Goal: Information Seeking & Learning: Learn about a topic

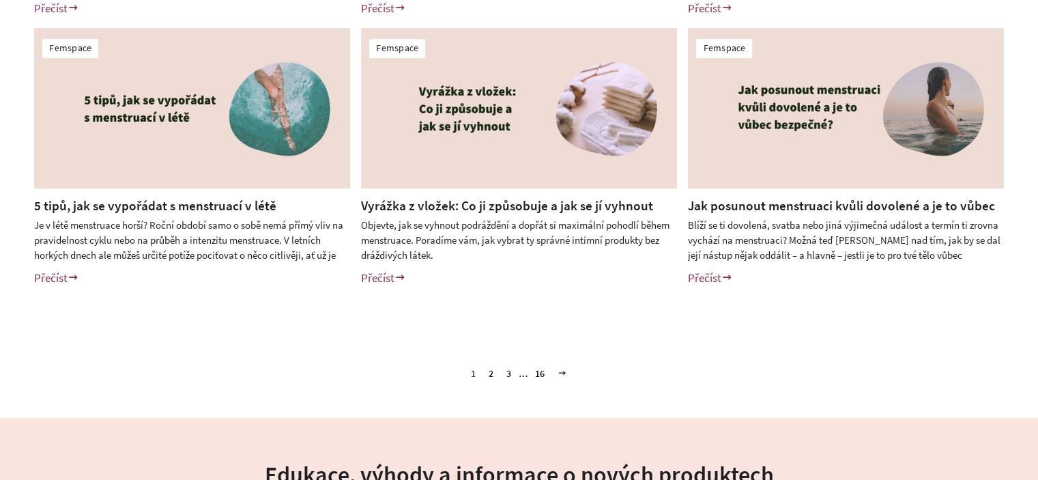
click at [513, 381] on link "3" at bounding box center [509, 373] width 16 height 20
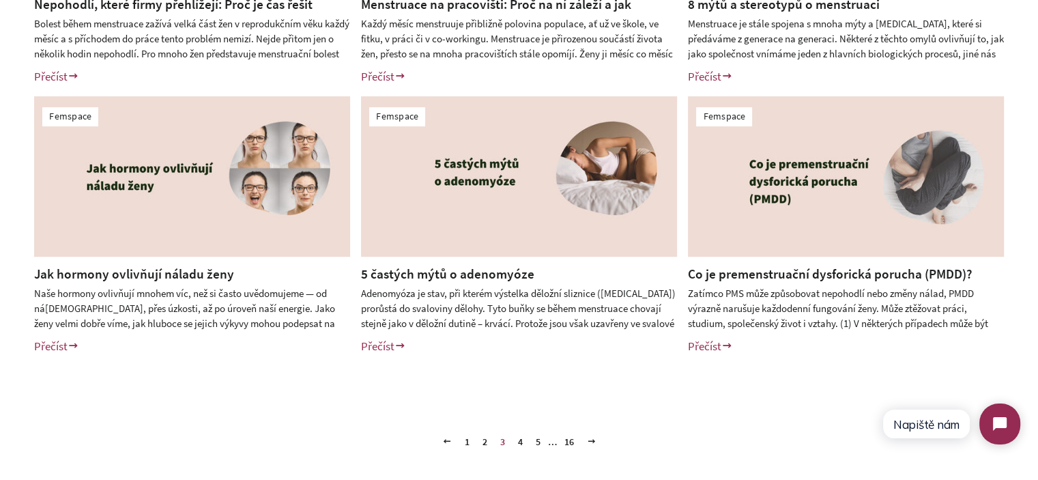
click at [521, 442] on link "4" at bounding box center [520, 441] width 16 height 20
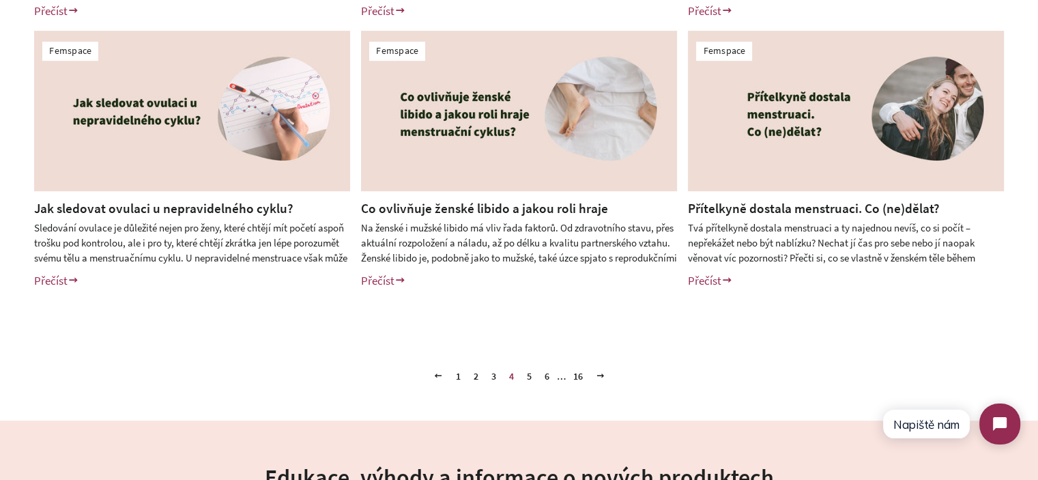
scroll to position [614, 0]
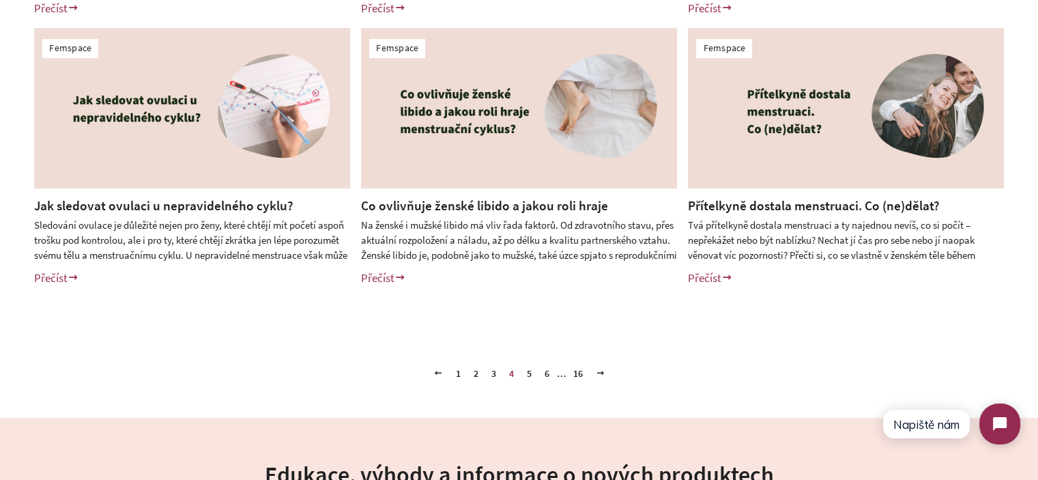
click at [528, 375] on link "5" at bounding box center [529, 373] width 16 height 20
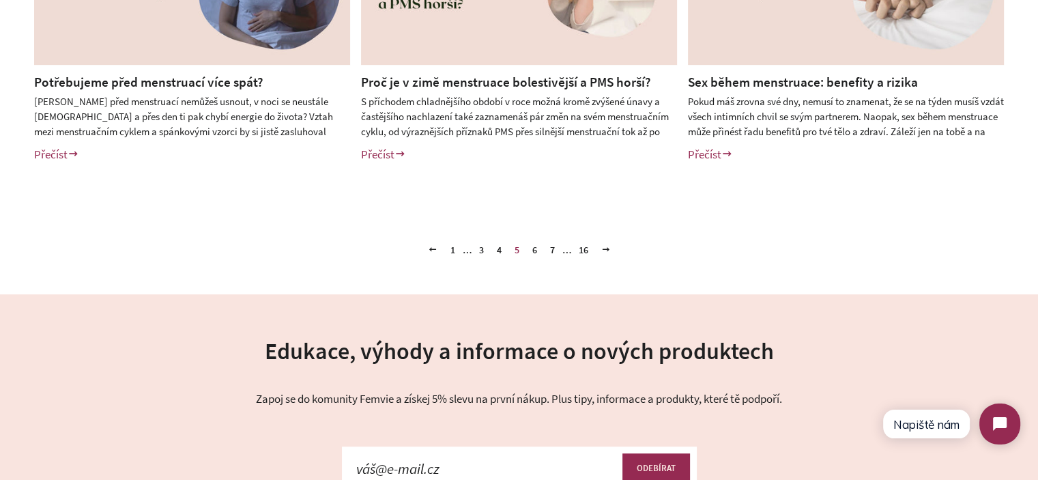
scroll to position [751, 0]
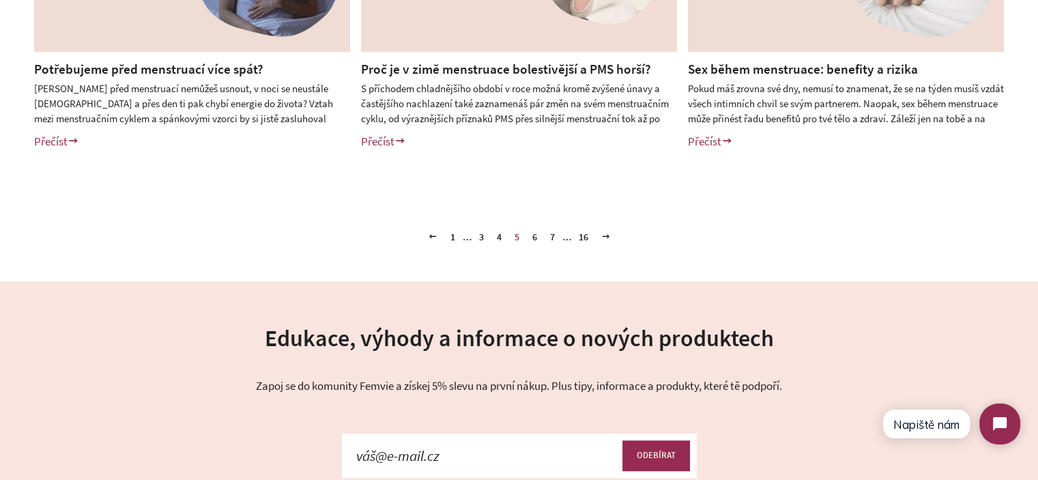
click at [454, 240] on link "1" at bounding box center [453, 237] width 16 height 20
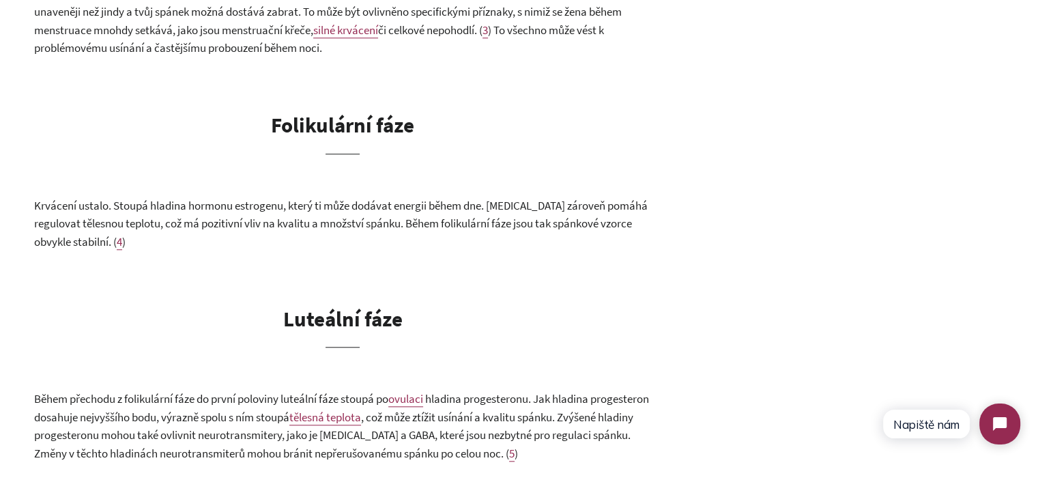
scroll to position [955, 0]
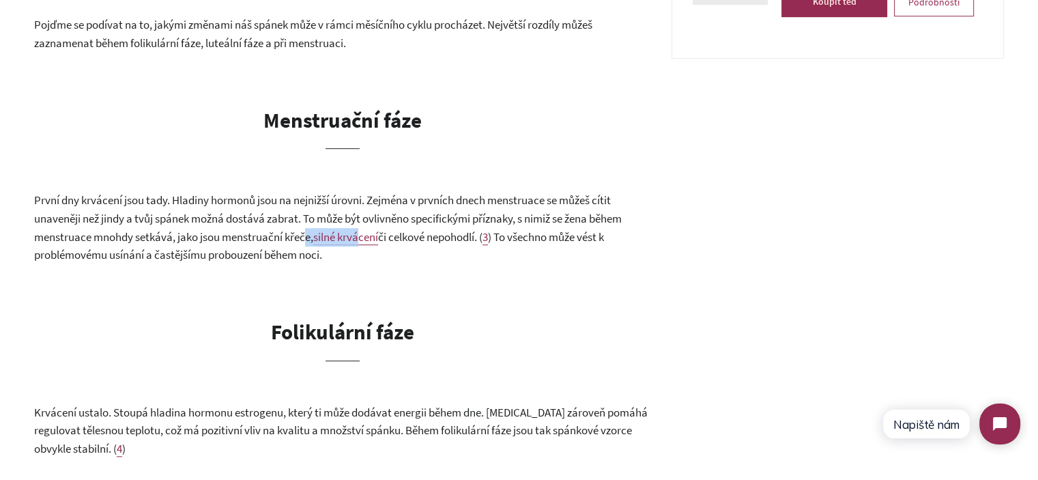
drag, startPoint x: 308, startPoint y: 214, endPoint x: 362, endPoint y: 217, distance: 54.0
click at [362, 217] on p "První dny krvácení jsou tady. Hladiny hormonů jsou na nejnižší úrovni. Zejména …" at bounding box center [342, 227] width 617 height 72
copy p "e, silné krvá"
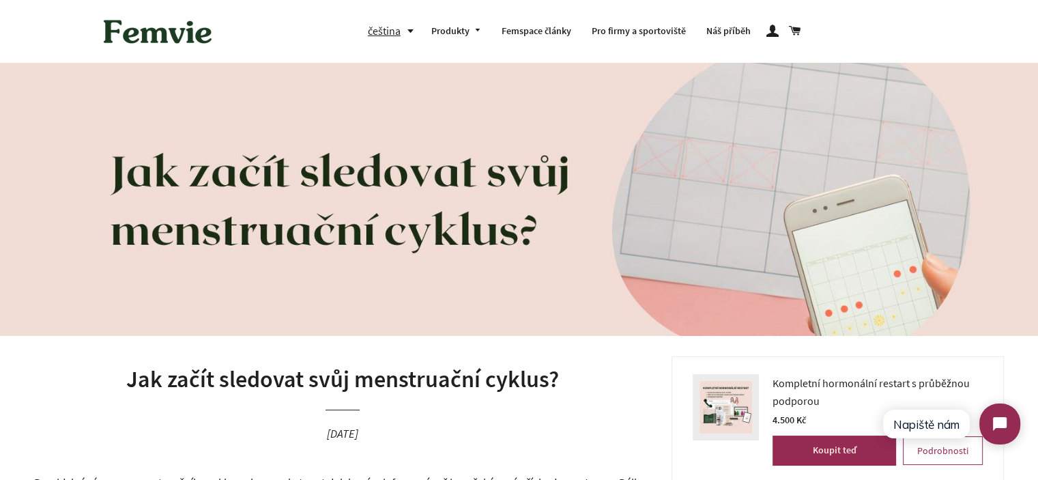
drag, startPoint x: 585, startPoint y: 419, endPoint x: 598, endPoint y: 10, distance: 408.9
click at [585, 418] on header "Jak začít sledovat svůj menstruační cyklus? 9. duben 2024" at bounding box center [342, 414] width 617 height 117
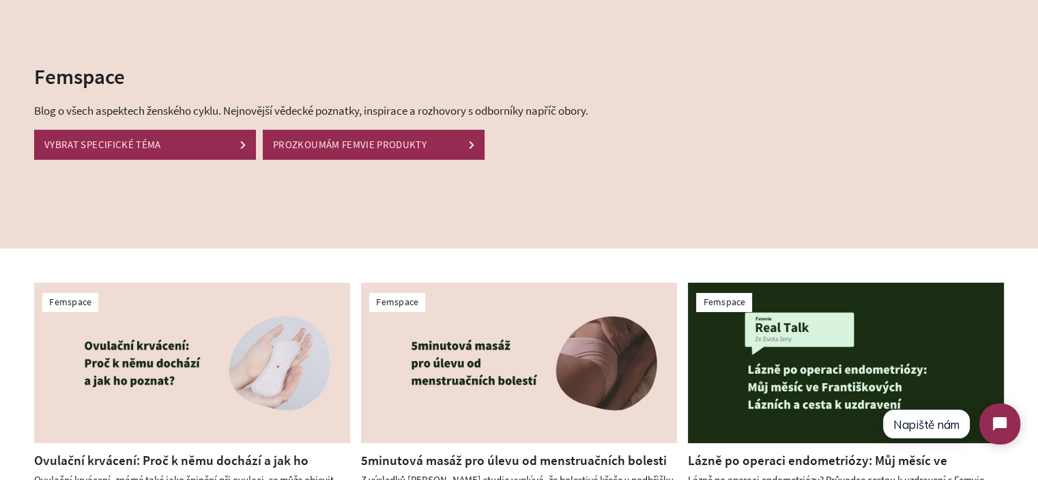
scroll to position [273, 0]
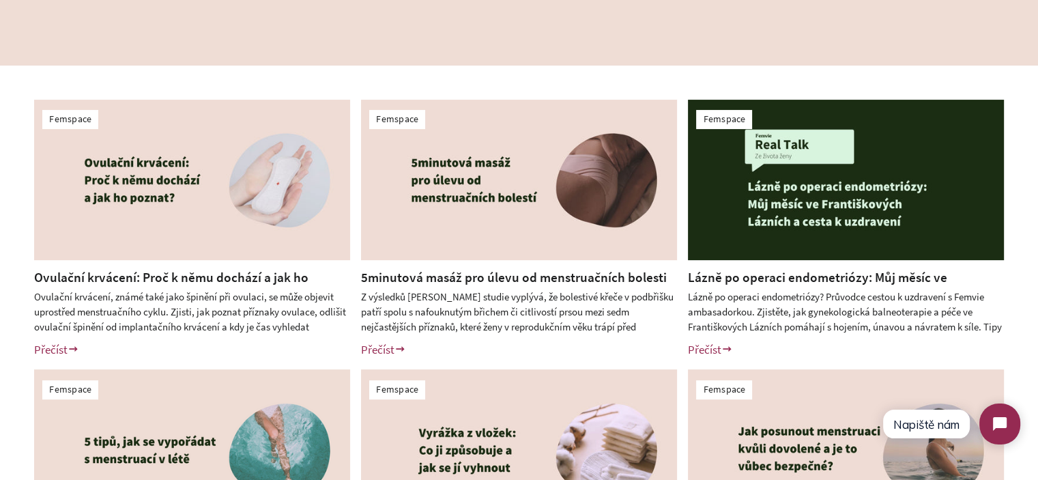
click at [197, 271] on link "Ovulační krvácení: Proč k němu dochází a jak ho poznat?" at bounding box center [171, 286] width 274 height 35
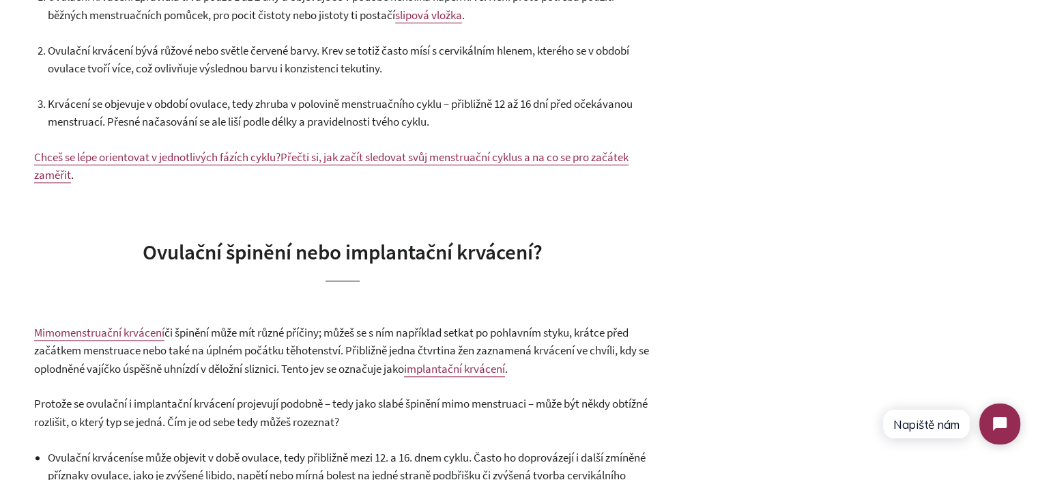
scroll to position [1421, 0]
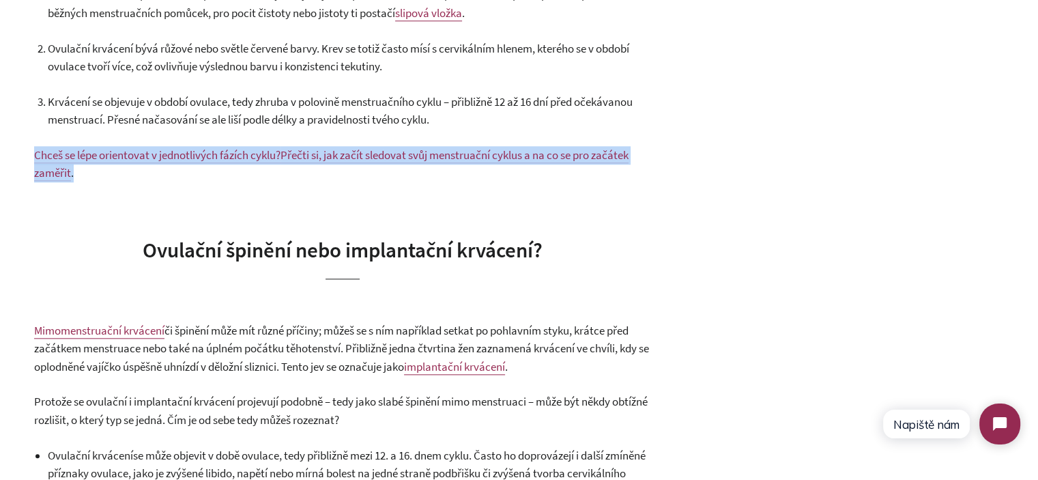
drag, startPoint x: 83, startPoint y: 177, endPoint x: 25, endPoint y: 158, distance: 61.5
click at [25, 158] on div "Ovulační krvácení: Proč k němu dochází a jak ho poznat? 12. srpen 2025 Krvácení…" at bounding box center [519, 153] width 1038 height 2437
copy p "Chceš se lépe orientovat v jednotlivých fázích cyklu? Přečti si, jak začít sled…"
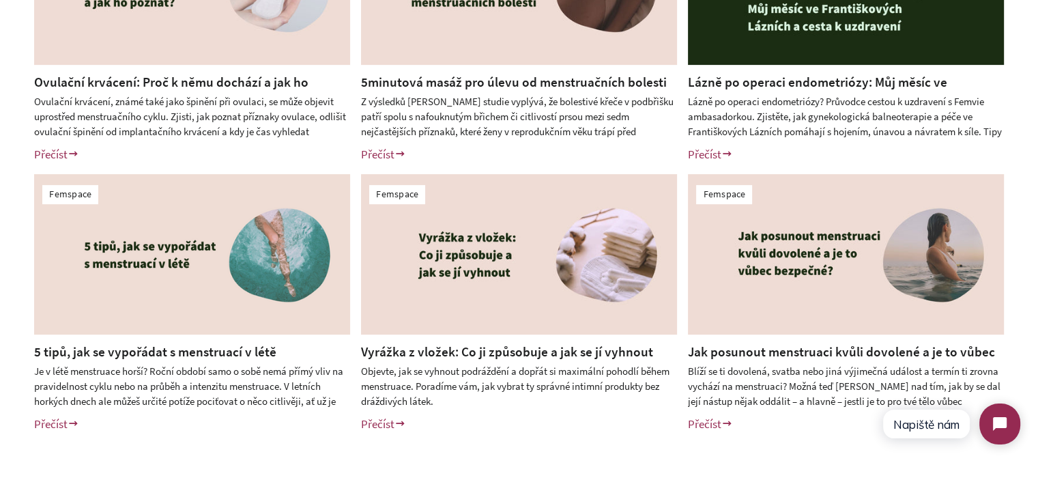
scroll to position [478, 0]
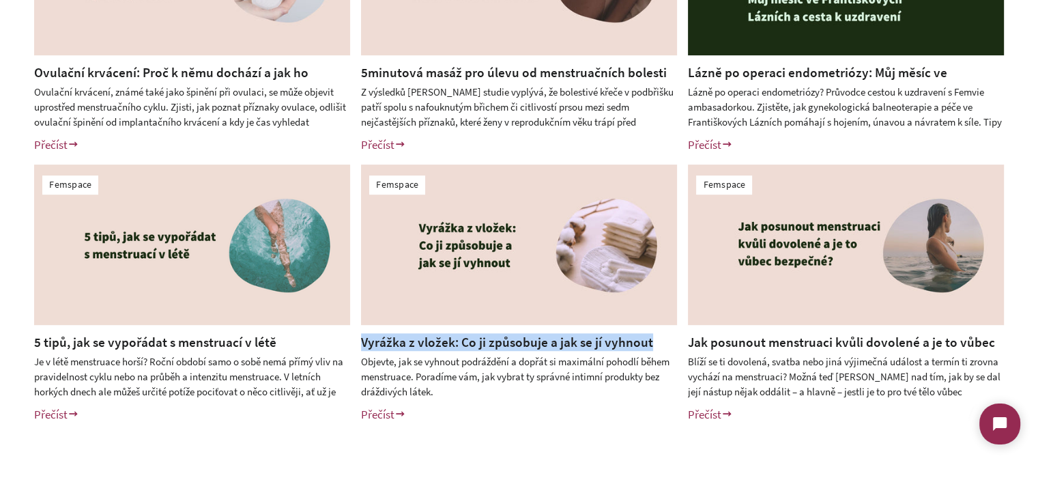
drag, startPoint x: 663, startPoint y: 346, endPoint x: 363, endPoint y: 349, distance: 300.2
click at [363, 349] on h2 "Vyrážka z vložek: Co ji způsobuje a jak se jí vyhnout" at bounding box center [519, 342] width 316 height 18
copy link "Vyrážka z vložek: Co ji způsobuje a jak se jí vyhnout"
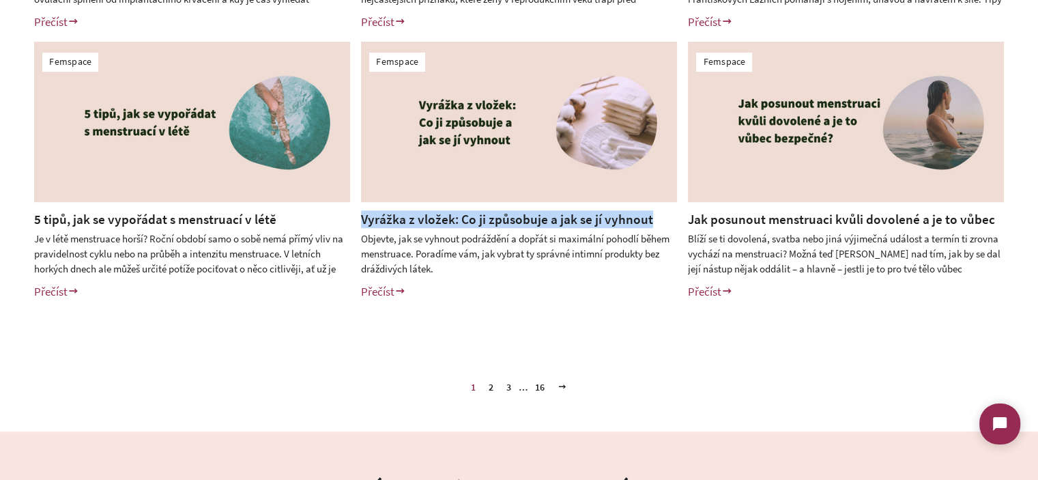
scroll to position [614, 0]
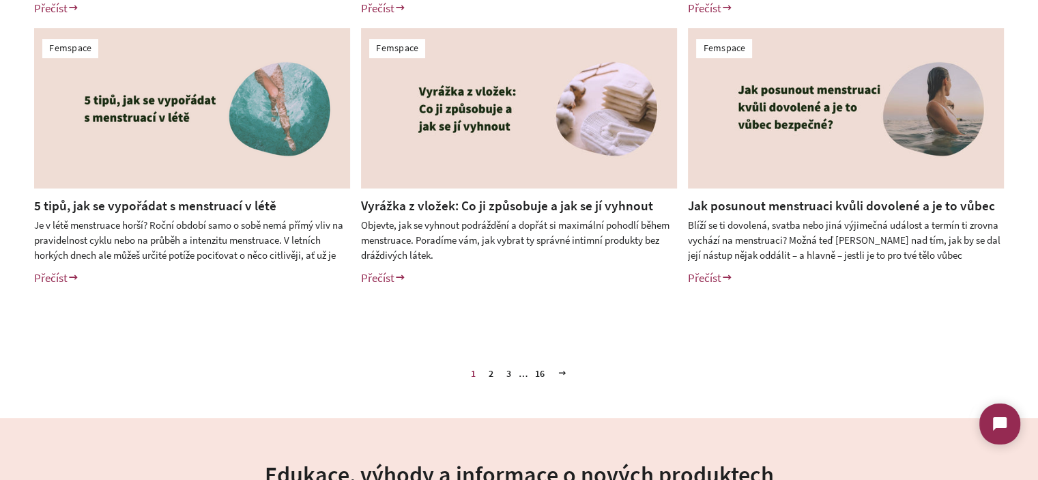
click at [832, 371] on div "1 2 3 … 16 Další" at bounding box center [519, 352] width 1038 height 62
click at [493, 373] on link "2" at bounding box center [491, 373] width 16 height 20
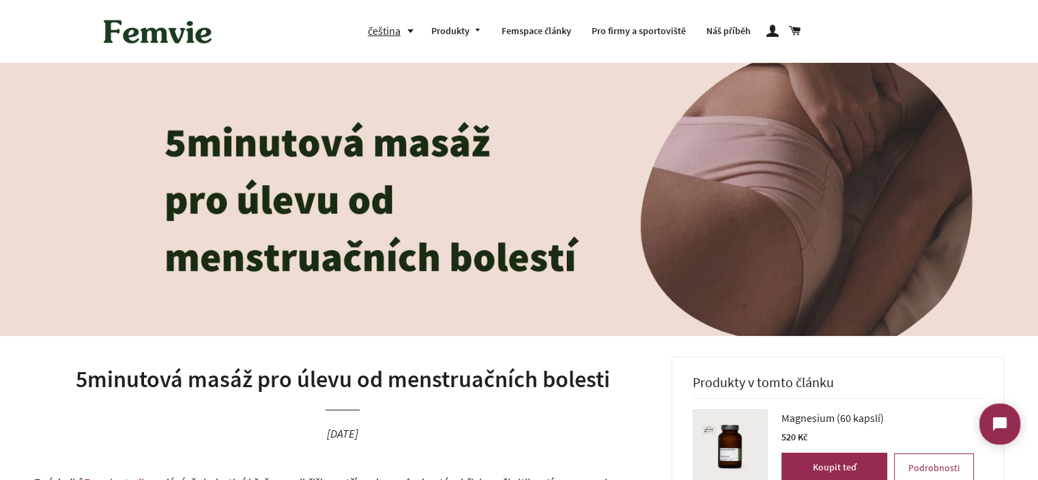
click at [410, 368] on h1 "5minutová masáž pro úlevu od menstruačních bolesti" at bounding box center [342, 379] width 617 height 33
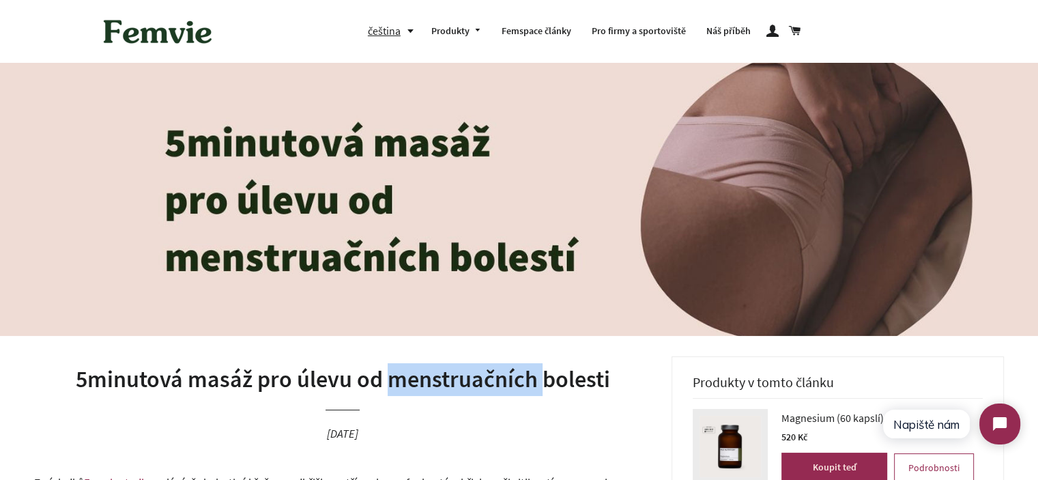
click at [410, 368] on h1 "5minutová masáž pro úlevu od menstruačních bolesti" at bounding box center [342, 379] width 617 height 33
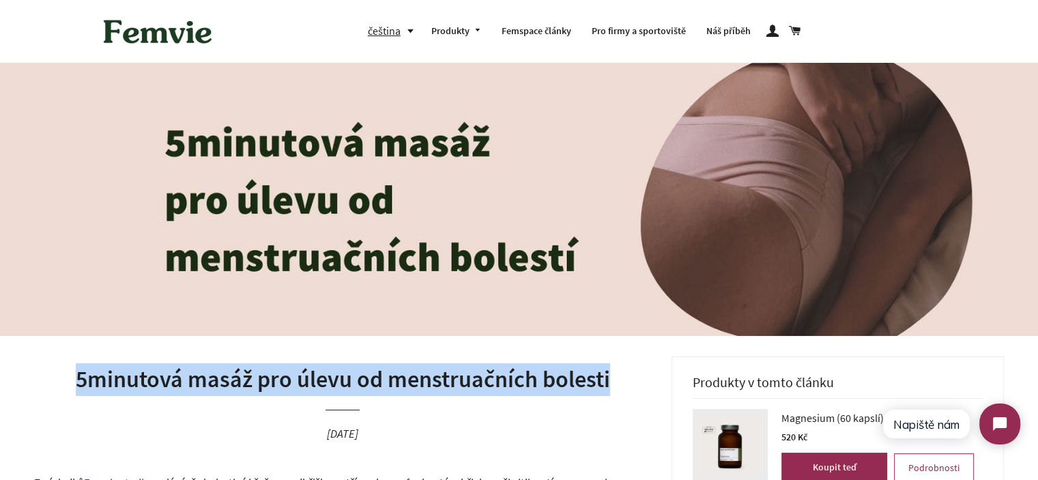
click at [410, 368] on h1 "5minutová masáž pro úlevu od menstruačních bolesti" at bounding box center [342, 379] width 617 height 33
copy h1 "5minutová masáž pro úlevu od menstruačních bolesti"
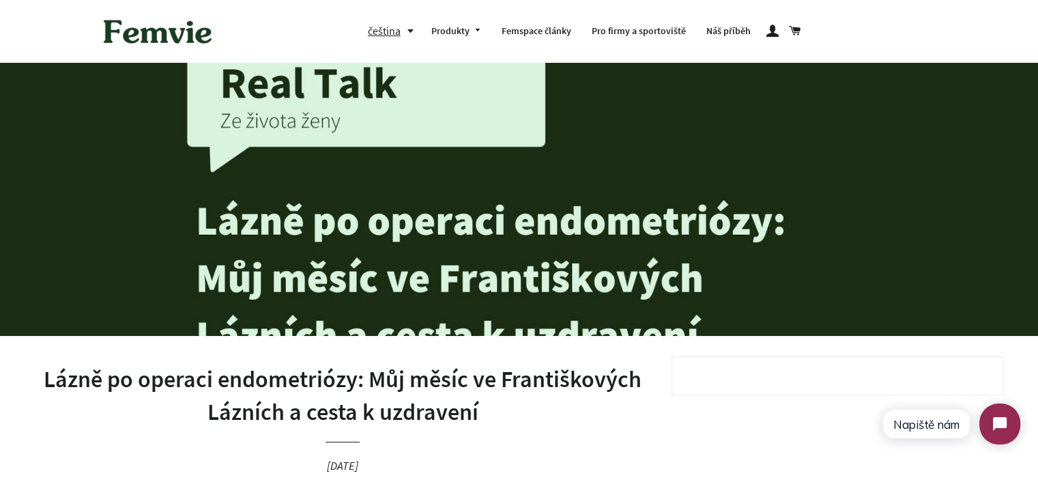
click at [360, 405] on h1 "Lázně po operaci endometriózy: Můj měsíc ve Františkových Lázních a cesta k uzd…" at bounding box center [342, 395] width 617 height 65
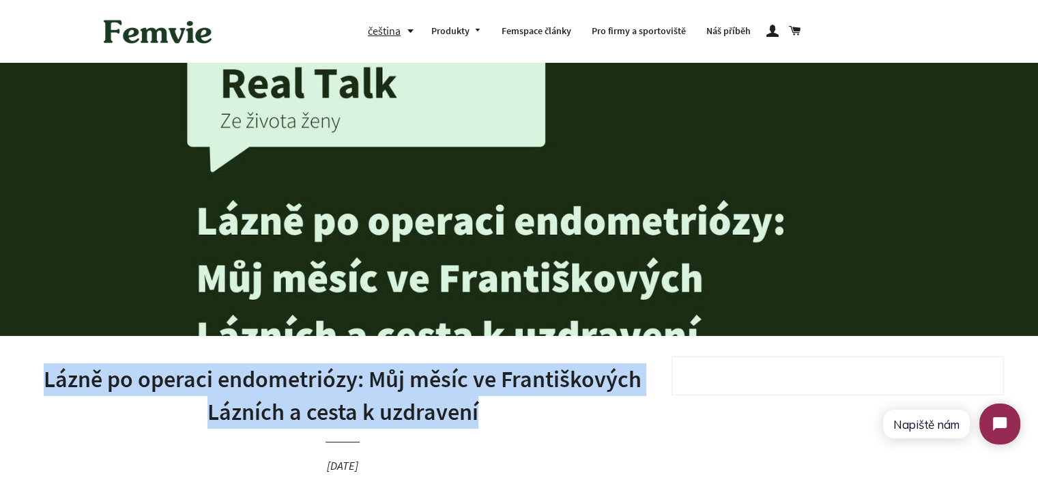
click at [360, 405] on h1 "Lázně po operaci endometriózy: Můj měsíc ve Františkových Lázních a cesta k uzd…" at bounding box center [342, 395] width 617 height 65
copy h1 "Lázně po operaci endometriózy: Můj měsíc ve Františkových Lázních a cesta k uzd…"
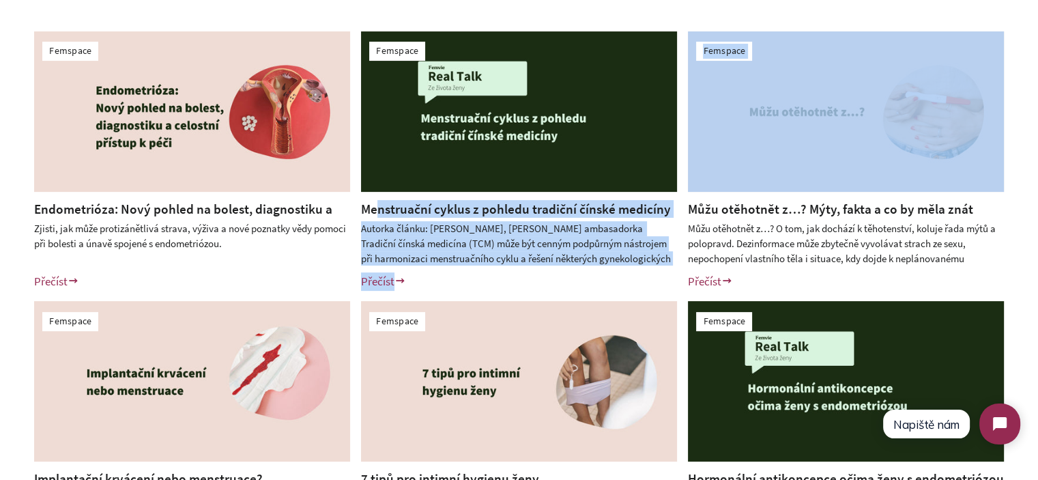
drag, startPoint x: 669, startPoint y: 209, endPoint x: 371, endPoint y: 234, distance: 299.3
click at [379, 212] on div "Femspace Endometrióza: Nový pohled na bolest, diagnostiku a celostní přístup k …" at bounding box center [519, 295] width 1038 height 597
click at [396, 242] on div "Autorka článku: Andy, Femvie ambasadorka Tradiční čínská medicína (TCM) může bý…" at bounding box center [519, 243] width 316 height 44
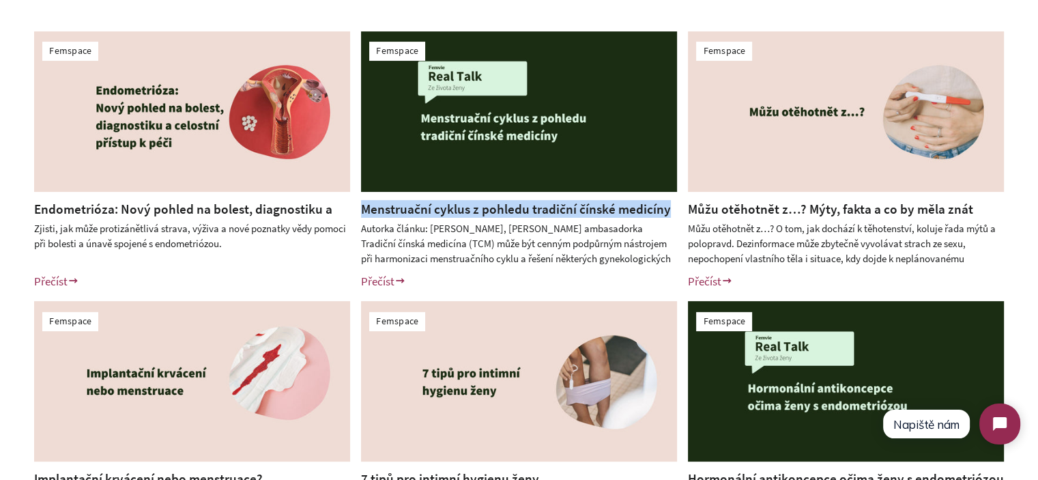
drag, startPoint x: 358, startPoint y: 209, endPoint x: 641, endPoint y: 196, distance: 284.2
click at [666, 207] on div "Menstruační cyklus z pohledu tradiční čínské medicíny Přečíst" at bounding box center [508, 250] width 336 height 101
copy link "Menstruační cyklus z pohledu tradiční čínské medicíny"
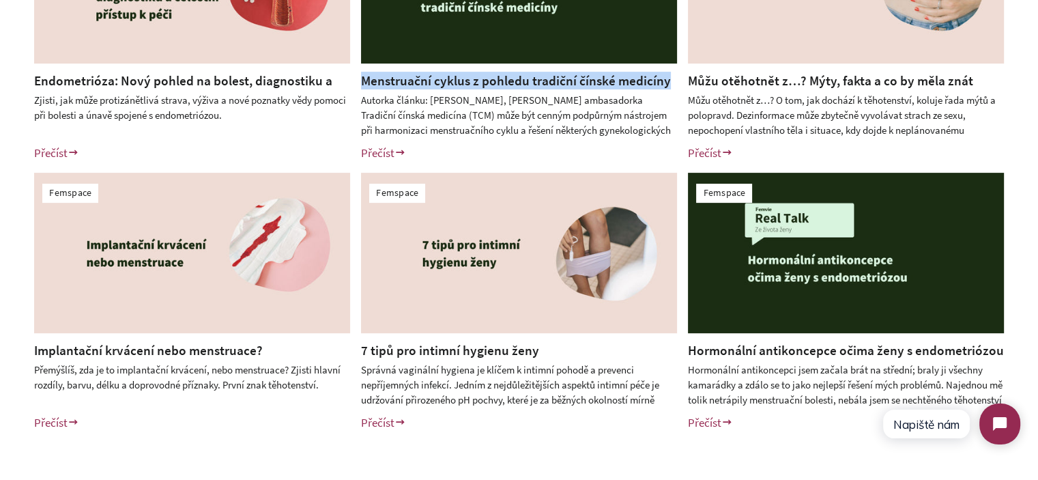
scroll to position [478, 0]
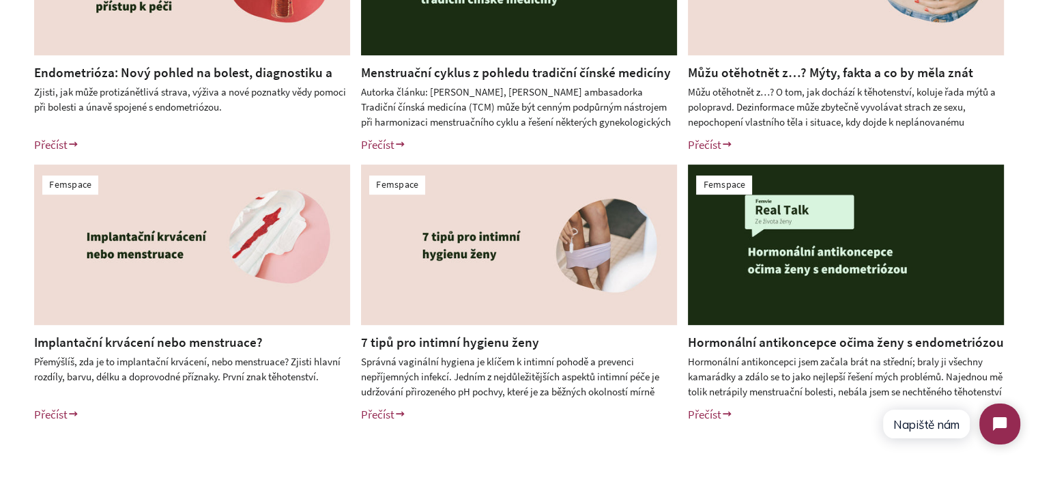
drag, startPoint x: 1032, startPoint y: 348, endPoint x: 1014, endPoint y: 345, distance: 18.1
click at [1031, 348] on div "Femspace Endometrióza: Nový pohled na bolest, diagnostiku a celostní přístup k …" at bounding box center [519, 159] width 1038 height 597
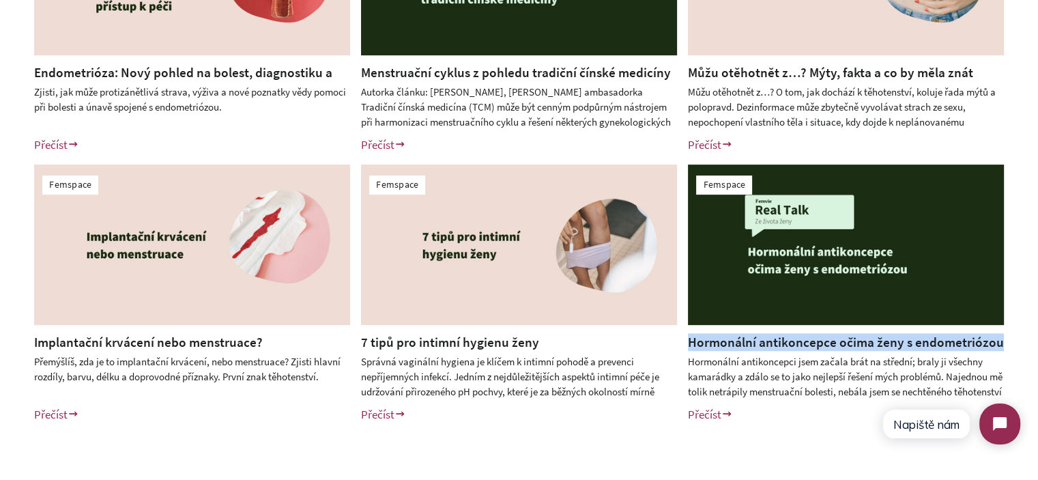
drag, startPoint x: 1005, startPoint y: 342, endPoint x: 690, endPoint y: 349, distance: 315.3
click at [690, 349] on div "Femspace Endometrióza: Nový pohled na bolest, diagnostiku a celostní přístup k …" at bounding box center [519, 159] width 1038 height 597
copy link "Hormonální antikoncepce očima ženy s endometriózou"
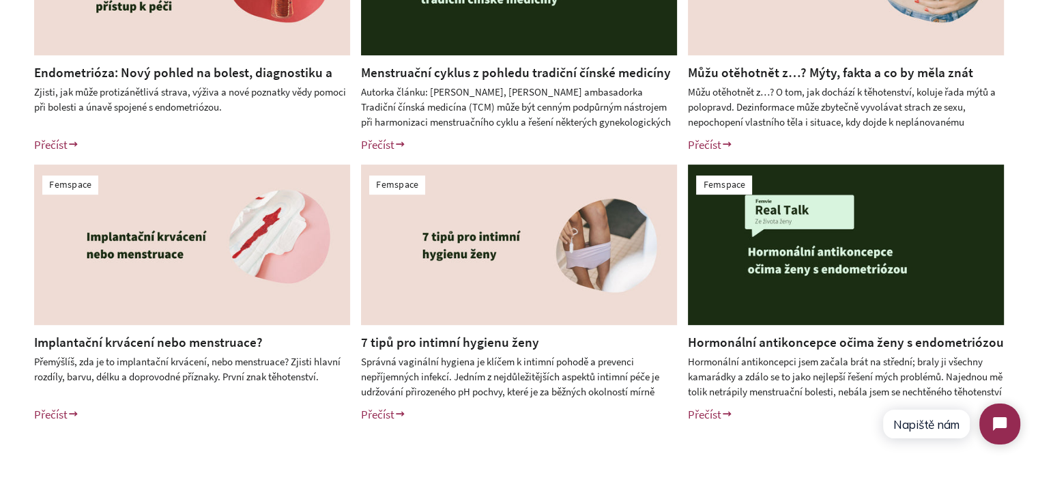
click at [0, 357] on div "Femspace Endometrióza: Nový pohled na bolest, diagnostiku a celostní přístup k …" at bounding box center [519, 159] width 1038 height 597
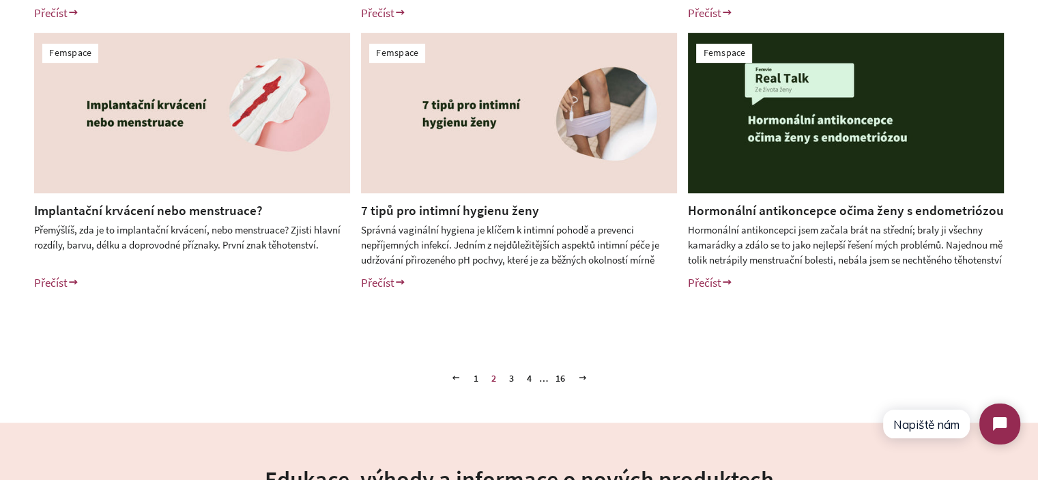
scroll to position [614, 0]
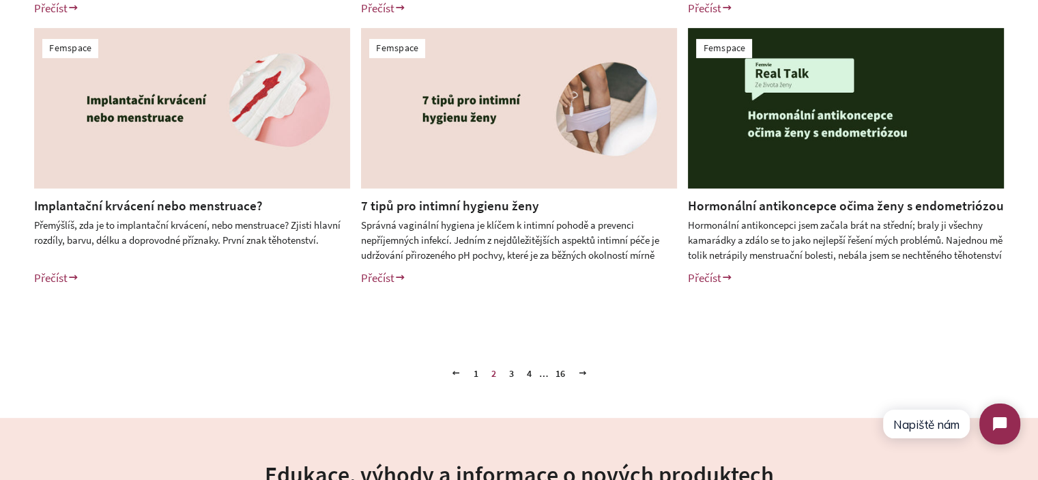
click at [507, 371] on link "3" at bounding box center [512, 373] width 16 height 20
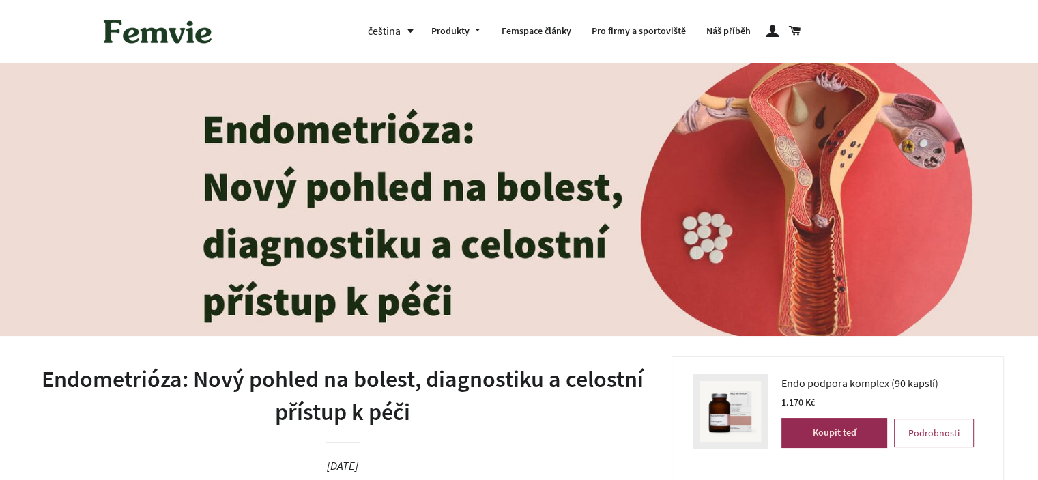
click at [384, 376] on h1 "Endometrióza: Nový pohled na bolest, diagnostiku a celostní přístup k péči" at bounding box center [342, 395] width 617 height 65
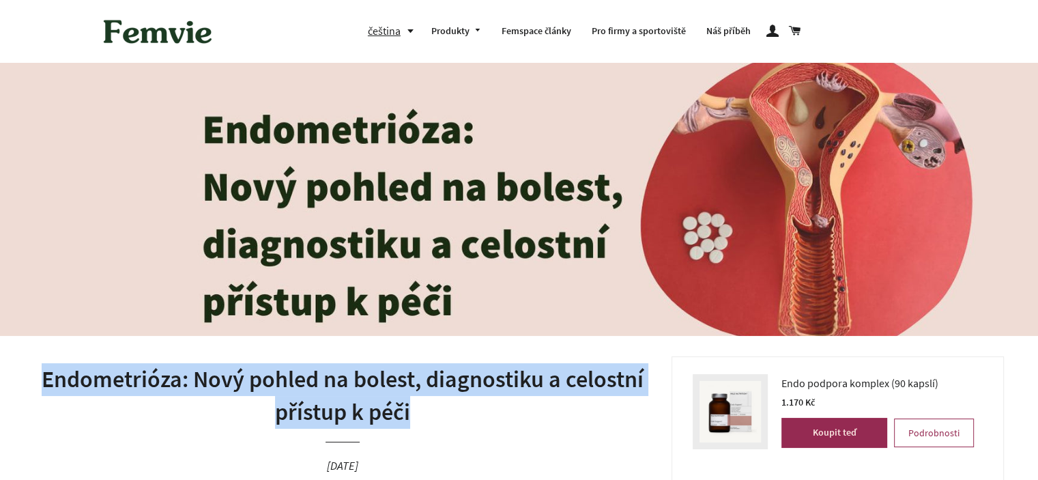
click at [384, 376] on h1 "Endometrióza: Nový pohled na bolest, diagnostiku a celostní přístup k péči" at bounding box center [342, 395] width 617 height 65
copy h1 "Endometrióza: Nový pohled na bolest, diagnostiku a celostní přístup k péči"
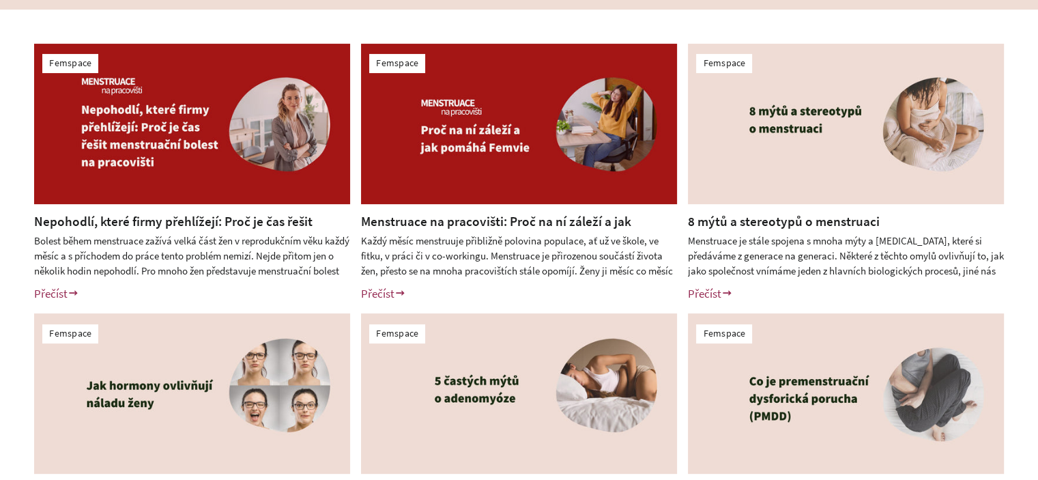
scroll to position [341, 0]
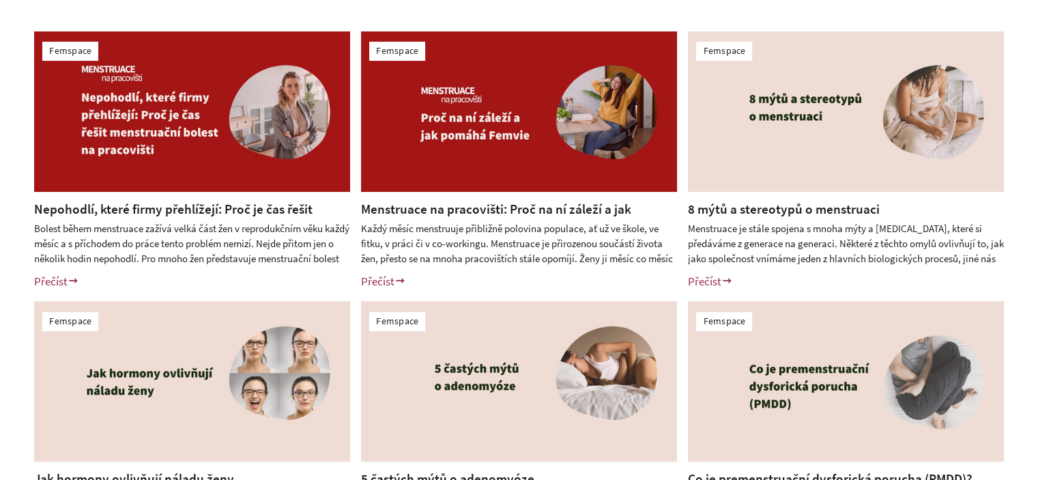
drag, startPoint x: 1, startPoint y: 284, endPoint x: 8, endPoint y: 283, distance: 7.5
click at [1, 283] on div "Femspace Nepohodlí, které firmy přehlížejí: Proč je čas řešit menstruační boles…" at bounding box center [519, 295] width 1038 height 597
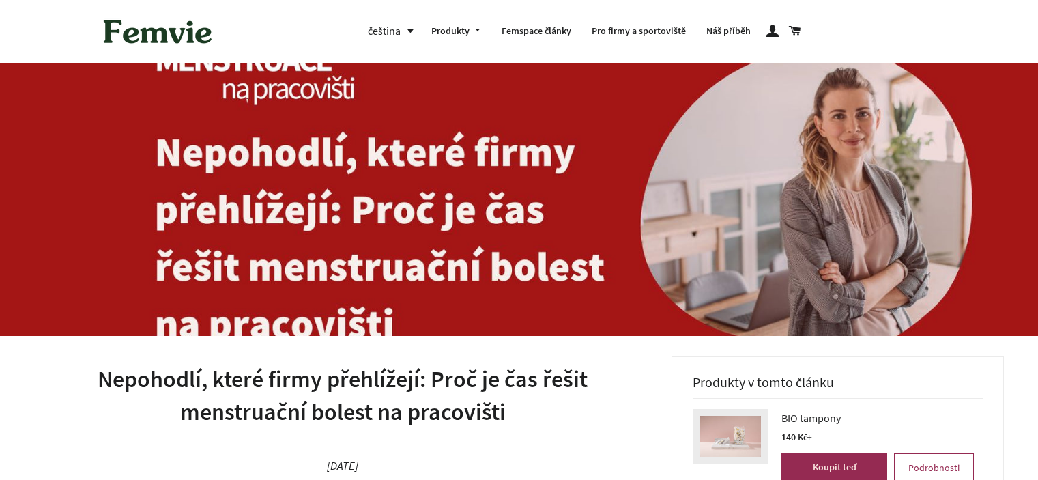
click at [417, 384] on h1 "Nepohodlí, které firmy přehlížejí: Proč je čas řešit menstruační bolest na prac…" at bounding box center [342, 395] width 617 height 65
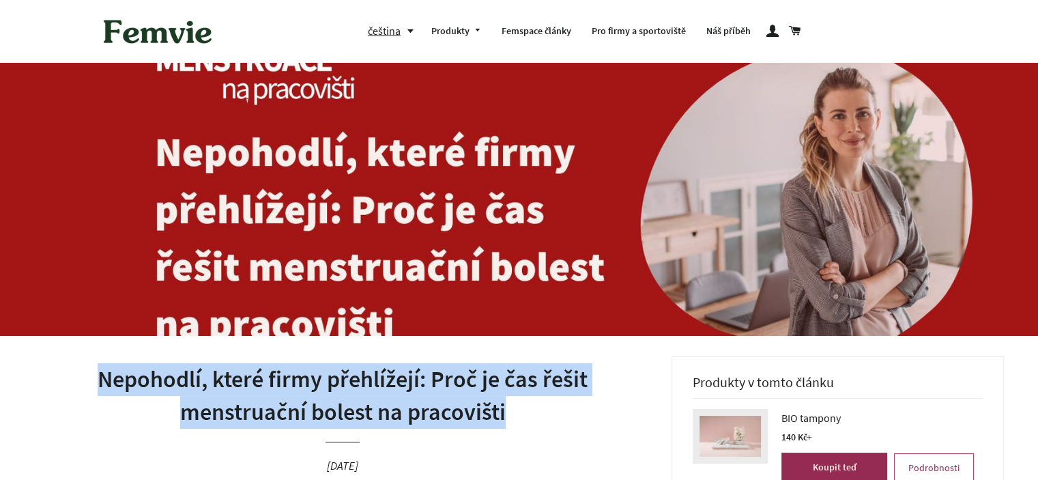
click at [417, 384] on h1 "Nepohodlí, které firmy přehlížejí: Proč je čas řešit menstruační bolest na prac…" at bounding box center [342, 395] width 617 height 65
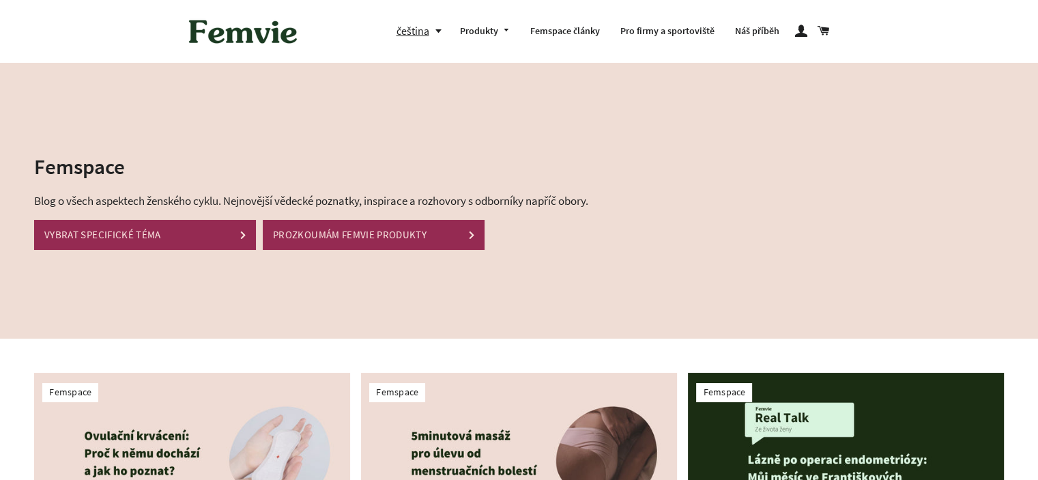
click at [276, 35] on img at bounding box center [243, 31] width 123 height 42
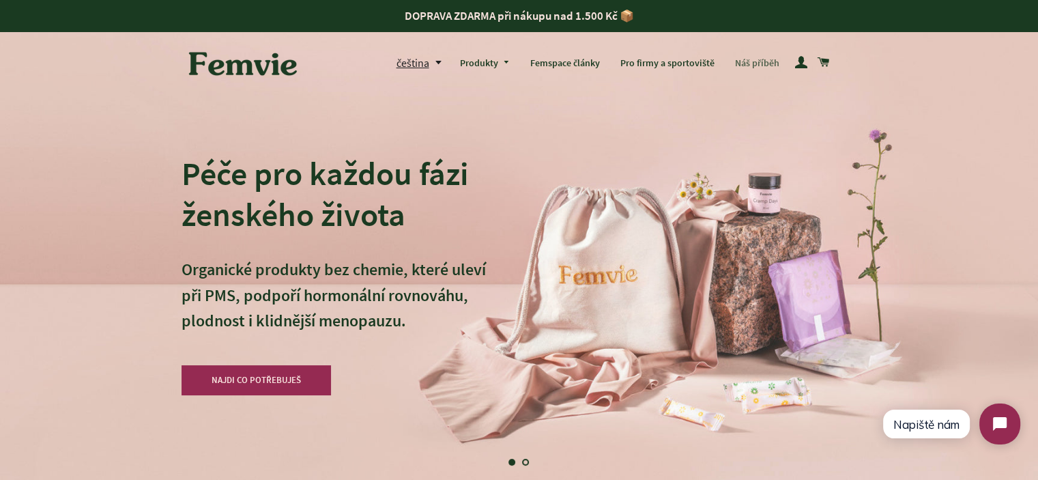
click at [742, 66] on link "Náš příběh" at bounding box center [757, 63] width 65 height 35
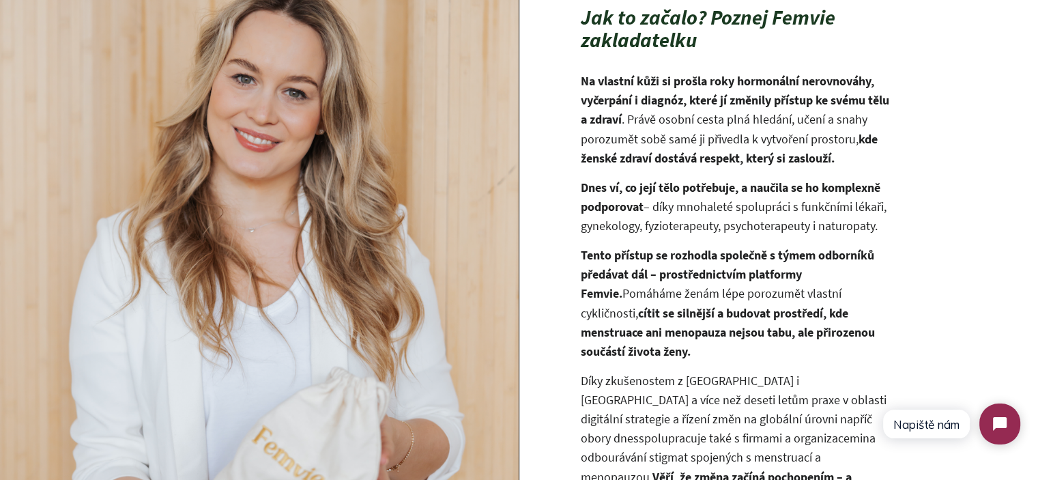
scroll to position [819, 0]
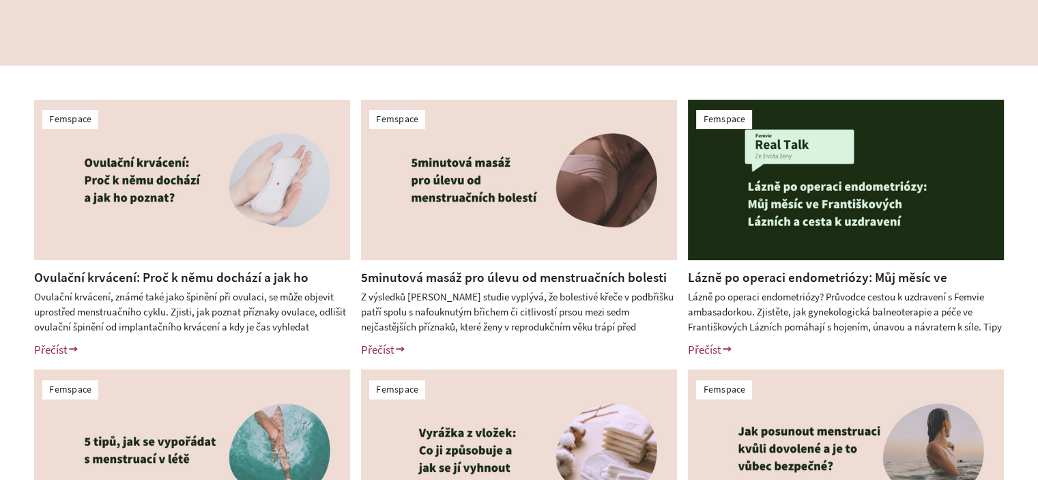
click at [252, 272] on link "Ovulační krvácení: Proč k němu dochází a jak ho poznat?" at bounding box center [171, 286] width 274 height 35
click at [731, 273] on link "Lázně po operaci endometriózy: Můj měsíc ve Františkových Lázních a cesta k uzd…" at bounding box center [817, 286] width 259 height 35
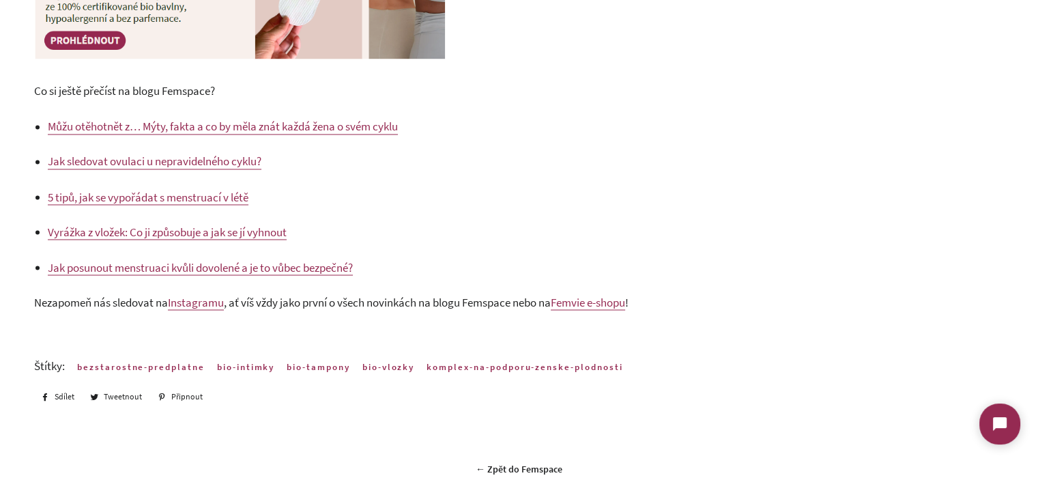
scroll to position [2307, 0]
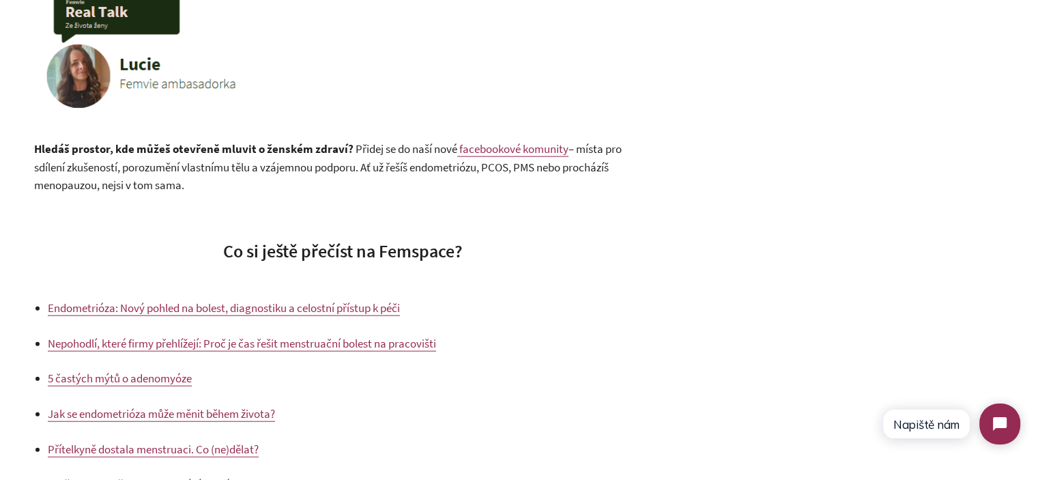
scroll to position [3251, 0]
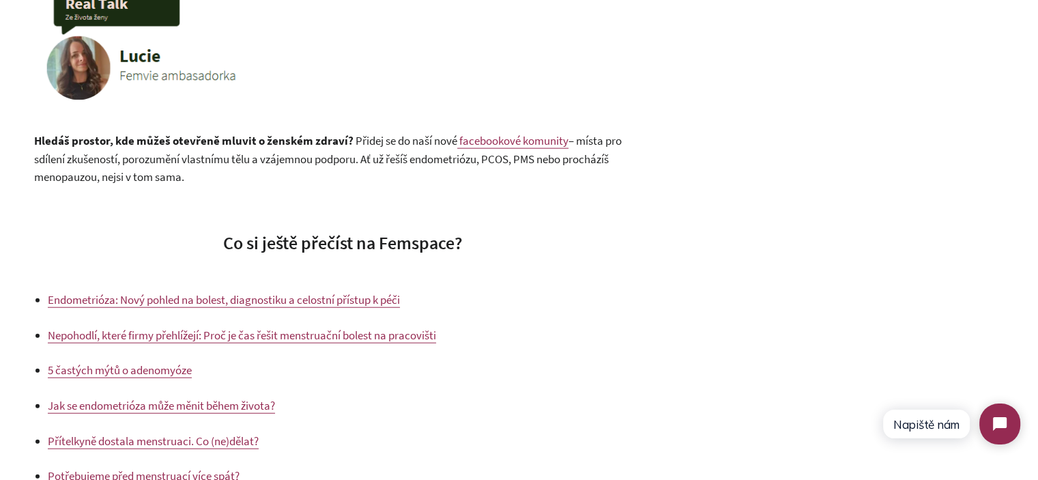
click at [161, 184] on span "– místa pro sdílení zkušeností, porozumění vlastnímu tělu a vzájemnou podporu. …" at bounding box center [327, 158] width 587 height 51
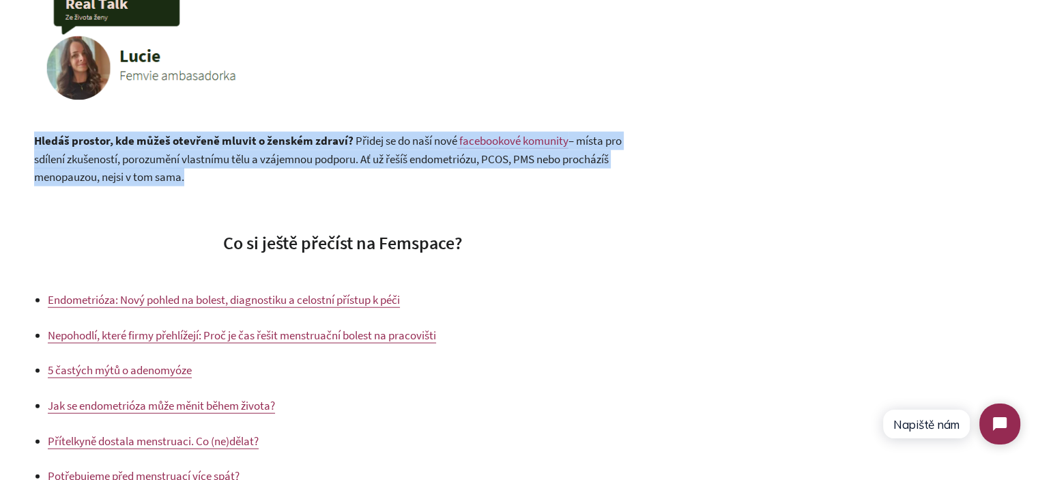
click at [161, 184] on span "– místa pro sdílení zkušeností, porozumění vlastnímu tělu a vzájemnou podporu. …" at bounding box center [327, 158] width 587 height 51
click at [245, 186] on p "Hledáš prostor, kde můžeš otevřeně mluvit o ženském zdraví? Přidej se do naší n…" at bounding box center [342, 159] width 617 height 55
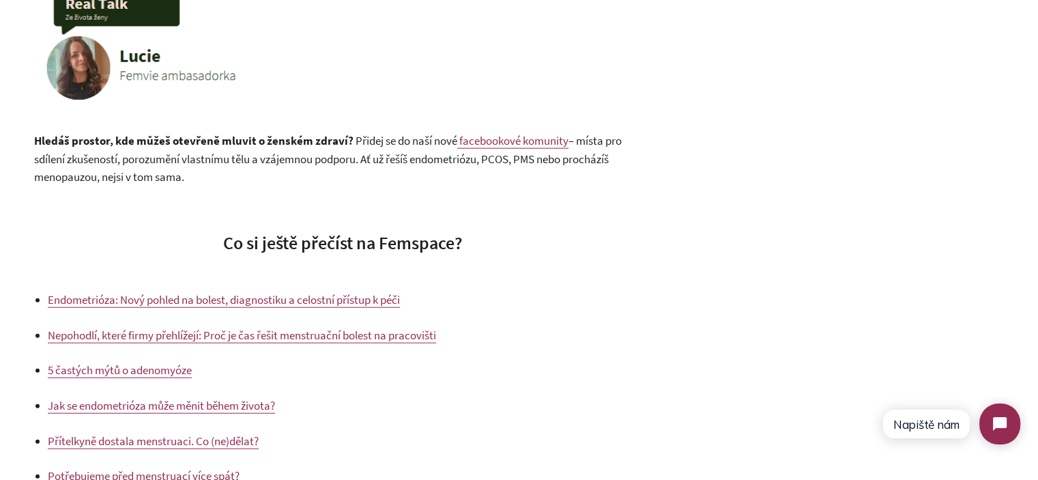
click at [215, 184] on span "– místa pro sdílení zkušeností, porozumění vlastnímu tělu a vzájemnou podporu. …" at bounding box center [327, 158] width 587 height 51
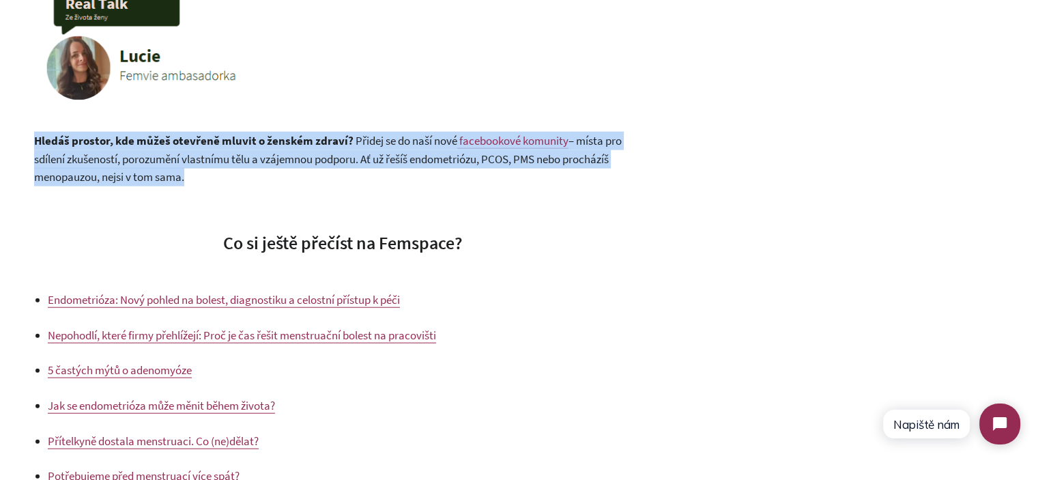
click at [215, 184] on span "– místa pro sdílení zkušeností, porozumění vlastnímu tělu a vzájemnou podporu. …" at bounding box center [327, 158] width 587 height 51
copy div "Hledáš prostor, kde můžeš otevřeně mluvit o ženském zdraví? Přidej se do naší n…"
click at [246, 186] on p "Hledáš prostor, kde můžeš otevřeně mluvit o ženském zdraví? Přidej se do naší n…" at bounding box center [342, 159] width 617 height 55
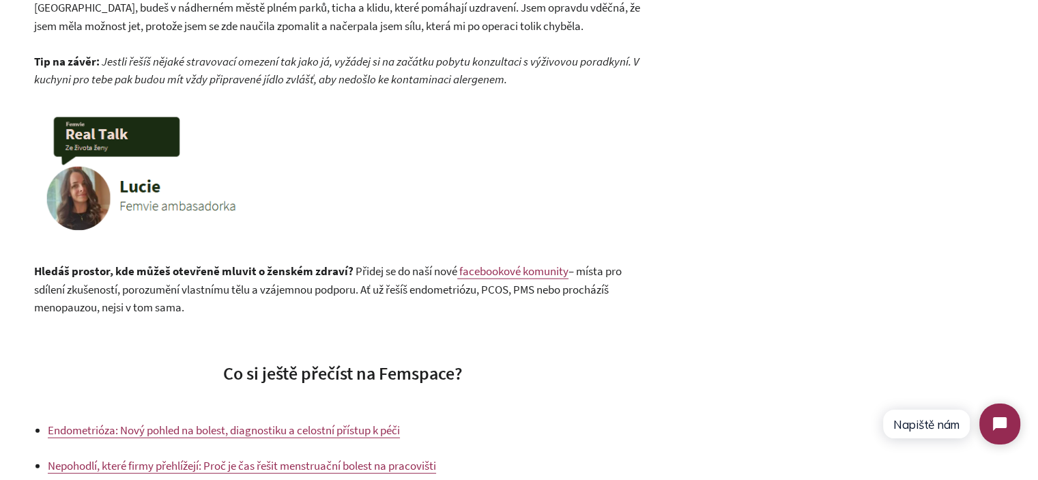
scroll to position [3114, 0]
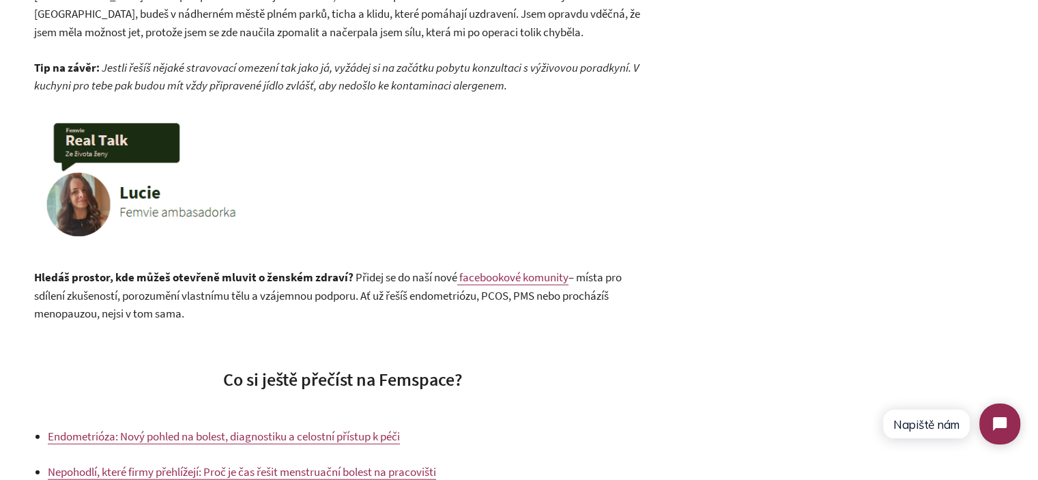
click at [268, 93] on em "Jestli řešíš nějaké stravovací omezení tak jako já, vyžádej si na začátku pobyt…" at bounding box center [336, 76] width 605 height 33
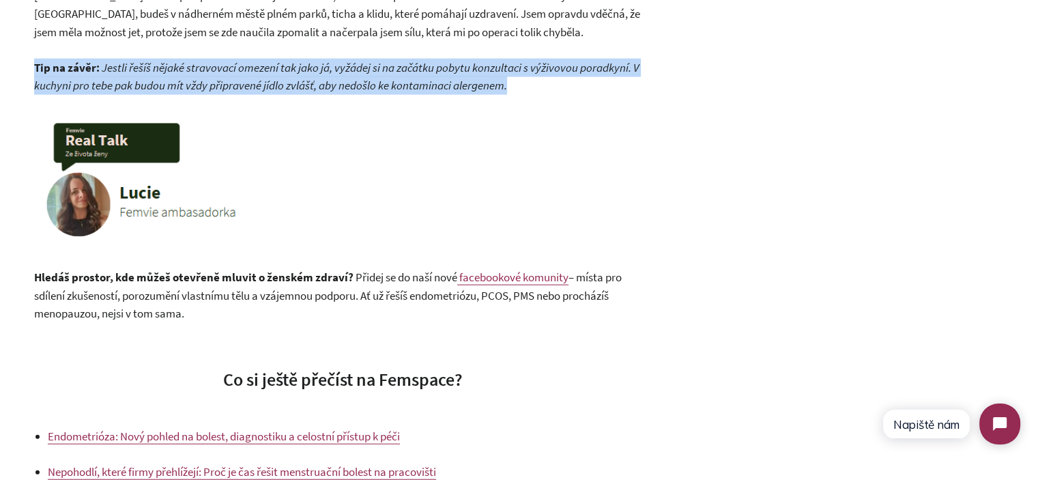
click at [268, 93] on em "Jestli řešíš nějaké stravovací omezení tak jako já, vyžádej si na začátku pobyt…" at bounding box center [336, 76] width 605 height 33
drag, startPoint x: 468, startPoint y: 134, endPoint x: 482, endPoint y: 204, distance: 71.6
click at [469, 93] on em "Jestli řešíš nějaké stravovací omezení tak jako já, vyžádej si na začátku pobyt…" at bounding box center [336, 76] width 605 height 33
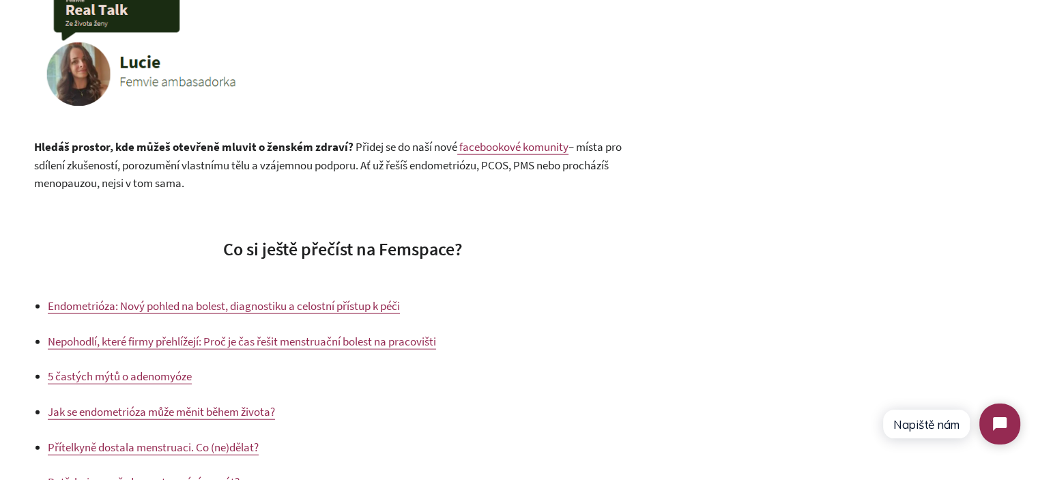
scroll to position [3251, 0]
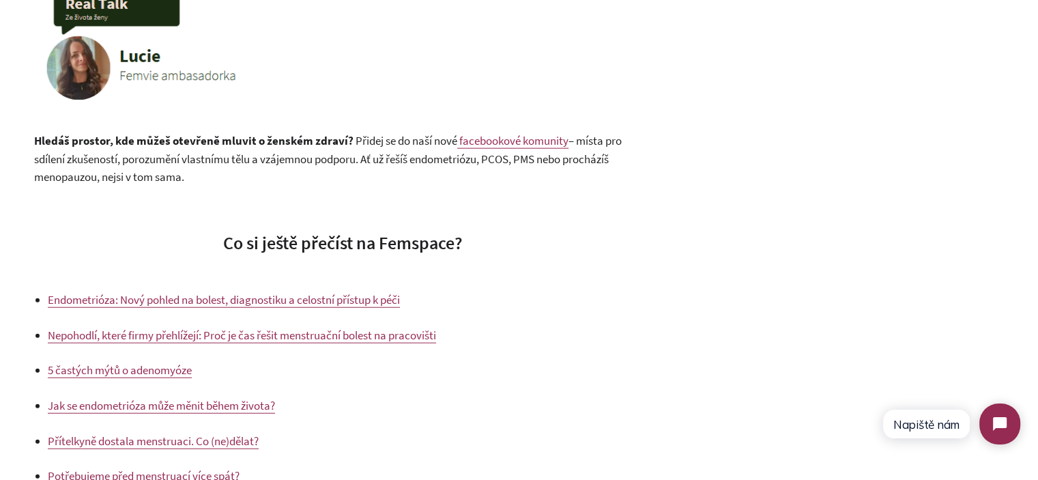
click at [411, 186] on p "Hledáš prostor, kde můžeš otevřeně mluvit o ženském zdraví? Přidej se do naší n…" at bounding box center [342, 159] width 617 height 55
click at [364, 148] on span "Přidej se do naší nové" at bounding box center [405, 140] width 104 height 15
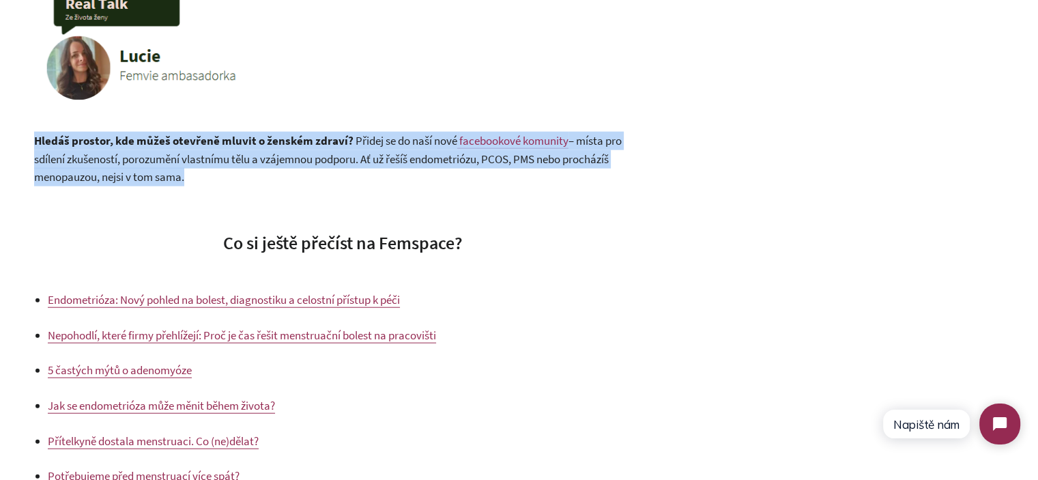
click at [364, 148] on span "Přidej se do naší nové" at bounding box center [405, 140] width 104 height 15
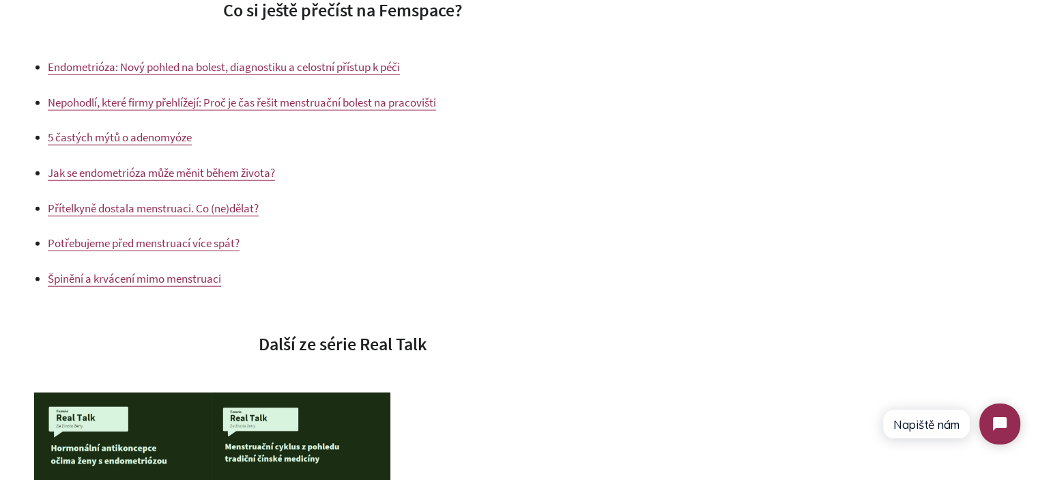
scroll to position [3728, 0]
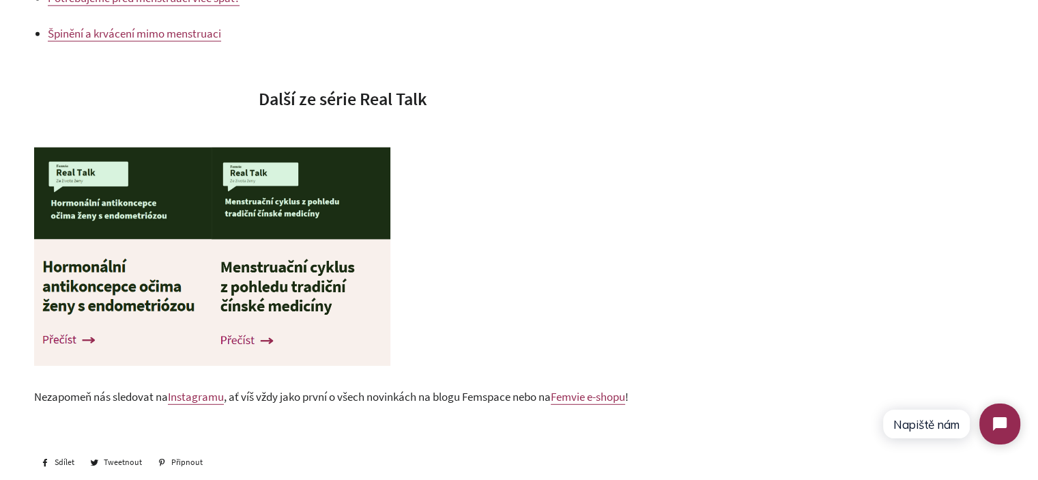
click at [288, 110] on span "Další ze série Real Talk" at bounding box center [343, 98] width 169 height 23
drag, startPoint x: 287, startPoint y: 150, endPoint x: 444, endPoint y: 155, distance: 157.0
click at [444, 111] on h3 "Další ze série Real Talk" at bounding box center [342, 99] width 617 height 25
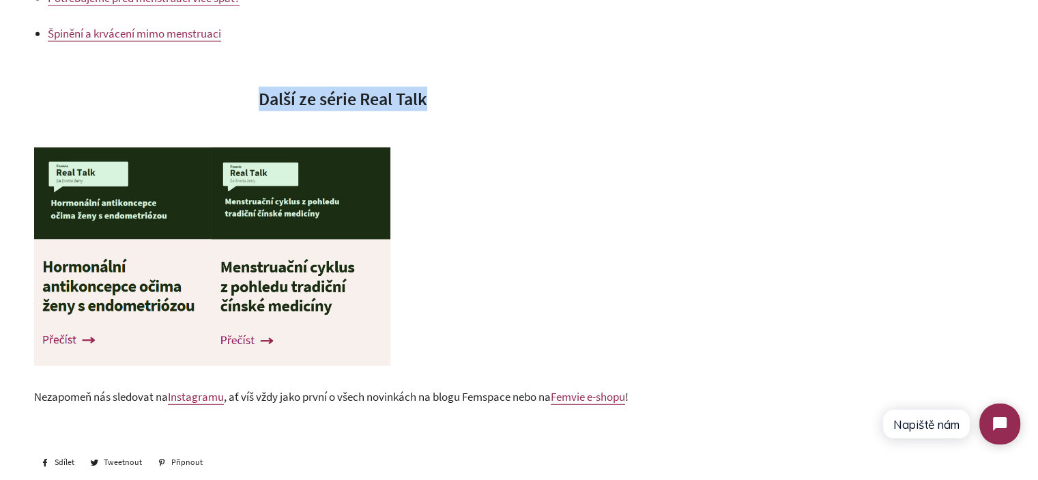
click at [445, 111] on h3 "Další ze série Real Talk" at bounding box center [342, 99] width 617 height 25
click at [278, 110] on span "Další ze série Real Talk" at bounding box center [343, 98] width 169 height 23
click at [431, 111] on h3 "Další ze série Real Talk" at bounding box center [342, 99] width 617 height 25
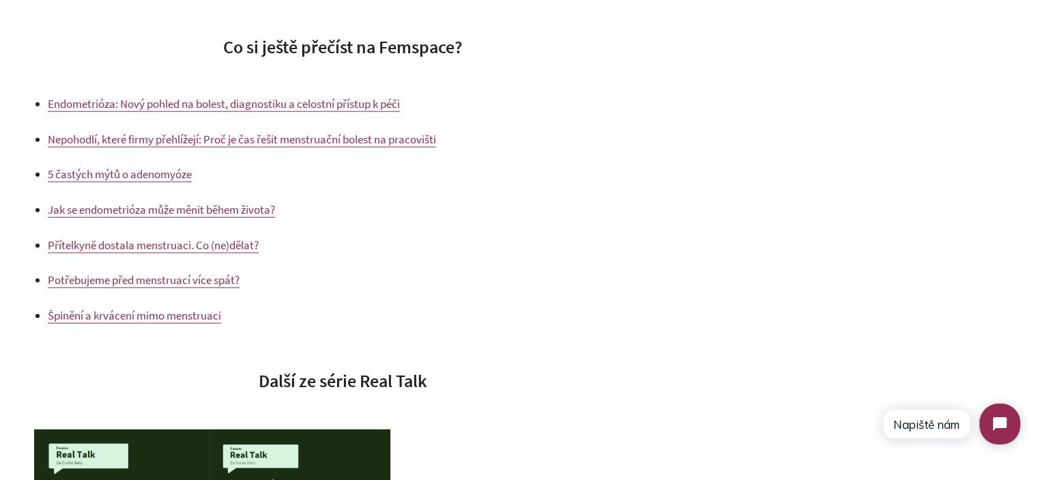
scroll to position [0, 0]
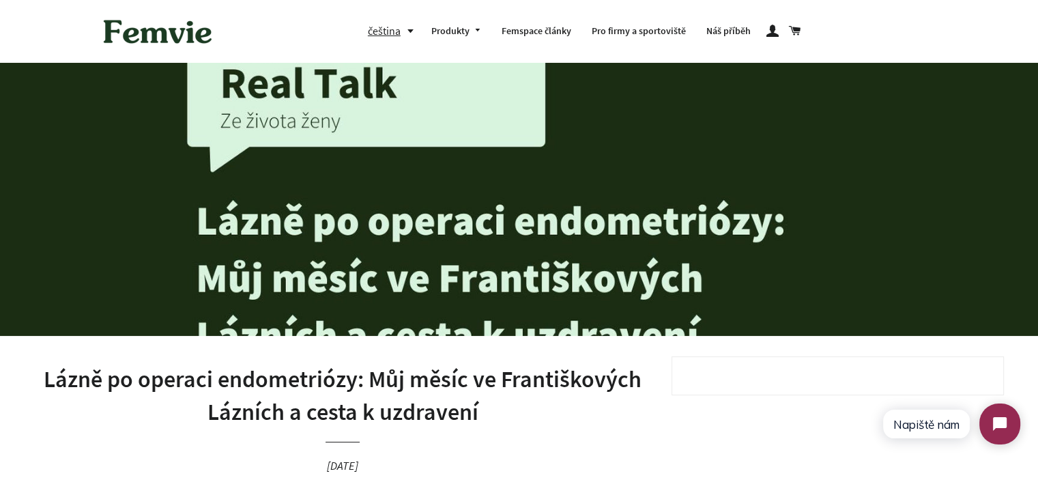
click at [365, 388] on h1 "Lázně po operaci endometriózy: Můj měsíc ve Františkových Lázních a cesta k uzd…" at bounding box center [342, 395] width 617 height 65
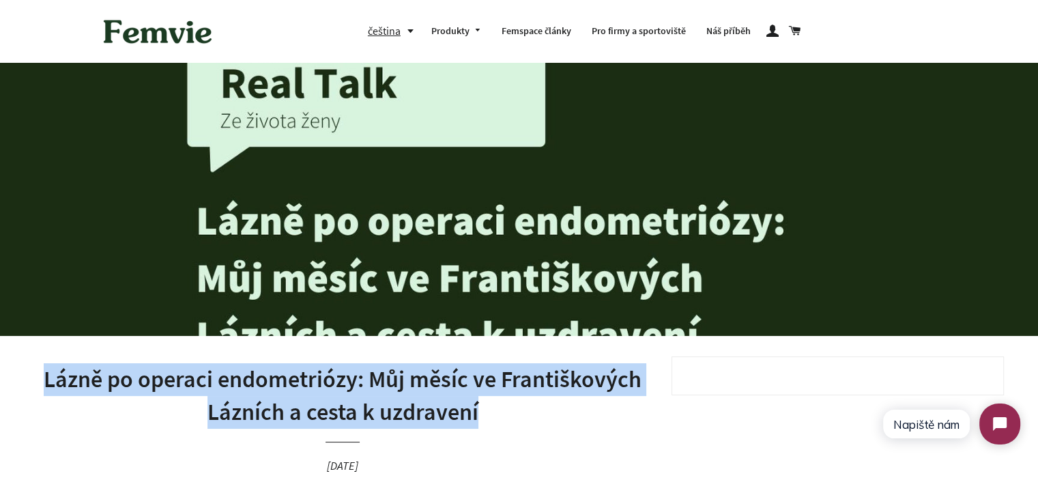
click at [365, 388] on h1 "Lázně po operaci endometriózy: Můj měsíc ve Františkových Lázních a cesta k uzd…" at bounding box center [342, 395] width 617 height 65
copy h1 "Lázně po operaci endometriózy: Můj měsíc ve Františkových Lázních a cesta k uzd…"
click at [407, 397] on h1 "Lázně po operaci endometriózy: Můj měsíc ve Františkových Lázních a cesta k uzd…" at bounding box center [342, 395] width 617 height 65
click at [395, 372] on h1 "Lázně po operaci endometriózy: Můj měsíc ve Františkových Lázních a cesta k uzd…" at bounding box center [342, 395] width 617 height 65
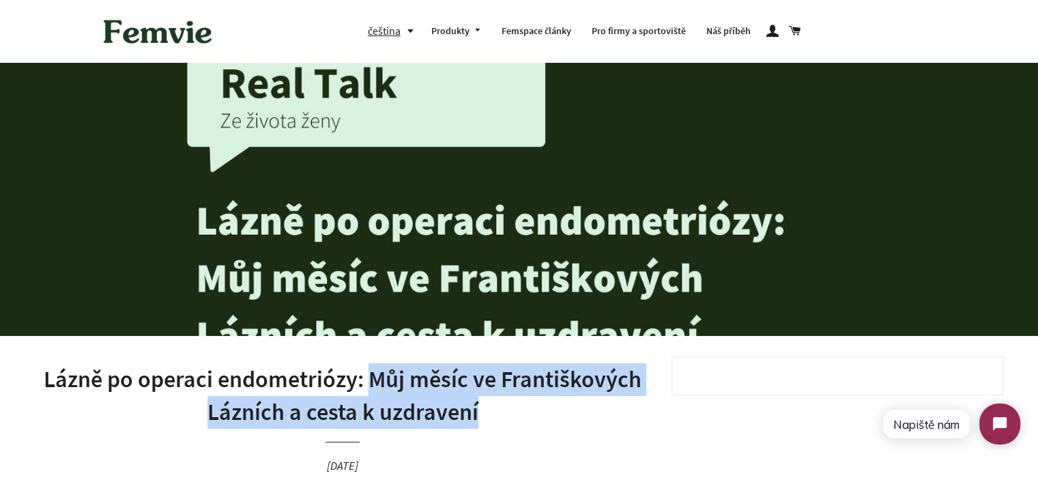
drag, startPoint x: 395, startPoint y: 372, endPoint x: 481, endPoint y: 398, distance: 89.8
click at [481, 398] on h1 "Lázně po operaci endometriózy: Můj měsíc ve Františkových Lázních a cesta k uzd…" at bounding box center [342, 395] width 617 height 65
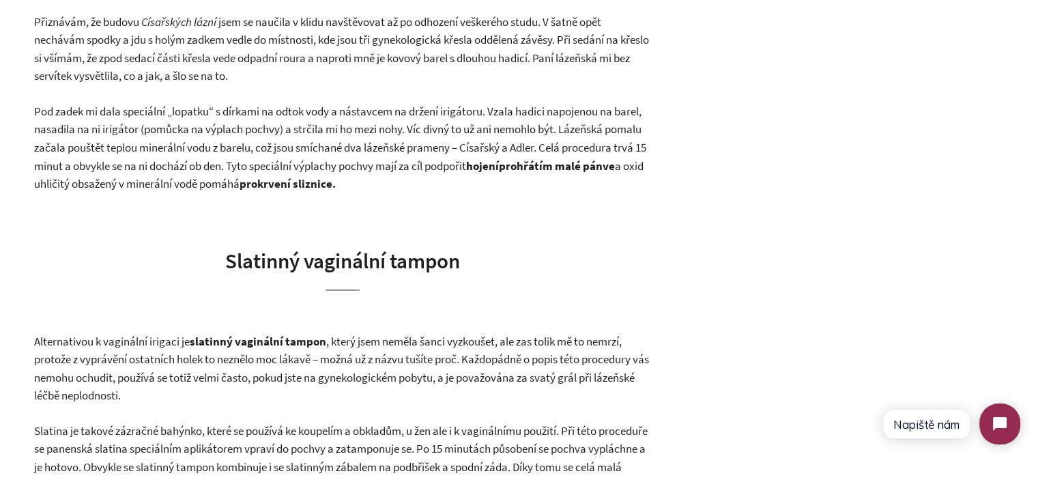
scroll to position [3633, 0]
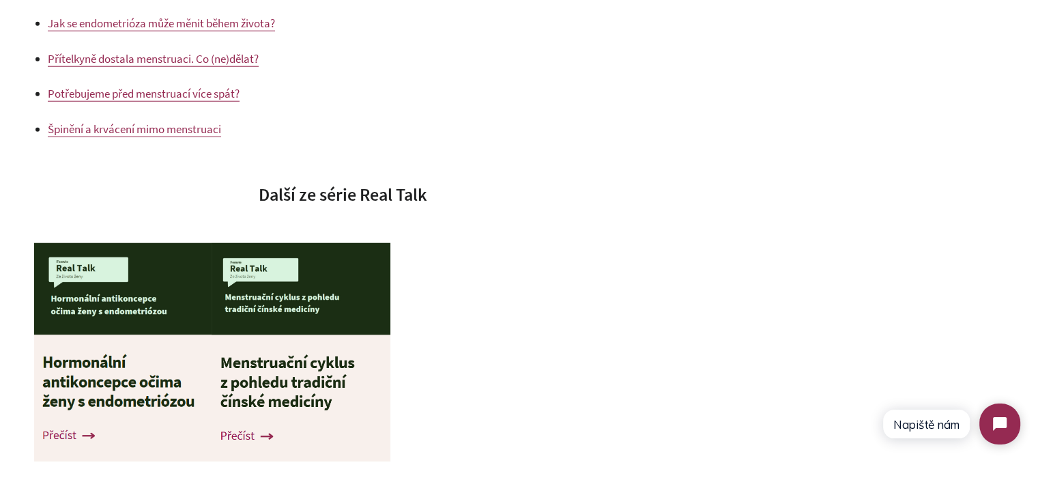
click at [292, 422] on img at bounding box center [301, 352] width 179 height 218
click at [81, 381] on img at bounding box center [122, 352] width 177 height 218
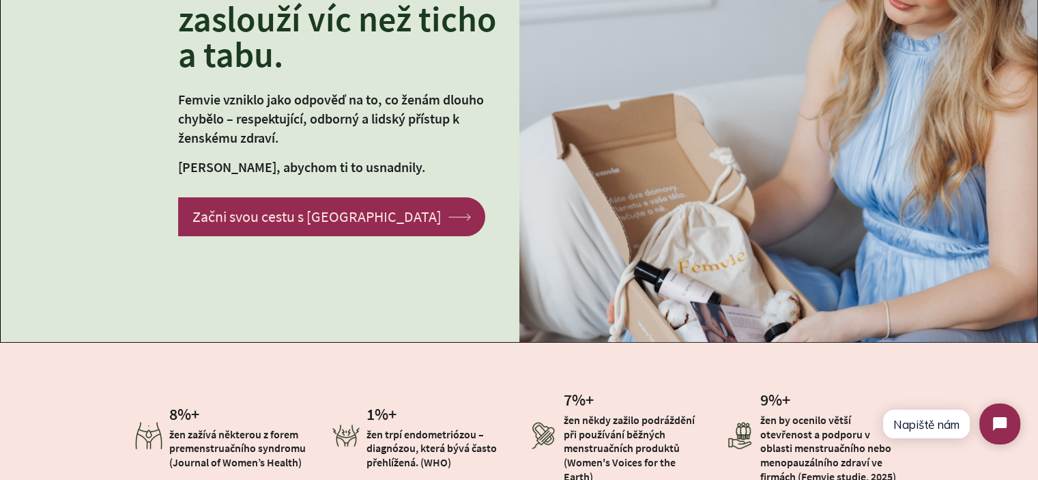
scroll to position [205, 0]
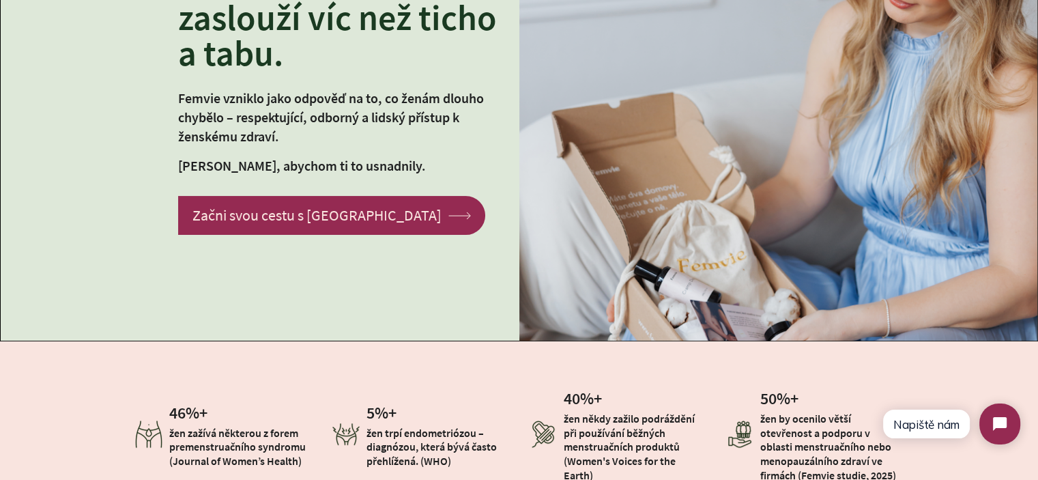
click at [237, 130] on p "Femvie vzniklo jako odpověď na to, co ženám dlouho chybělo – respektující, odbo…" at bounding box center [338, 117] width 321 height 57
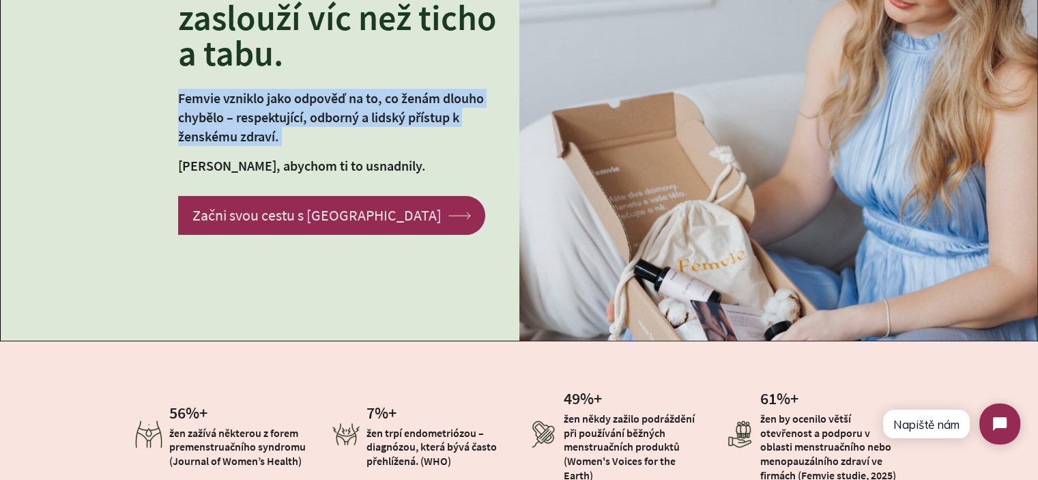
click at [237, 130] on p "Femvie vzniklo jako odpověď na to, co ženám dlouho chybělo – respektující, odbo…" at bounding box center [338, 117] width 321 height 57
click at [304, 141] on p "Femvie vzniklo jako odpověď na to, co ženám dlouho chybělo – respektující, odbo…" at bounding box center [338, 117] width 321 height 57
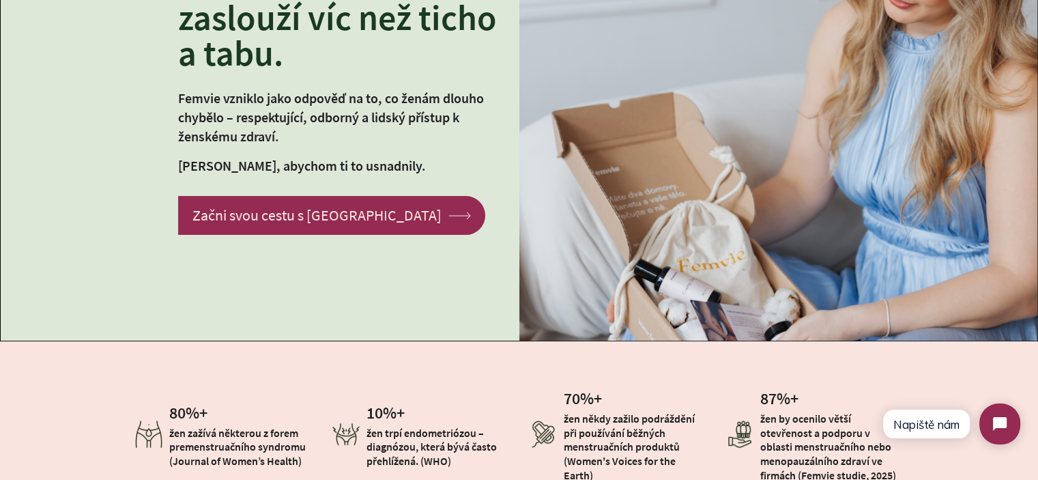
scroll to position [409, 0]
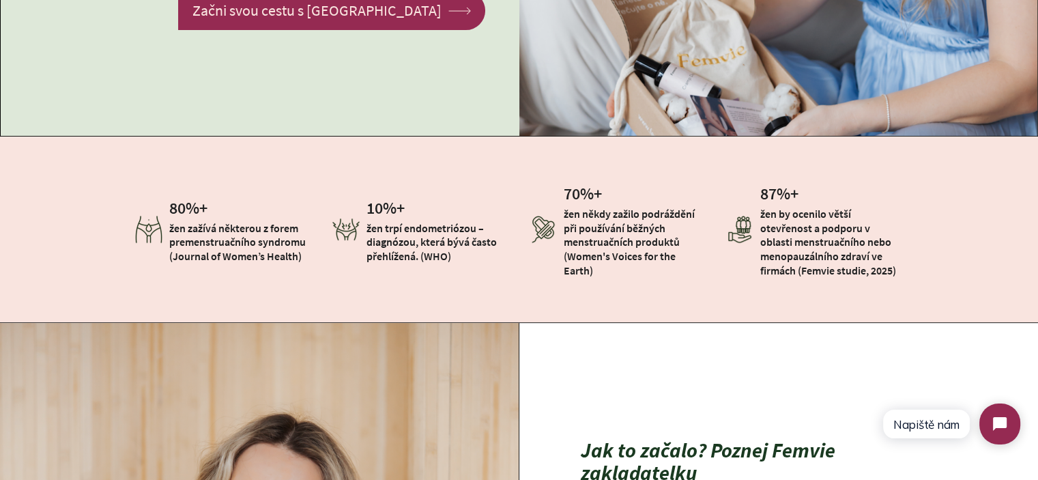
click at [266, 231] on p "žen zažívá některou z forem premenstruačního syndromu (Journal of Women’s Healt…" at bounding box center [240, 242] width 143 height 42
click at [266, 232] on p "žen zažívá některou z forem premenstruačního syndromu (Journal of Women’s Healt…" at bounding box center [240, 242] width 143 height 42
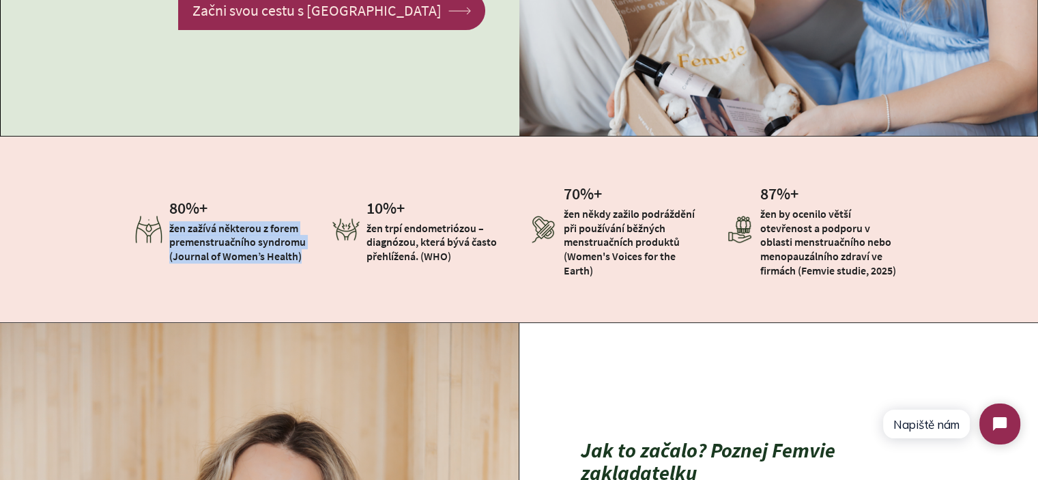
click at [266, 232] on p "žen zažívá některou z forem premenstruačního syndromu (Journal of Women’s Healt…" at bounding box center [240, 242] width 143 height 42
click at [328, 264] on div "10 %+ žen trpí endometriózou – diagnózou, která bývá často přehlížená. (WHO)" at bounding box center [420, 229] width 197 height 89
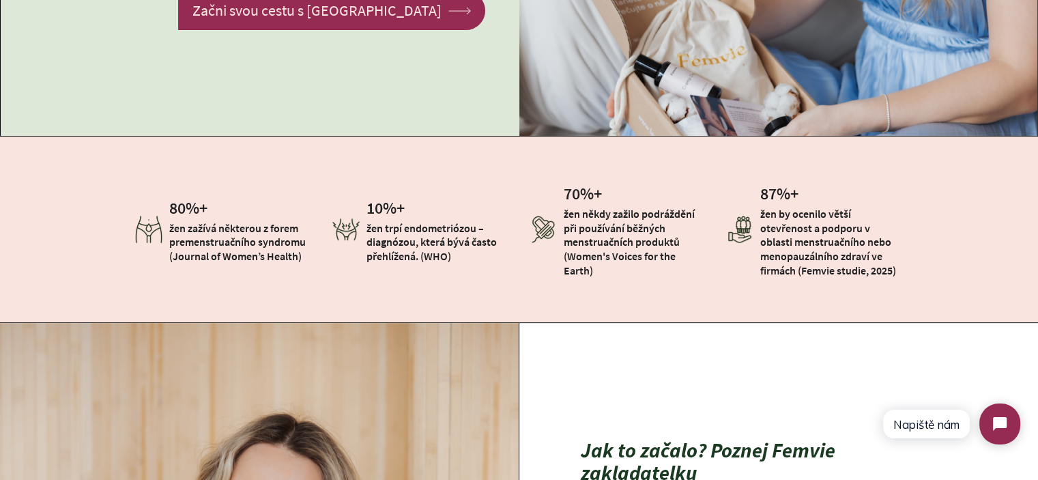
click at [417, 250] on p "žen trpí endometriózou – diagnózou, která bývá často přehlížená. (WHO)" at bounding box center [437, 242] width 143 height 42
click at [466, 263] on p "žen trpí endometriózou – diagnózou, která bývá často přehlížená. (WHO)" at bounding box center [437, 242] width 143 height 42
click at [658, 234] on p "žen někdy zažilo podráždění při používání běžných menstruačních produktů (Women…" at bounding box center [635, 242] width 143 height 71
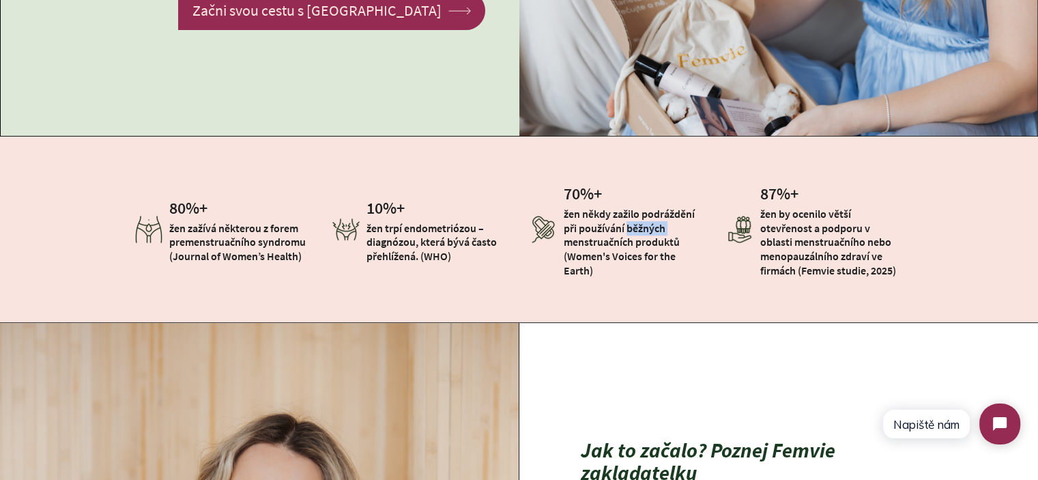
click at [658, 234] on p "žen někdy zažilo podráždění při používání běžných menstruačních produktů (Women…" at bounding box center [635, 242] width 143 height 71
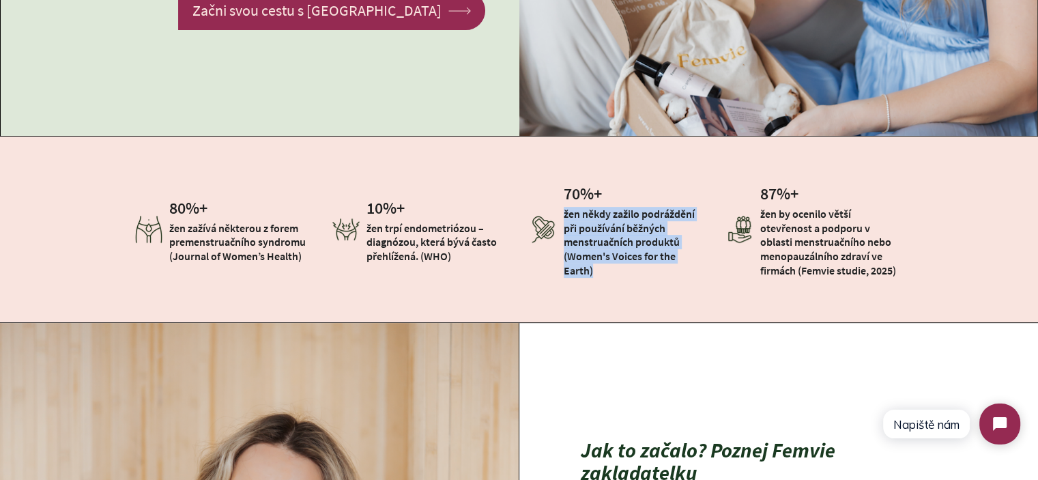
click at [658, 234] on p "žen někdy zažilo podráždění při používání běžných menstruačních produktů (Women…" at bounding box center [635, 242] width 143 height 71
click at [632, 283] on div "70 %+ žen někdy zažilo podráždění při používání běžných menstruačních produktů …" at bounding box center [617, 229] width 197 height 117
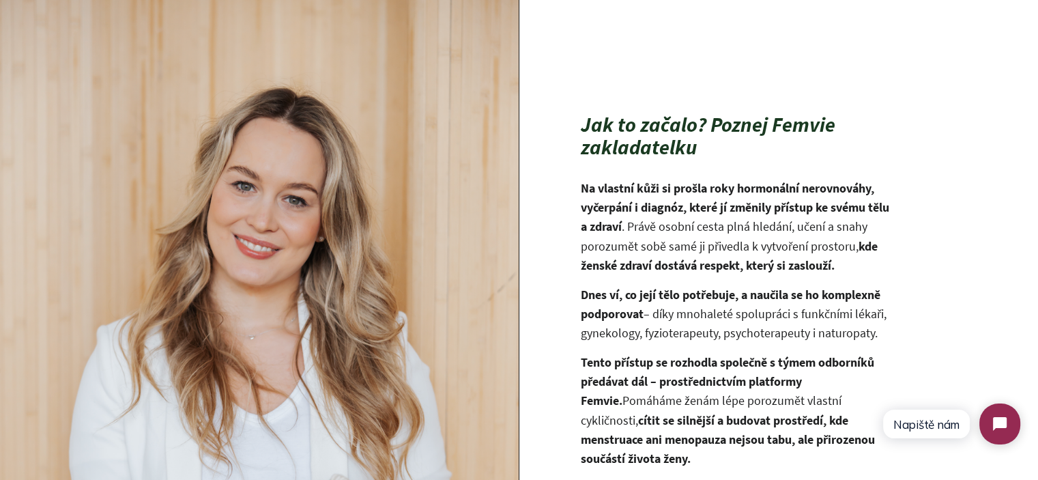
scroll to position [740, 0]
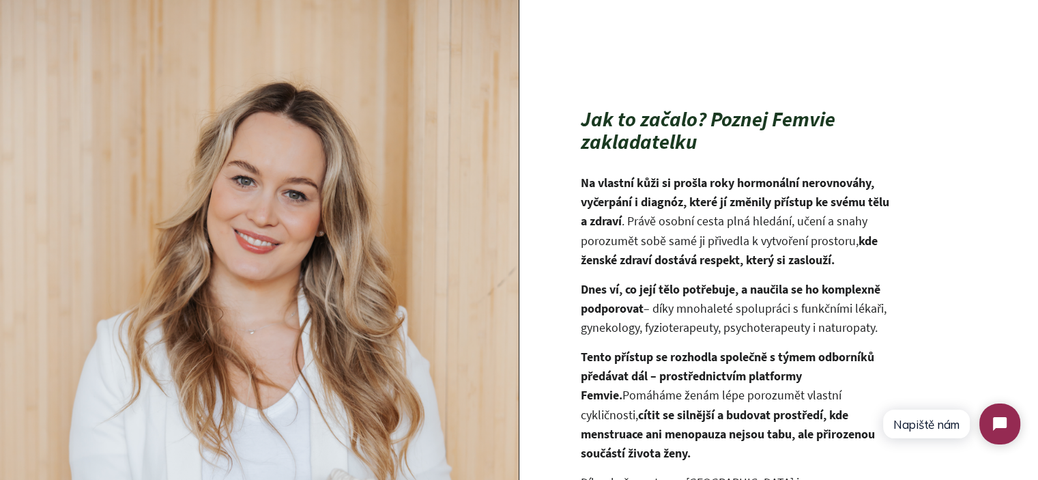
click at [692, 108] on div "Jak to začalo? Poznej Femvie zakladatelku Na vlastní kůži si prošla roky hormon…" at bounding box center [519, 384] width 1038 height 785
click at [688, 136] on h2 "Jak to začalo? Poznej Femvie zakladatelku" at bounding box center [738, 130] width 314 height 45
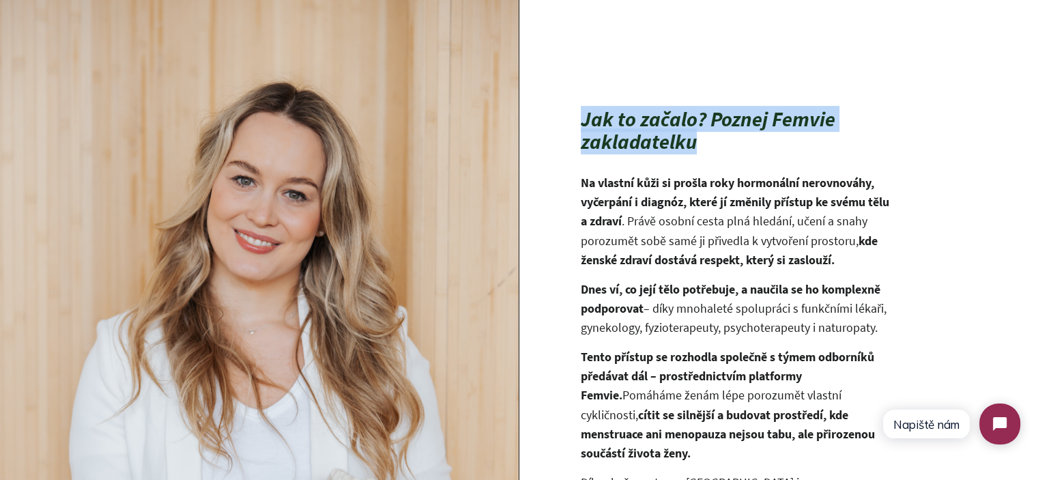
click at [688, 136] on h2 "Jak to začalo? Poznej Femvie zakladatelku" at bounding box center [738, 130] width 314 height 45
click at [726, 152] on h2 "Jak to začalo? Poznej Femvie zakladatelku" at bounding box center [738, 130] width 314 height 45
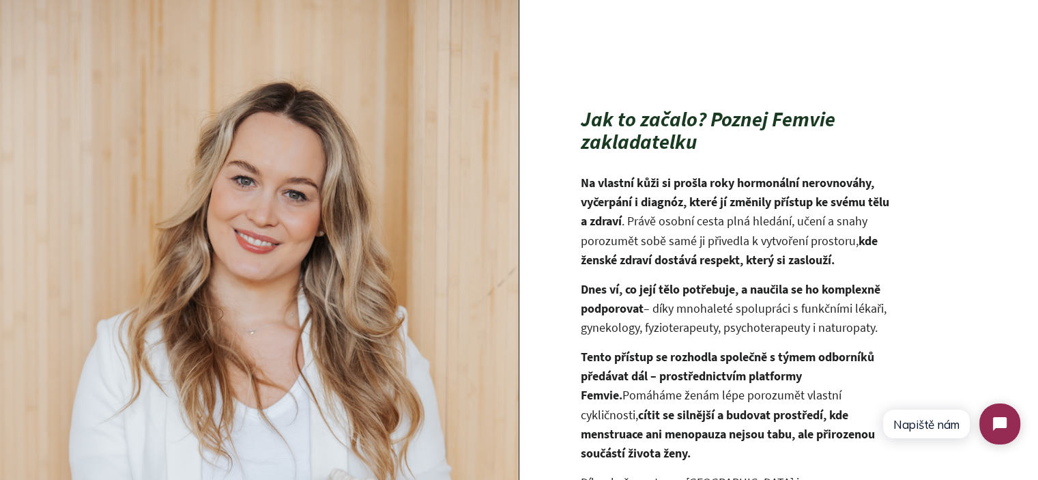
click at [706, 140] on h2 "Jak to začalo? Poznej Femvie zakladatelku" at bounding box center [738, 130] width 314 height 45
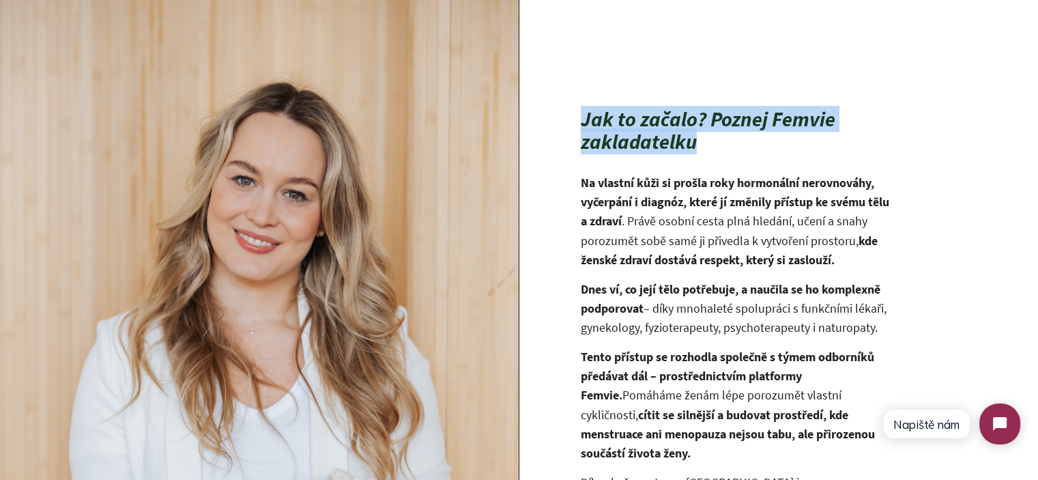
drag, startPoint x: 706, startPoint y: 140, endPoint x: 749, endPoint y: 158, distance: 47.1
click at [708, 141] on h2 "Jak to začalo? Poznej Femvie zakladatelku" at bounding box center [738, 130] width 314 height 45
click at [749, 153] on h2 "Jak to začalo? Poznej Femvie zakladatelku" at bounding box center [738, 130] width 314 height 45
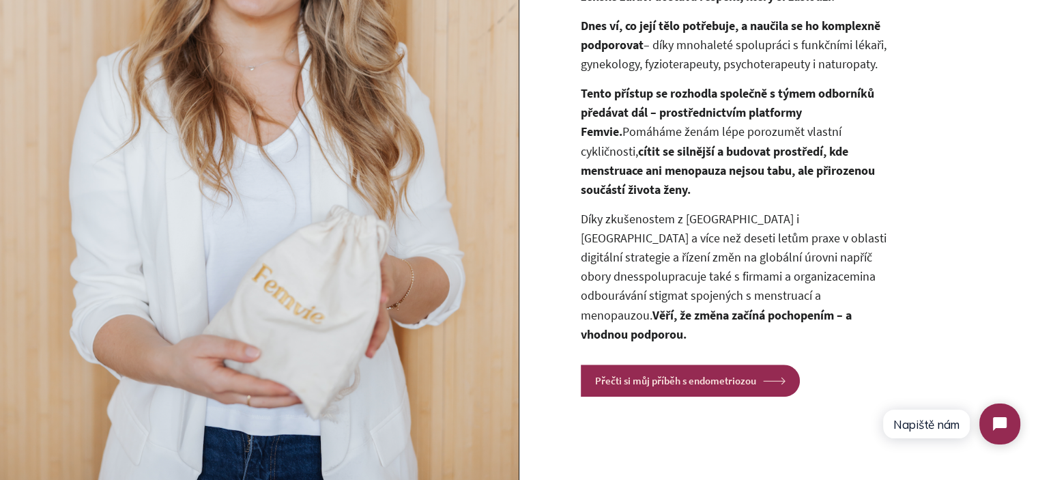
scroll to position [1013, 0]
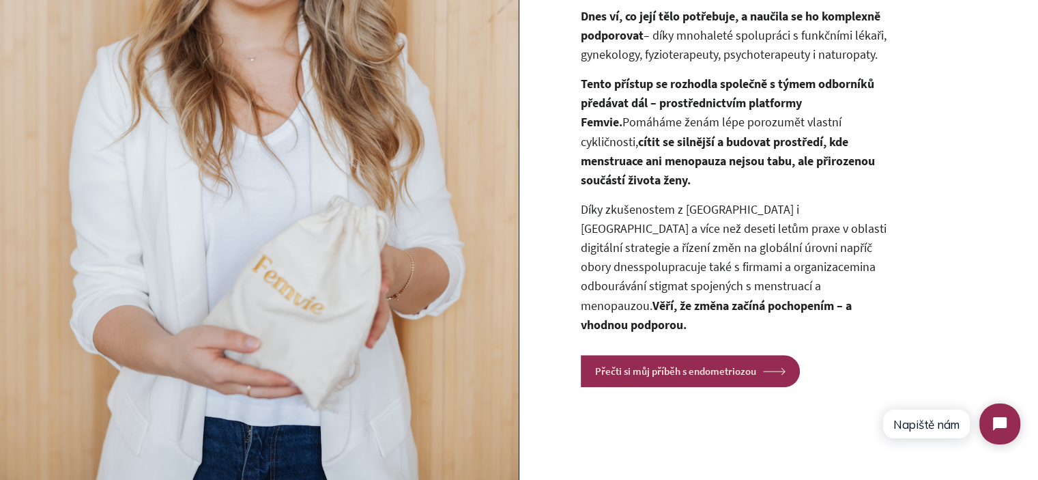
click at [704, 245] on p "Díky zkušenostem z Česka i Velké Británie a více než deseti letům praxe v oblas…" at bounding box center [738, 267] width 314 height 134
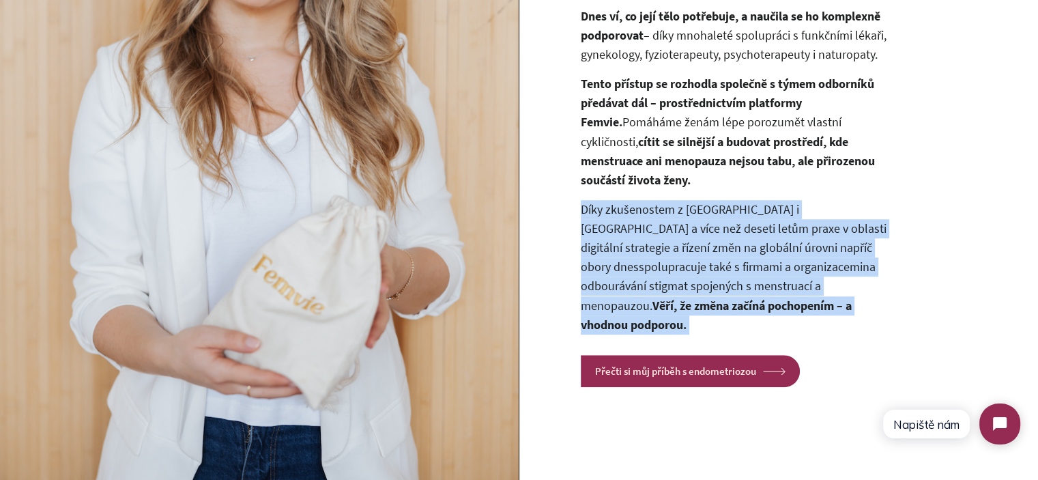
drag, startPoint x: 704, startPoint y: 245, endPoint x: 699, endPoint y: 232, distance: 14.1
click at [699, 233] on p "Díky zkušenostem z Česka i Velké Británie a více než deseti letům praxe v oblas…" at bounding box center [738, 267] width 314 height 134
click at [699, 232] on p "Díky zkušenostem z Česka i Velké Británie a více než deseti letům praxe v oblas…" at bounding box center [738, 267] width 314 height 134
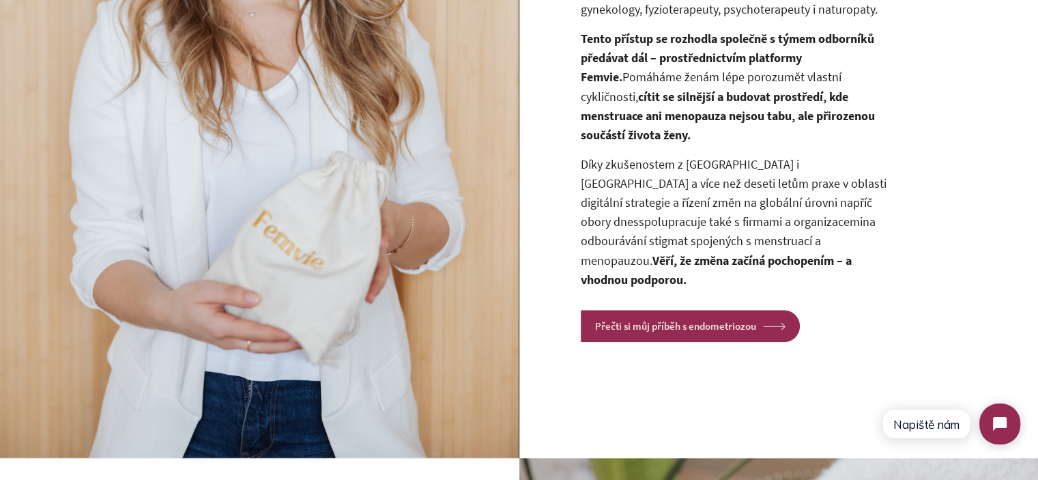
scroll to position [1082, 0]
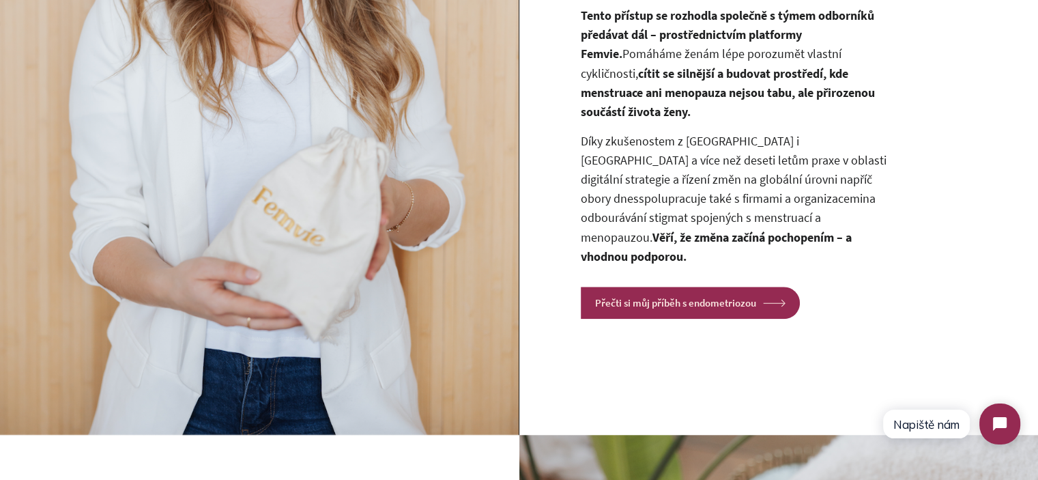
drag, startPoint x: 904, startPoint y: 229, endPoint x: 885, endPoint y: 223, distance: 20.1
click at [903, 229] on div "Jak to začalo? Poznej Femvie zakladatelku Na vlastní kůži si prošla roky hormon…" at bounding box center [717, 43] width 396 height 552
click at [757, 190] on link "spolupracuje také s firmami a organizacemi" at bounding box center [751, 198] width 224 height 16
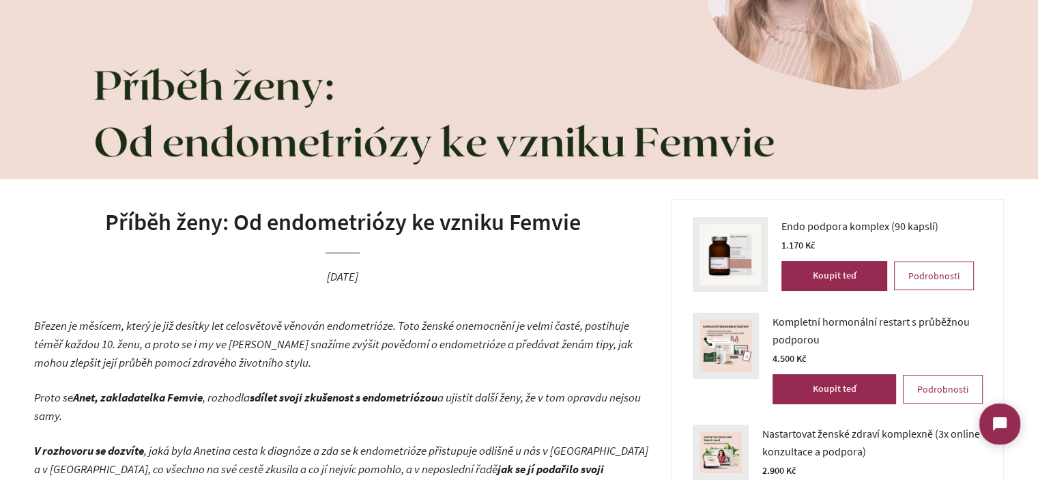
scroll to position [136, 0]
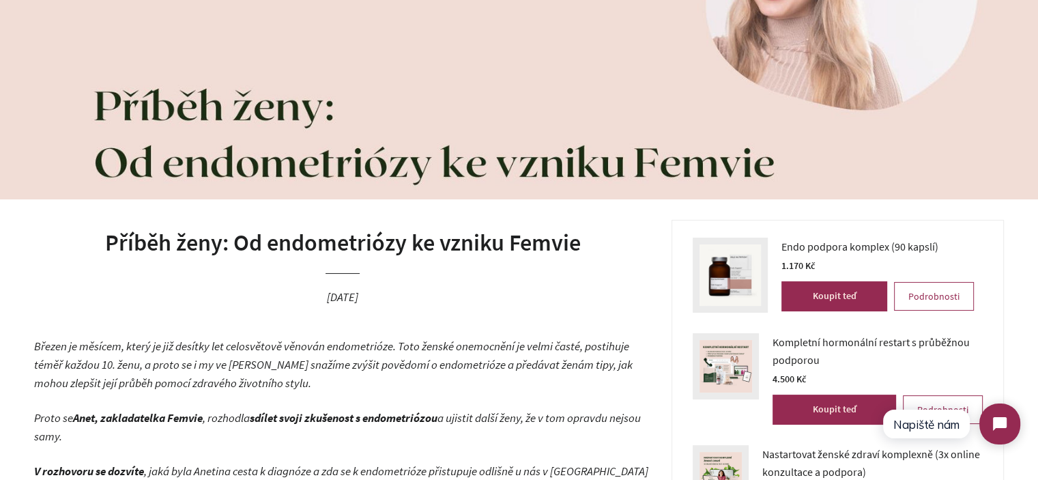
click at [304, 240] on h1 "Příběh ženy: Od endometriózy ke vzniku Femvie" at bounding box center [342, 243] width 617 height 33
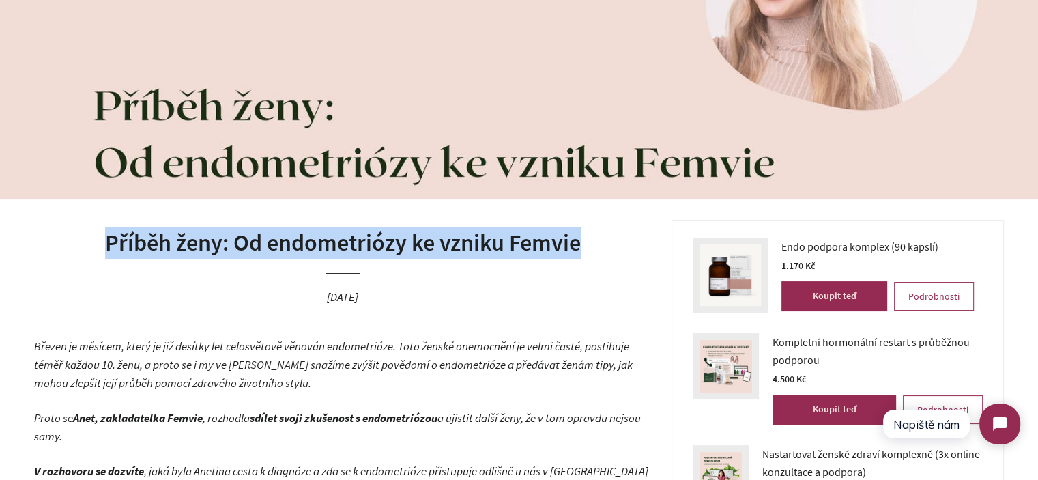
click at [304, 240] on h1 "Příběh ženy: Od endometriózy ke vzniku Femvie" at bounding box center [342, 243] width 617 height 33
copy h1 "Příběh ženy: Od endometriózy ke vzniku Femvie"
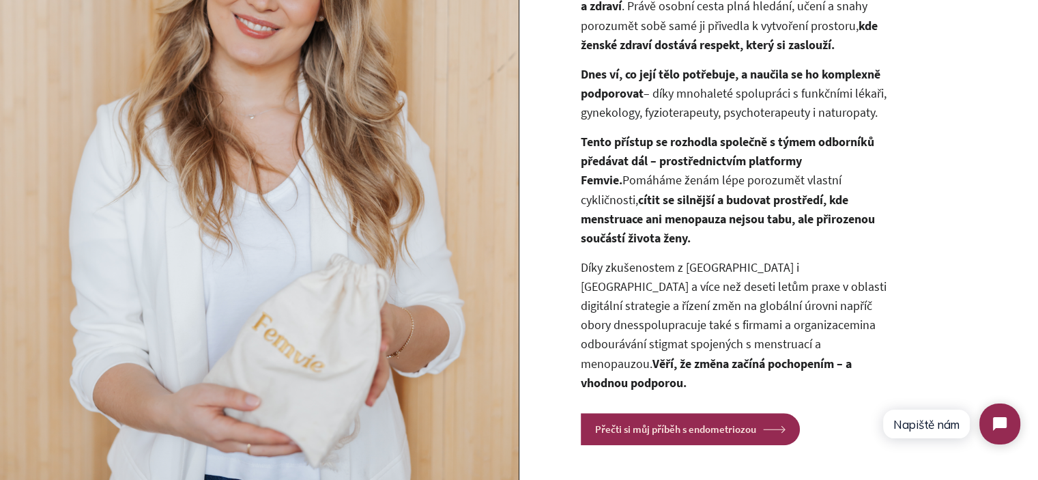
scroll to position [887, 0]
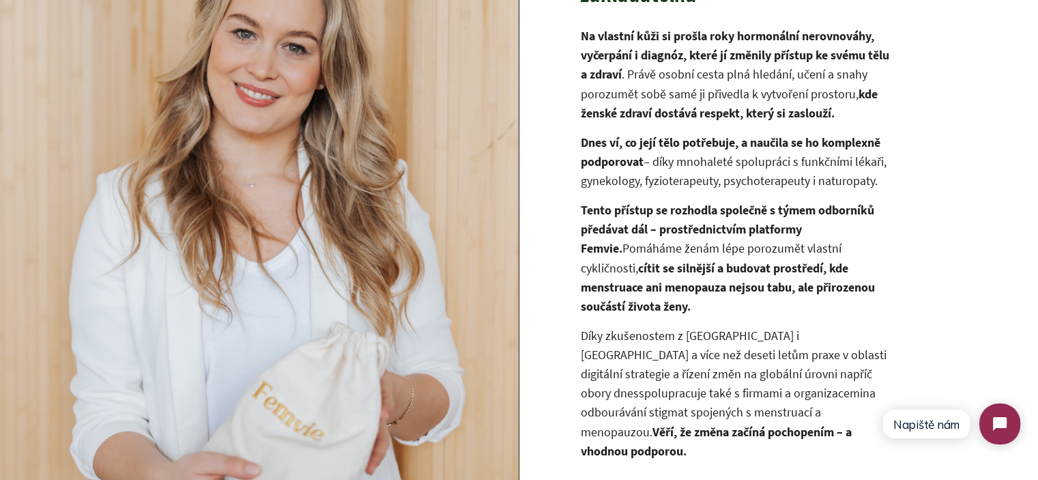
click at [700, 78] on p "Na vlastní kůži si prošla roky hormonální nerovnováhy, vyčerpání i diagnóz, kte…" at bounding box center [738, 75] width 314 height 96
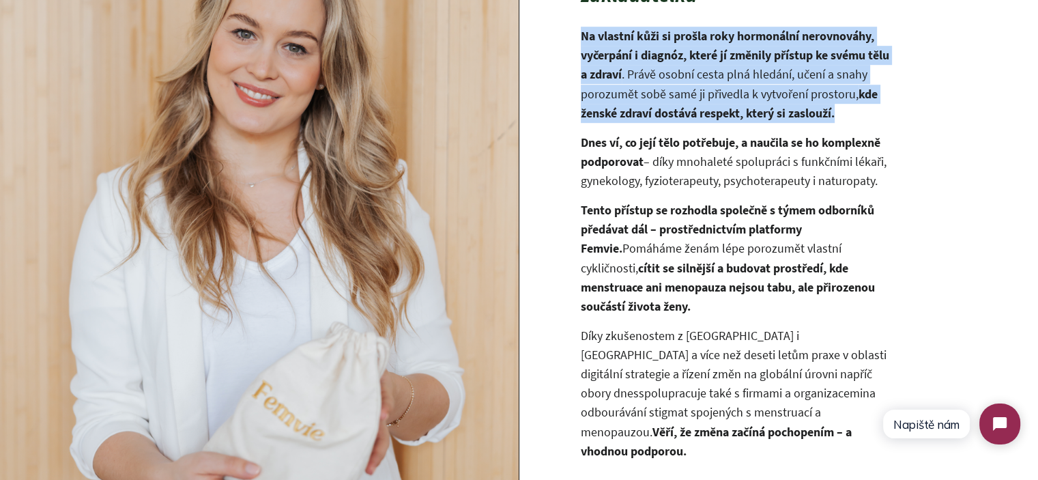
click at [700, 78] on p "Na vlastní kůži si prošla roky hormonální nerovnováhy, vyčerpání i diagnóz, kte…" at bounding box center [738, 75] width 314 height 96
click at [811, 99] on p "Na vlastní kůži si prošla roky hormonální nerovnováhy, vyčerpání i diagnóz, kte…" at bounding box center [738, 75] width 314 height 96
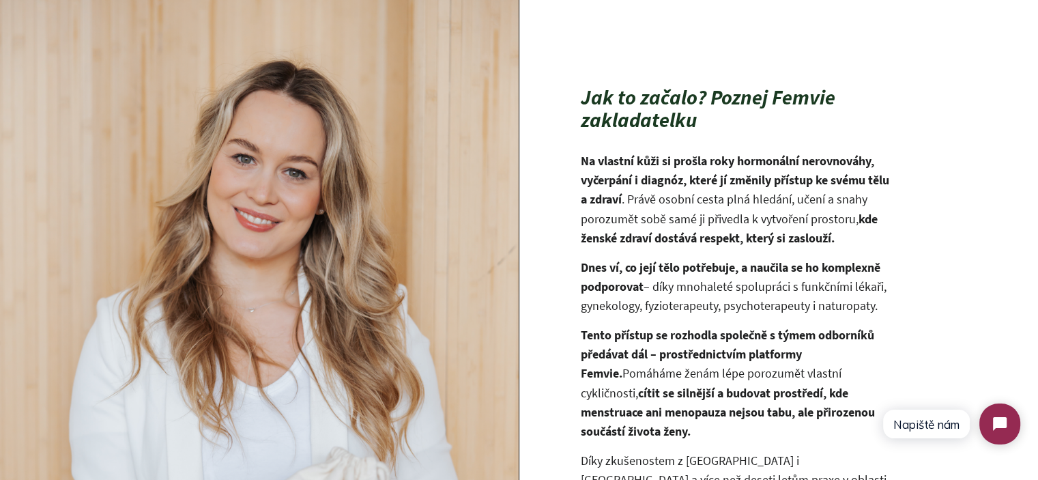
scroll to position [751, 0]
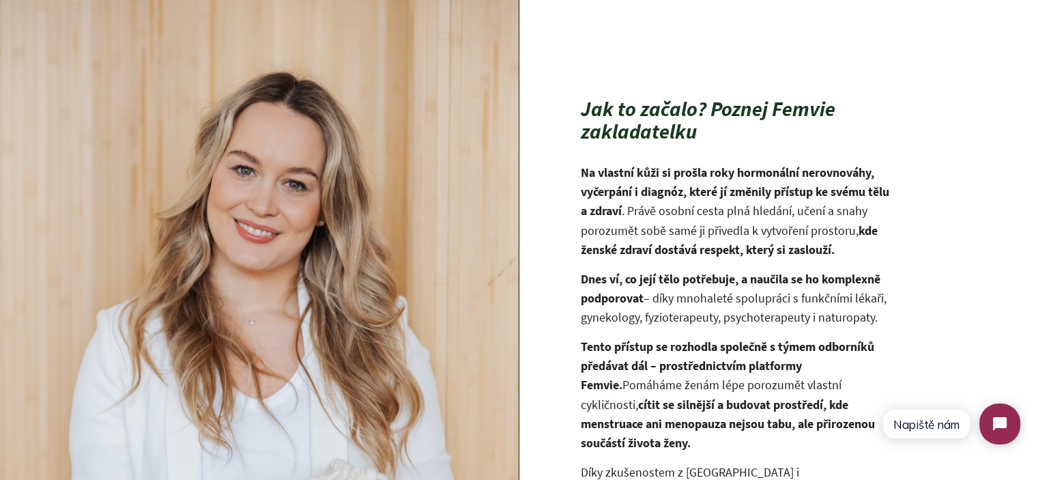
click at [654, 122] on h2 "Jak to začalo? Poznej Femvie zakladatelku" at bounding box center [738, 120] width 314 height 45
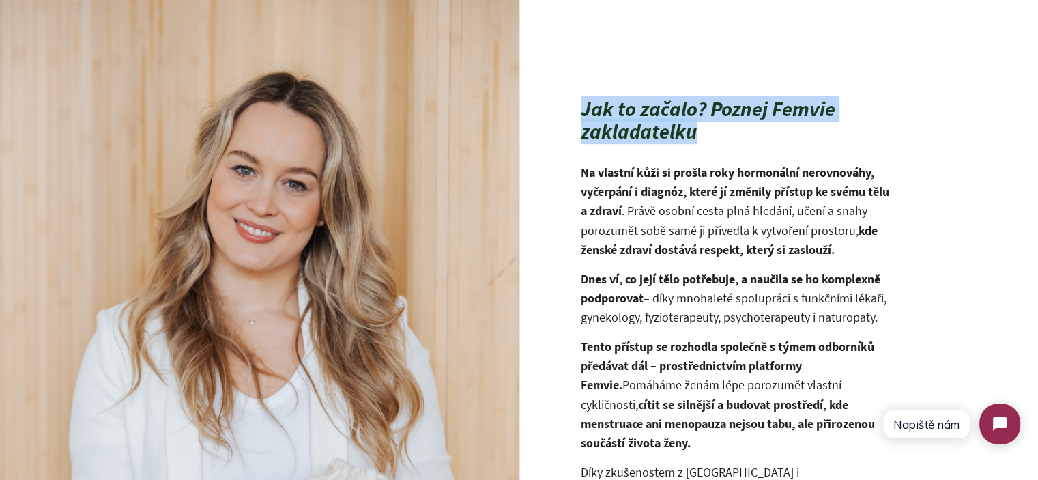
click at [654, 122] on h2 "Jak to začalo? Poznej Femvie zakladatelku" at bounding box center [738, 120] width 314 height 45
click at [748, 139] on h2 "Jak to začalo? Poznej Femvie zakladatelku" at bounding box center [738, 120] width 314 height 45
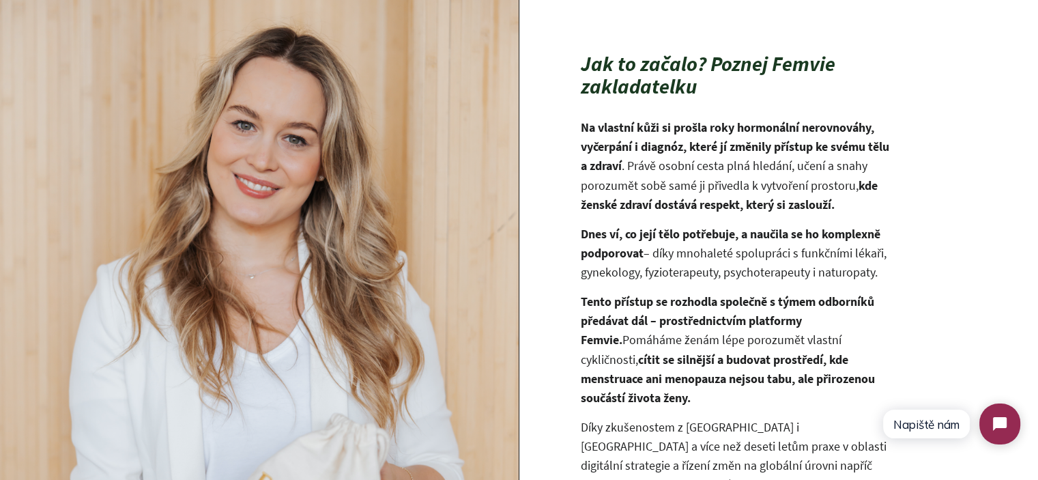
scroll to position [819, 0]
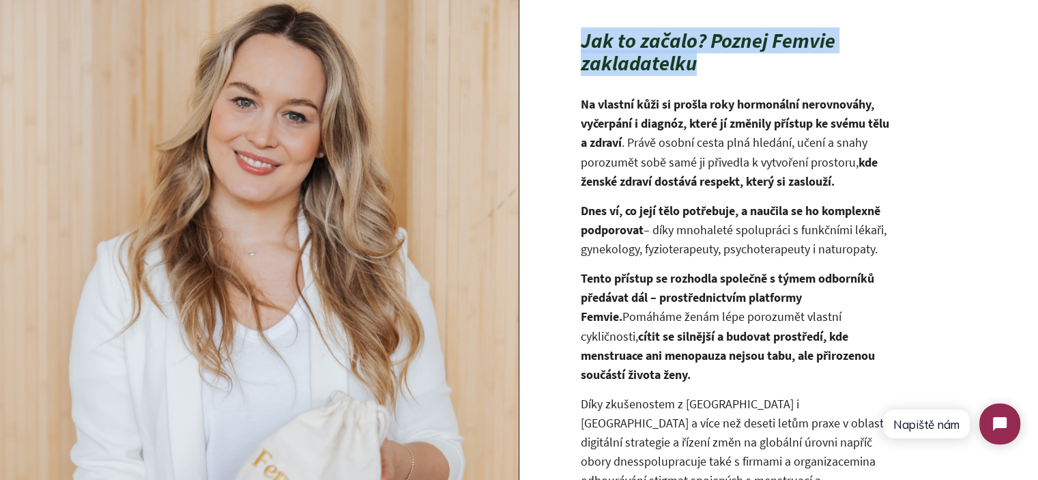
drag, startPoint x: 582, startPoint y: 50, endPoint x: 722, endPoint y: 70, distance: 141.2
click at [722, 70] on h2 "Jak to začalo? Poznej Femvie zakladatelku" at bounding box center [738, 51] width 314 height 45
drag, startPoint x: 725, startPoint y: 73, endPoint x: 575, endPoint y: 55, distance: 150.6
click at [575, 55] on div "Jak to začalo? Poznej Femvie zakladatelku Na vlastní kůži si prošla roky hormon…" at bounding box center [717, 305] width 396 height 552
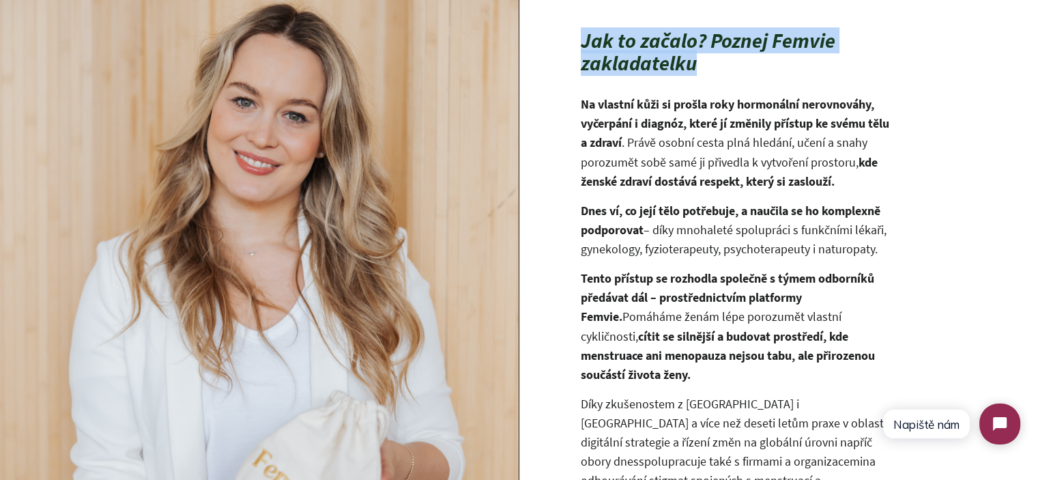
click at [579, 54] on div "Jak to začalo? Poznej Femvie zakladatelku Na vlastní kůži si prošla roky hormon…" at bounding box center [717, 305] width 396 height 552
drag, startPoint x: 581, startPoint y: 53, endPoint x: 738, endPoint y: 80, distance: 159.3
click at [738, 80] on div "Jak to začalo? Poznej Femvie zakladatelku Na vlastní kůži si prošla roky hormon…" at bounding box center [717, 305] width 396 height 552
click at [738, 74] on h2 "Jak to začalo? Poznej Femvie zakladatelku" at bounding box center [738, 51] width 314 height 45
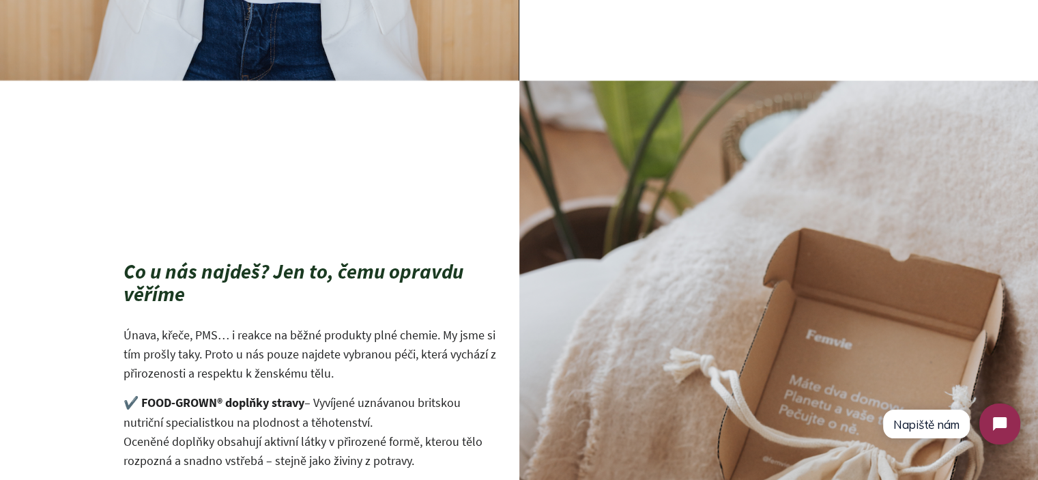
scroll to position [1501, 0]
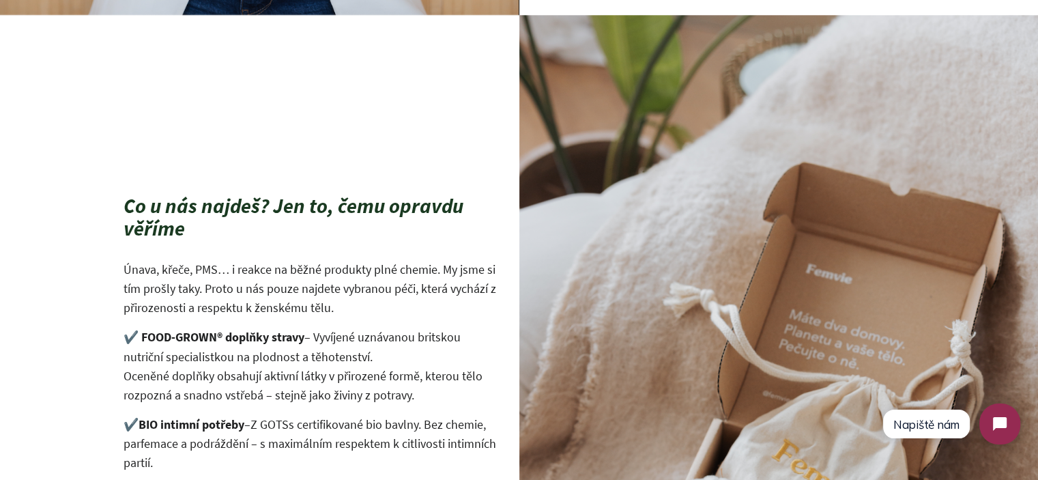
click at [262, 209] on h2 "Co u nás najdeš? Jen to, čemu opravdu věříme" at bounding box center [311, 216] width 375 height 45
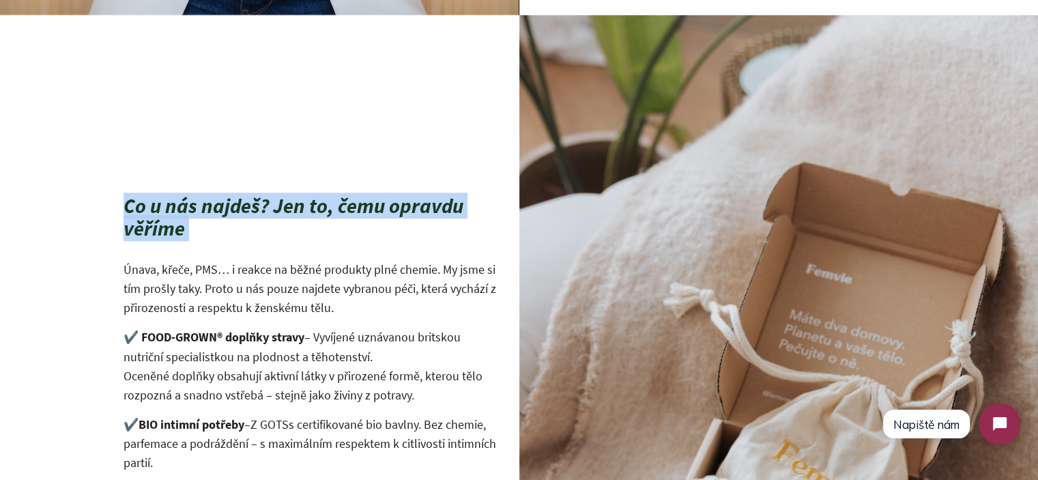
click at [262, 209] on h2 "Co u nás najdeš? Jen to, čemu opravdu věříme" at bounding box center [311, 216] width 375 height 45
click at [416, 234] on h2 "Co u nás najdeš? Jen to, čemu opravdu věříme" at bounding box center [311, 216] width 375 height 45
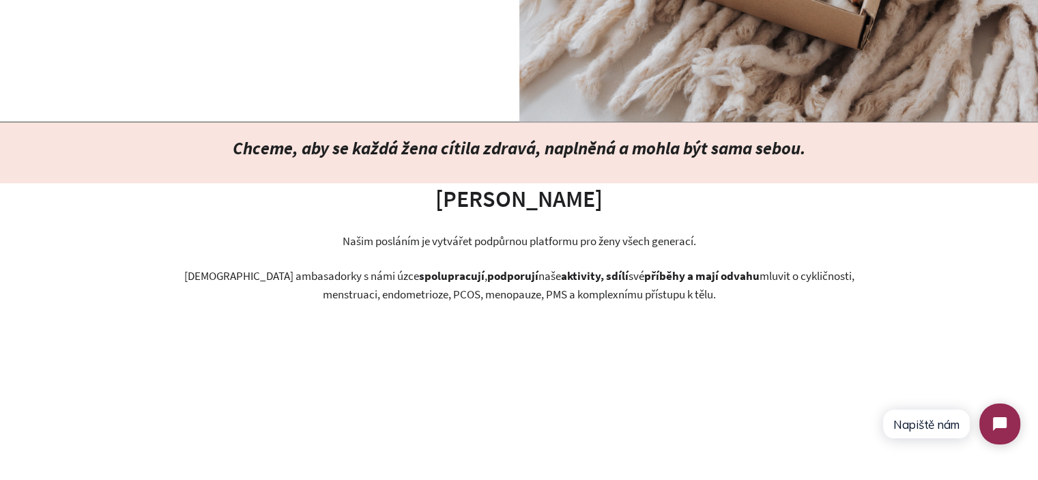
scroll to position [2252, 0]
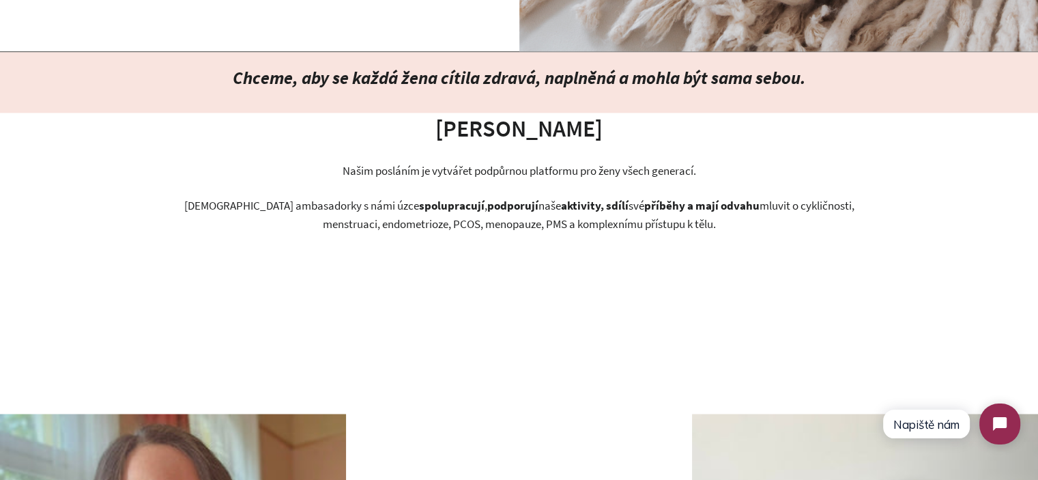
click at [463, 147] on div "Femvie Ambasadoři" at bounding box center [518, 133] width 685 height 41
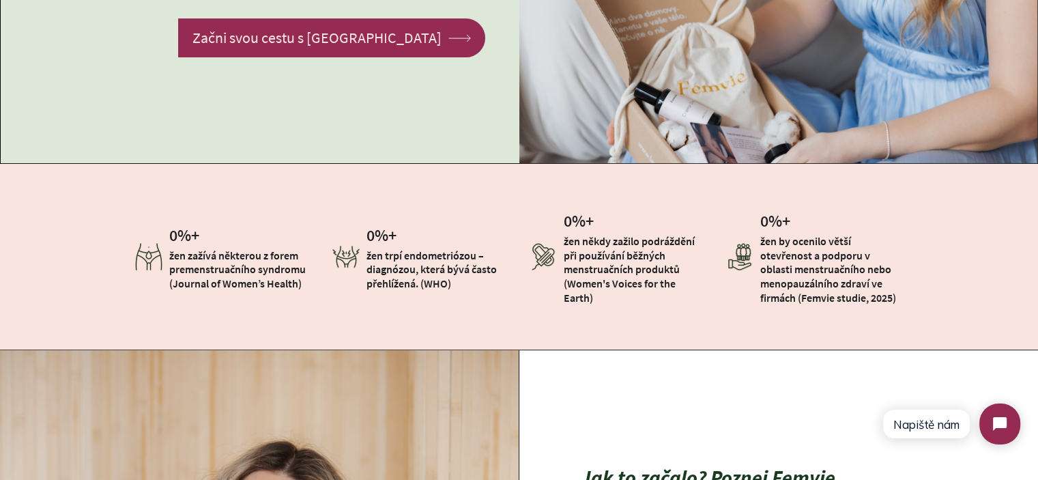
scroll to position [0, 0]
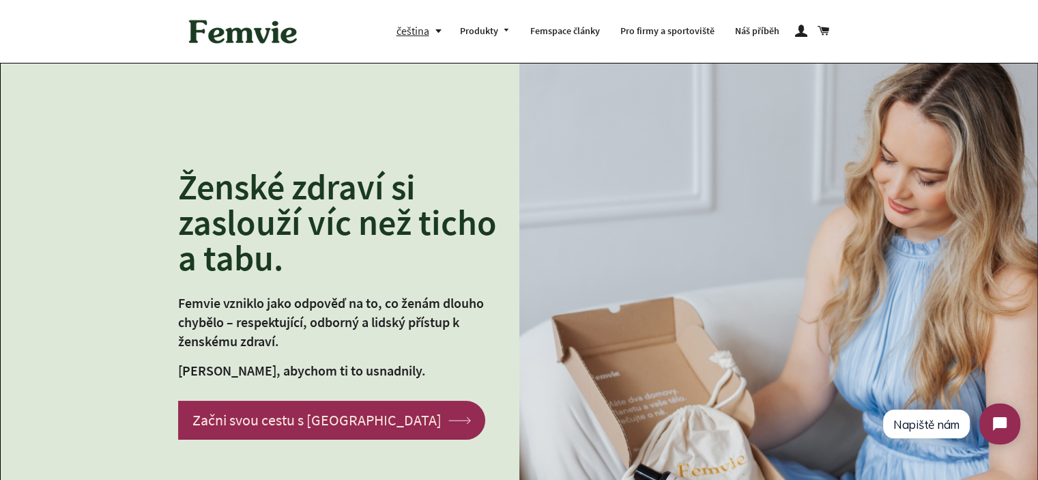
click at [355, 213] on h2 "Ženské zdraví si zaslouží víc než ticho a tabu." at bounding box center [338, 222] width 321 height 106
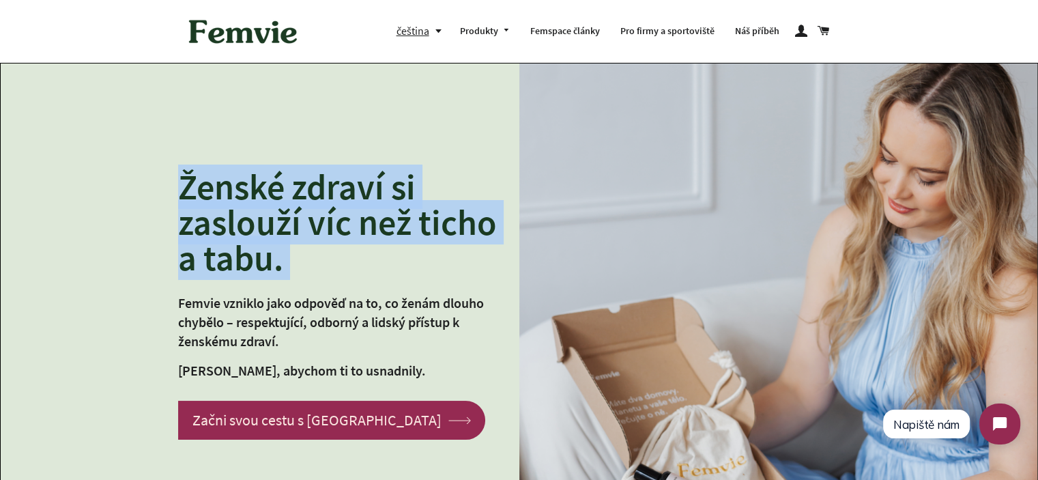
click at [355, 213] on h2 "Ženské zdraví si zaslouží víc než ticho a tabu." at bounding box center [338, 222] width 321 height 106
click at [265, 262] on h2 "Ženské zdraví si zaslouží víc než ticho a tabu." at bounding box center [338, 222] width 321 height 106
drag, startPoint x: 328, startPoint y: 272, endPoint x: 169, endPoint y: 181, distance: 183.1
click at [169, 181] on div "Ženské zdraví si zaslouží víc než ticho a tabu. Femvie vzniklo jako odpověď na …" at bounding box center [260, 304] width 519 height 270
drag, startPoint x: 239, startPoint y: 191, endPoint x: 229, endPoint y: 191, distance: 9.6
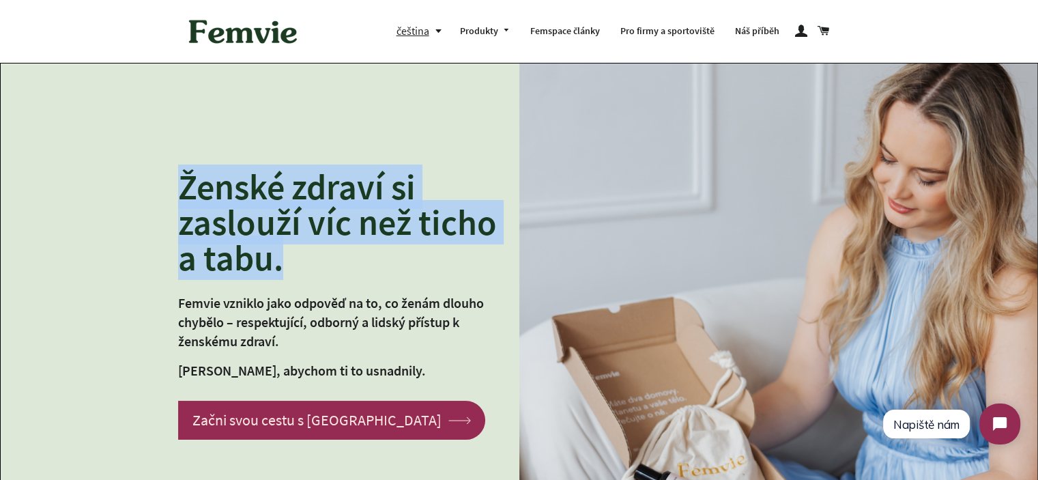
click at [240, 191] on h2 "Ženské zdraví si zaslouží víc než ticho a tabu." at bounding box center [338, 222] width 321 height 106
click at [221, 204] on h2 "Ženské zdraví si zaslouží víc než ticho a tabu." at bounding box center [338, 222] width 321 height 106
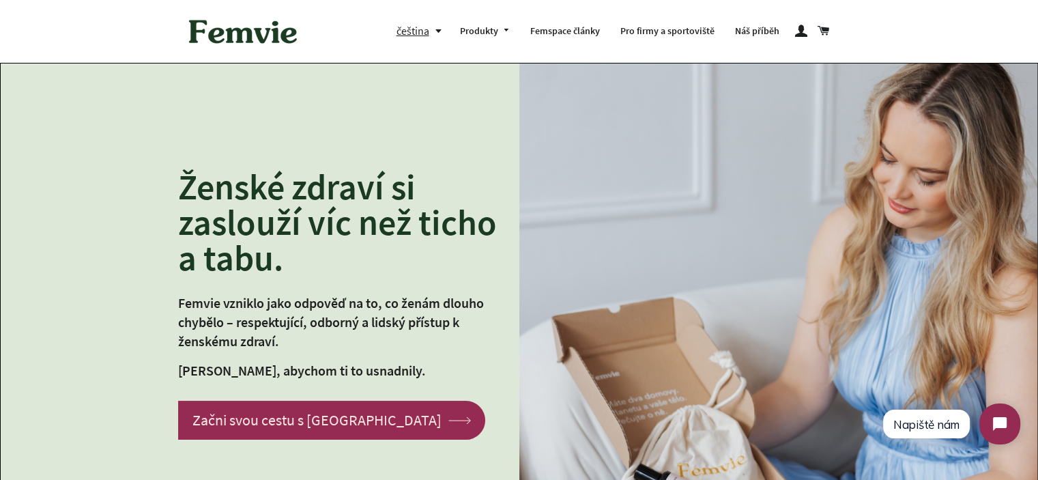
click at [171, 179] on div "Ženské zdraví si zaslouží víc než ticho a tabu. Femvie vzniklo jako odpověď na …" at bounding box center [260, 304] width 519 height 270
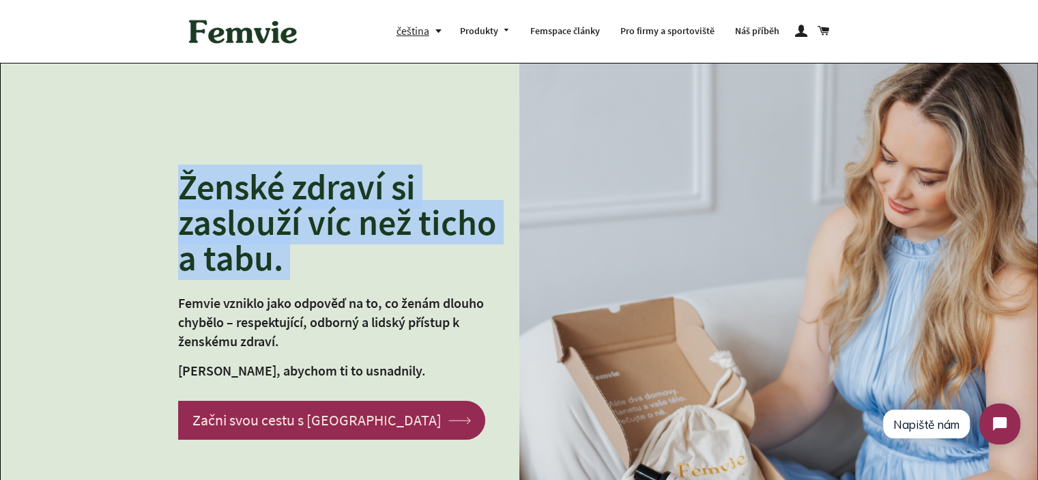
click at [171, 179] on div "Ženské zdraví si zaslouží víc než ticho a tabu. Femvie vzniklo jako odpověď na …" at bounding box center [260, 304] width 519 height 270
click at [298, 223] on h2 "Ženské zdraví si zaslouží víc než ticho a tabu." at bounding box center [338, 222] width 321 height 106
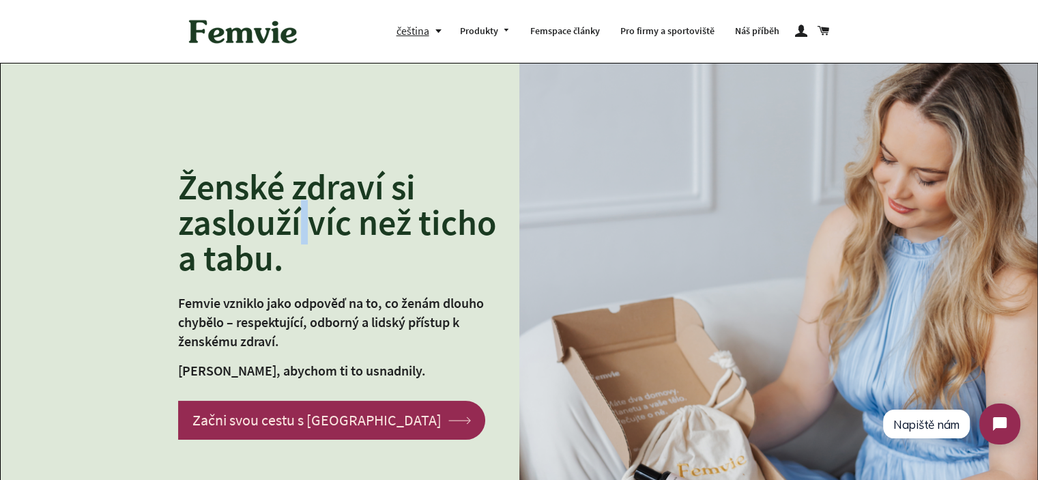
click at [298, 223] on h2 "Ženské zdraví si zaslouží víc než ticho a tabu." at bounding box center [338, 222] width 321 height 106
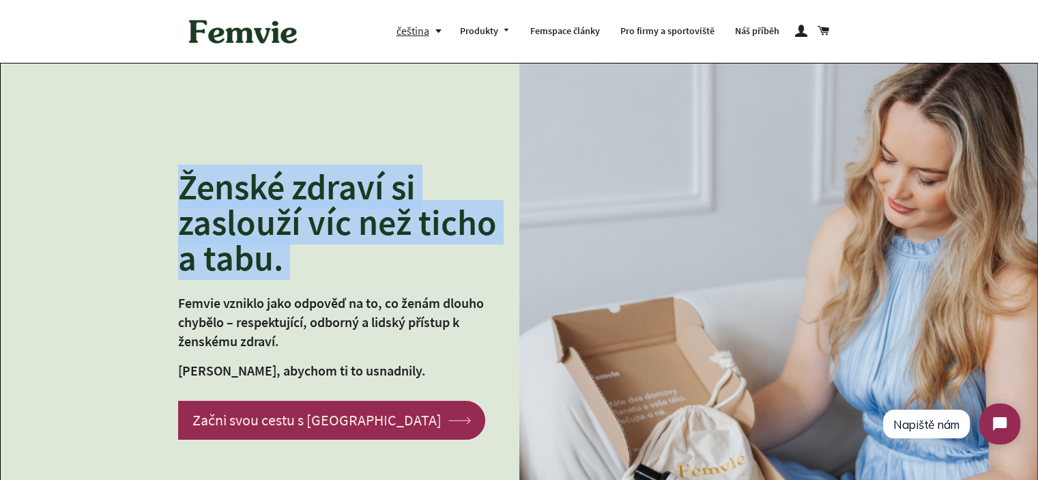
click at [298, 223] on h2 "Ženské zdraví si zaslouží víc než ticho a tabu." at bounding box center [338, 222] width 321 height 106
click at [306, 259] on h2 "Ženské zdraví si zaslouží víc než ticho a tabu." at bounding box center [338, 222] width 321 height 106
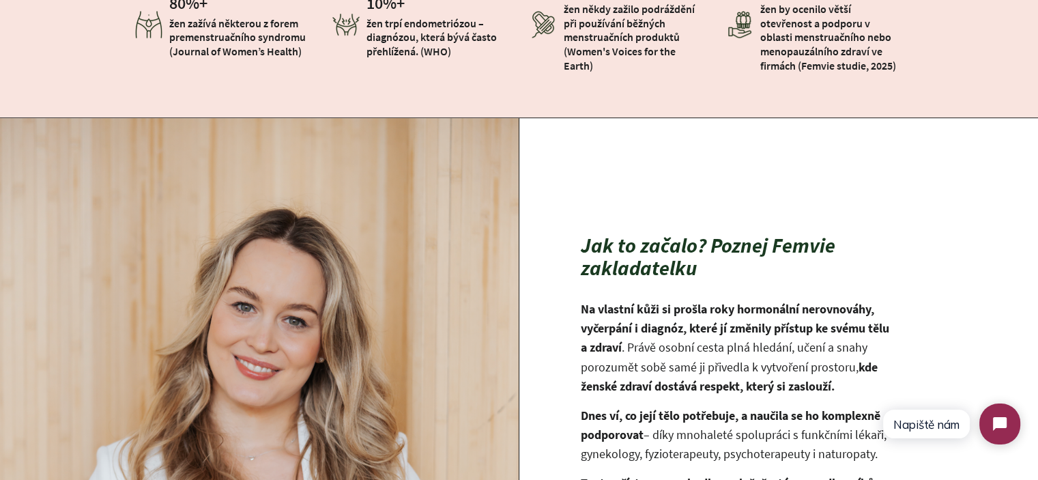
scroll to position [819, 0]
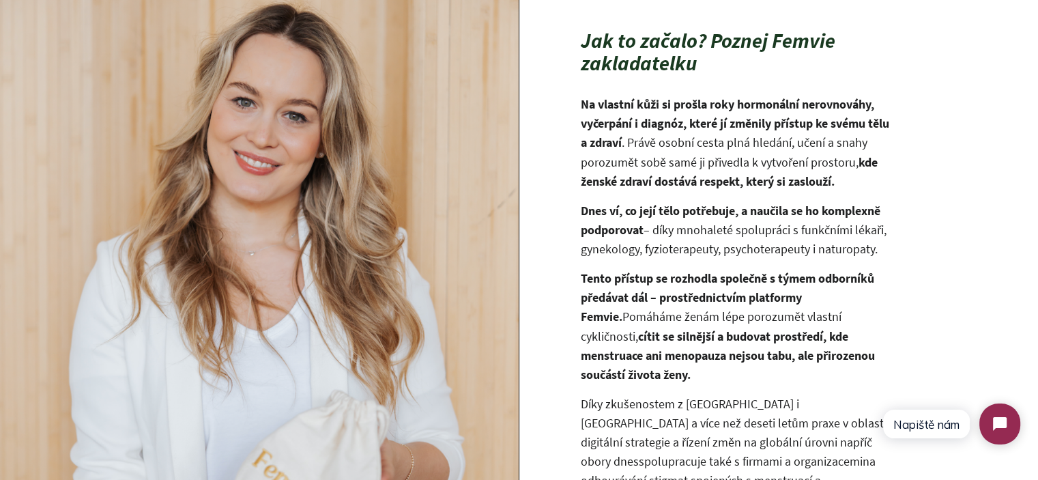
click at [671, 74] on h2 "Jak to začalo? Poznej Femvie zakladatelku" at bounding box center [738, 51] width 314 height 45
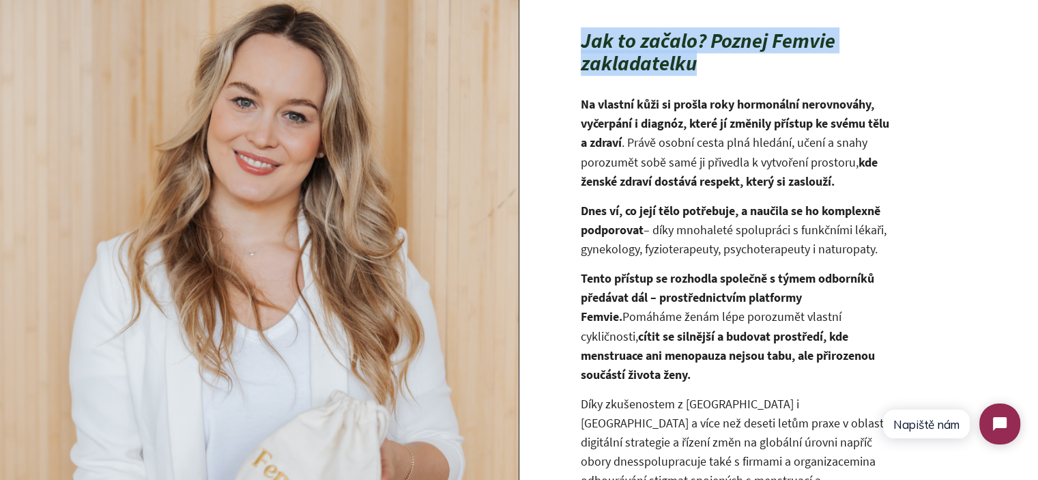
click at [671, 74] on h2 "Jak to začalo? Poznej Femvie zakladatelku" at bounding box center [738, 51] width 314 height 45
click at [707, 74] on h2 "Jak to začalo? Poznej Femvie zakladatelku" at bounding box center [738, 51] width 314 height 45
drag, startPoint x: 707, startPoint y: 78, endPoint x: 601, endPoint y: 55, distance: 108.3
click at [601, 55] on h2 "Jak to začalo? Poznej Femvie zakladatelku" at bounding box center [738, 51] width 314 height 45
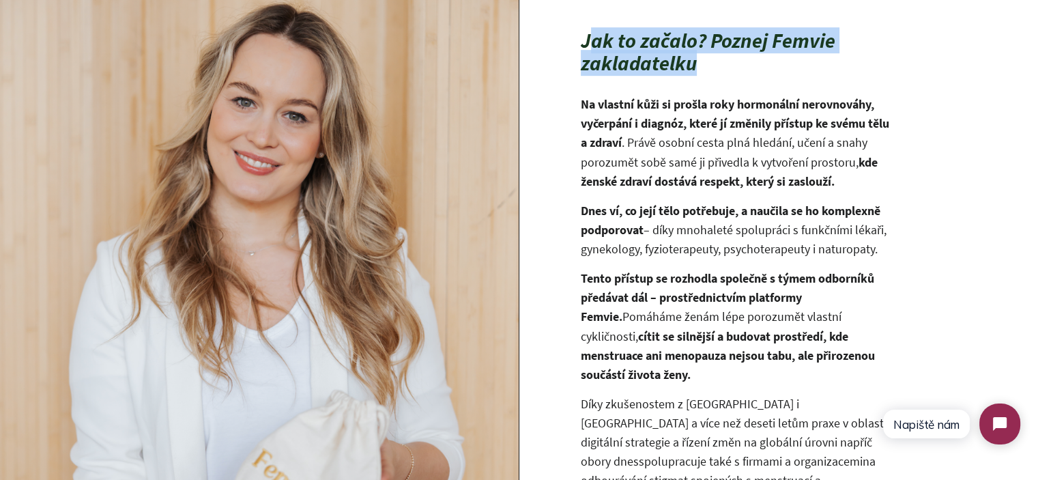
drag, startPoint x: 587, startPoint y: 52, endPoint x: 737, endPoint y: 77, distance: 152.2
click at [737, 74] on h2 "Jak to začalo? Poznej Femvie zakladatelku" at bounding box center [738, 51] width 314 height 45
drag, startPoint x: 731, startPoint y: 78, endPoint x: 614, endPoint y: 59, distance: 118.9
click at [614, 59] on h2 "Jak to začalo? Poznej Femvie zakladatelku" at bounding box center [738, 51] width 314 height 45
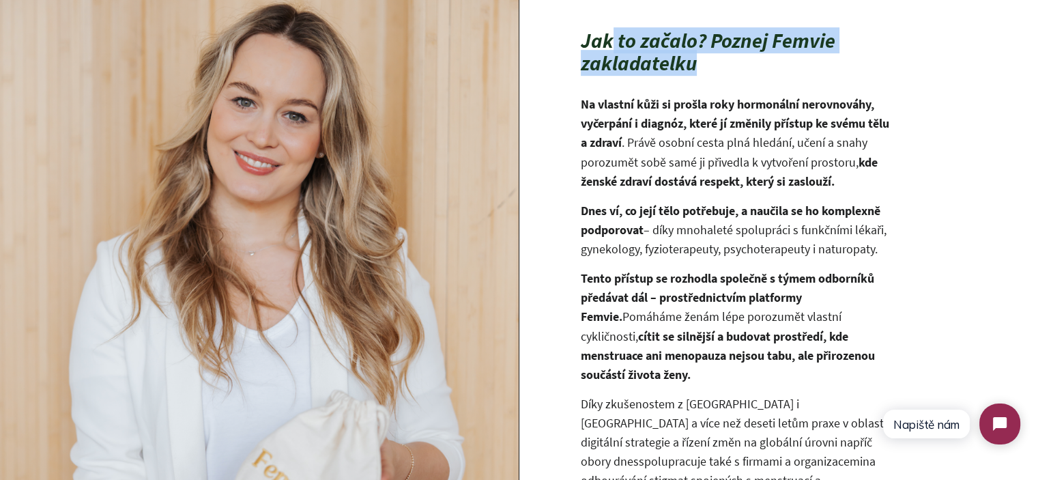
click at [618, 59] on h2 "Jak to začalo? Poznej Femvie zakladatelku" at bounding box center [738, 51] width 314 height 45
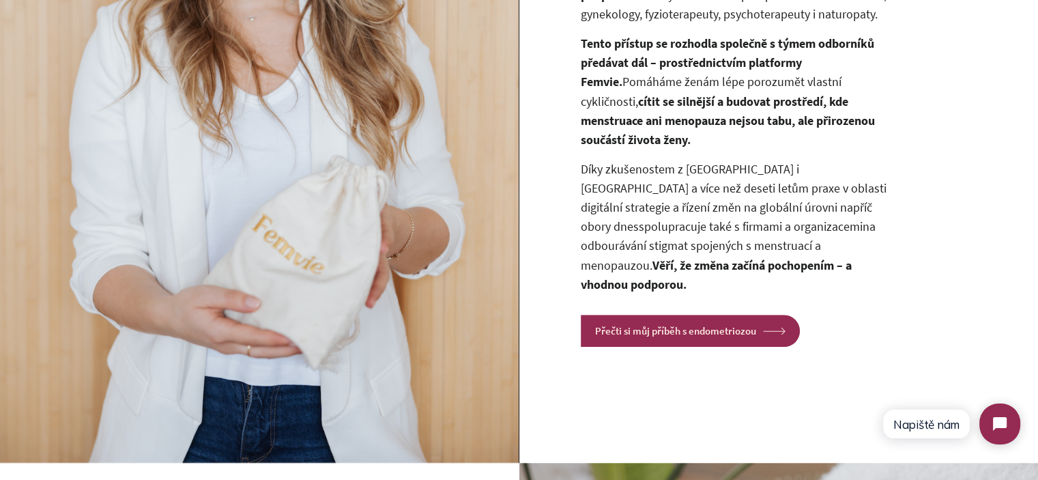
scroll to position [1296, 0]
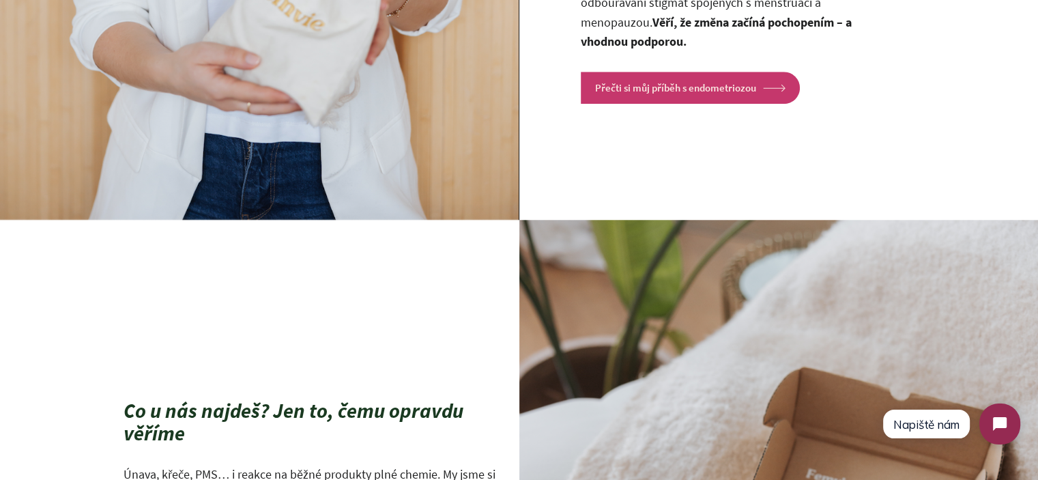
click at [669, 72] on link "Přečti si můj příběh s endometriozou arrow Created with Sketch." at bounding box center [690, 88] width 219 height 32
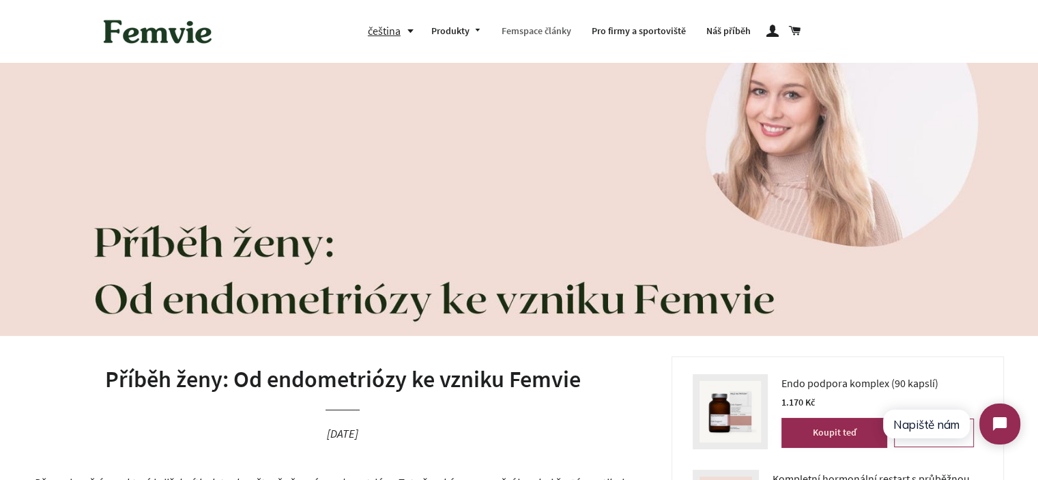
click at [565, 32] on link "Femspace články" at bounding box center [536, 31] width 90 height 35
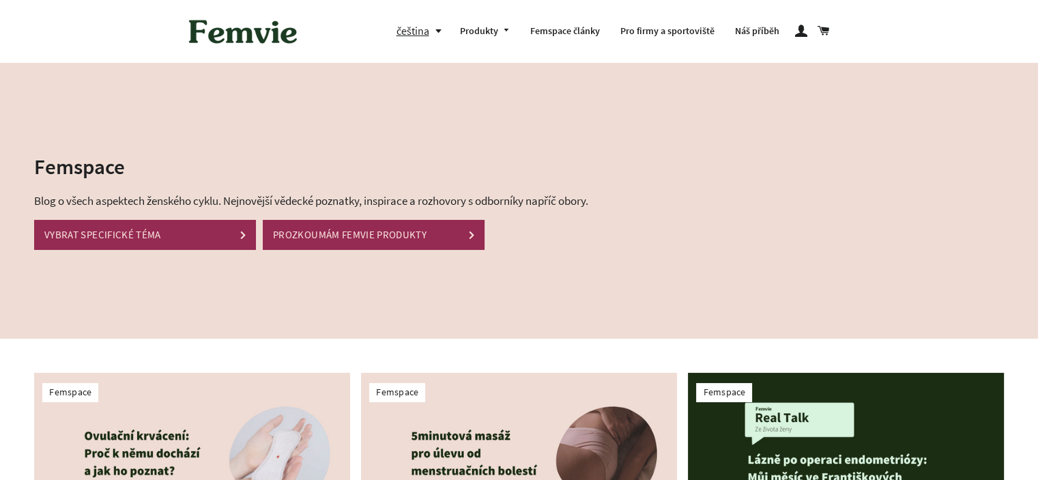
scroll to position [341, 0]
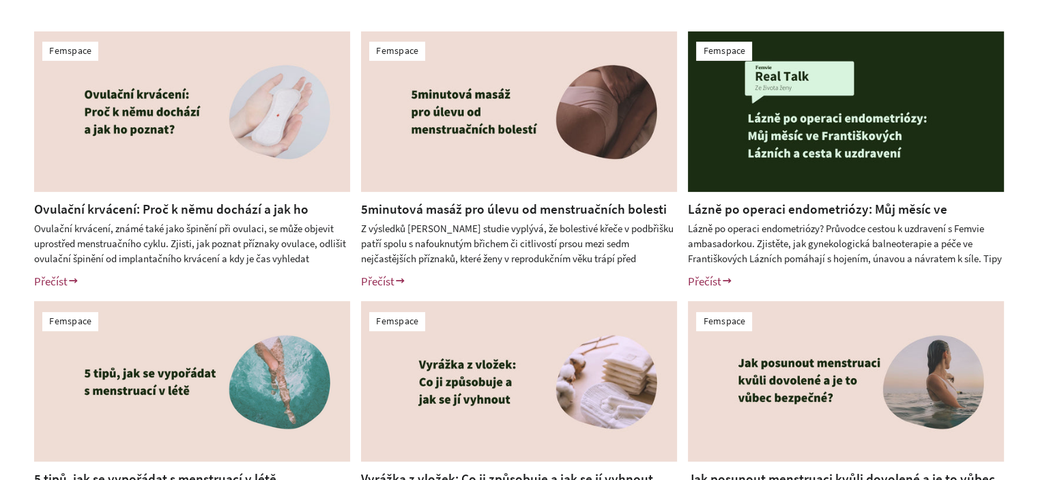
click at [0, 220] on div "Femspace Ovulační krvácení: Proč k němu dochází a jak ho poznat? Ovulační krvác…" at bounding box center [519, 295] width 1038 height 597
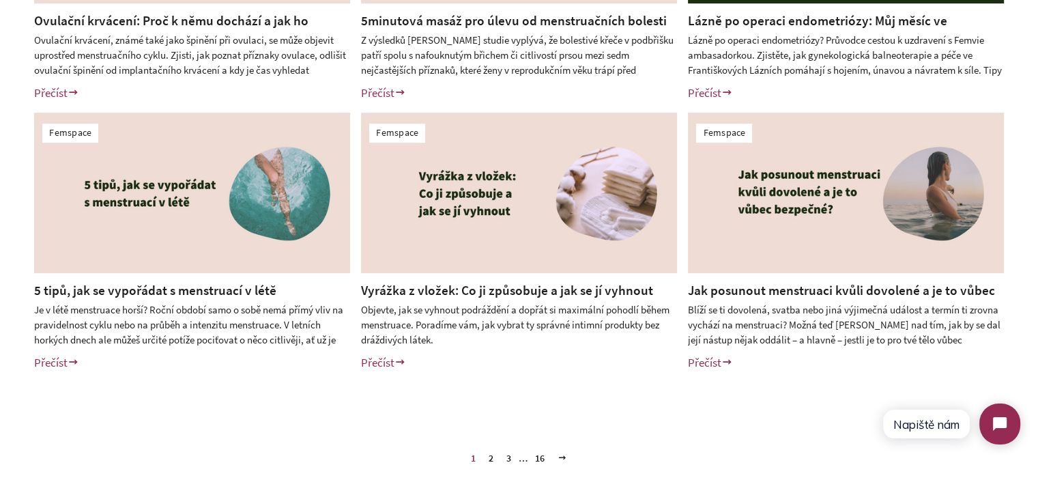
scroll to position [546, 0]
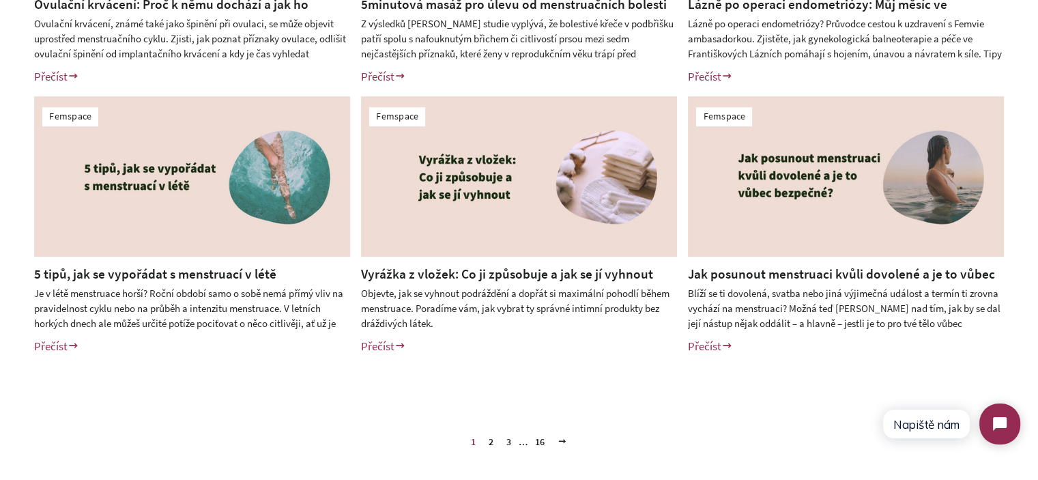
click at [491, 439] on link "2" at bounding box center [491, 441] width 16 height 20
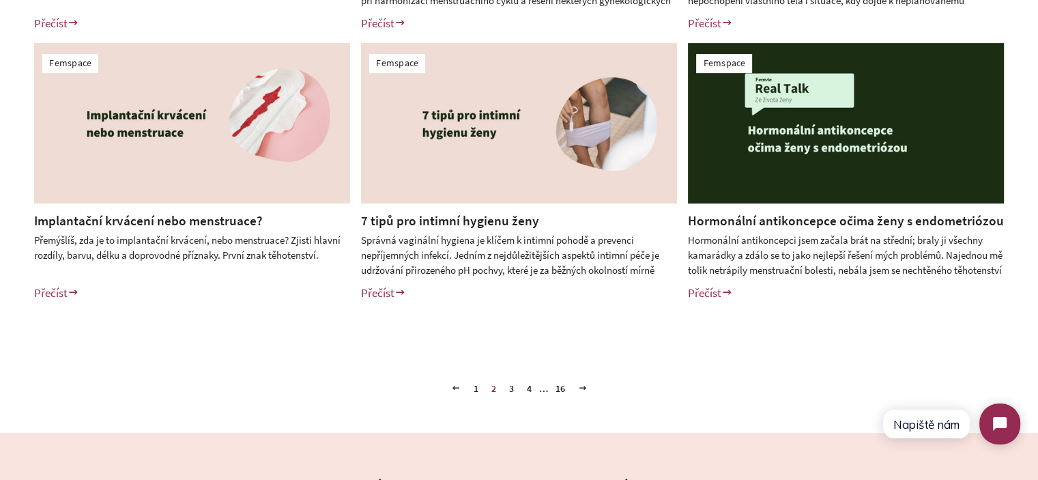
scroll to position [682, 0]
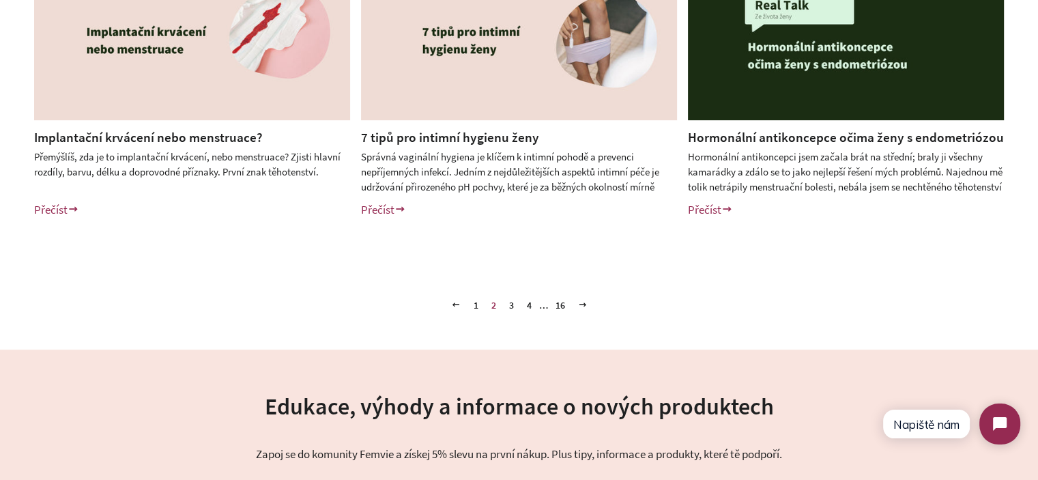
click at [508, 305] on link "3" at bounding box center [512, 305] width 16 height 20
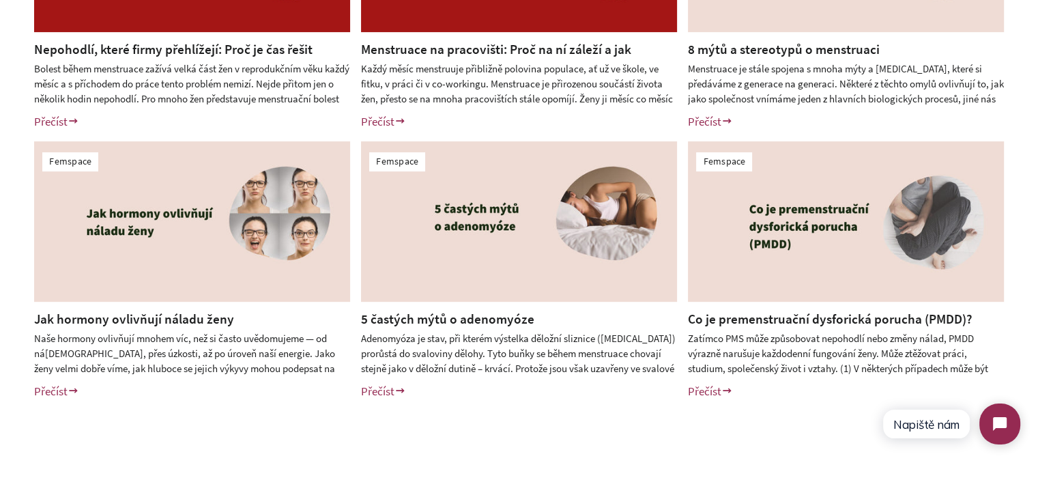
scroll to position [682, 0]
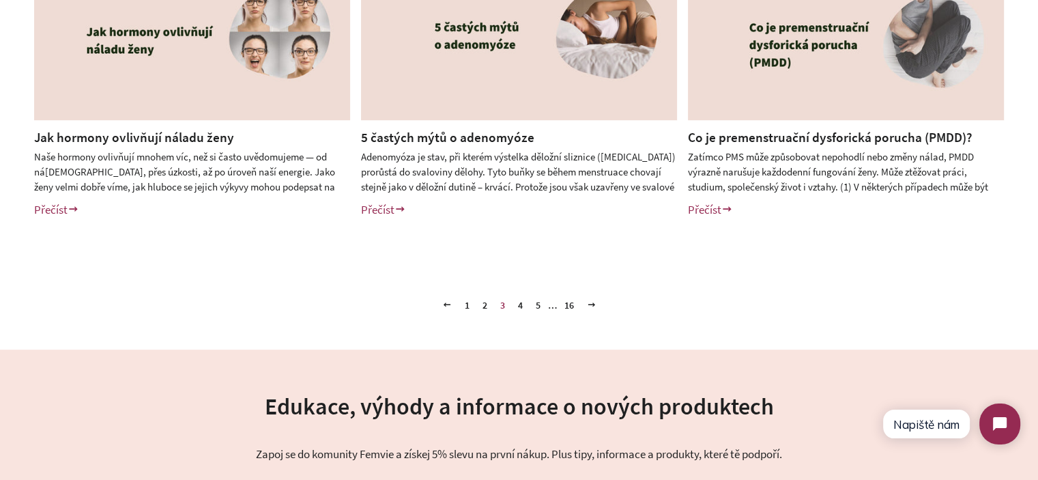
click at [524, 305] on link "4" at bounding box center [520, 305] width 16 height 20
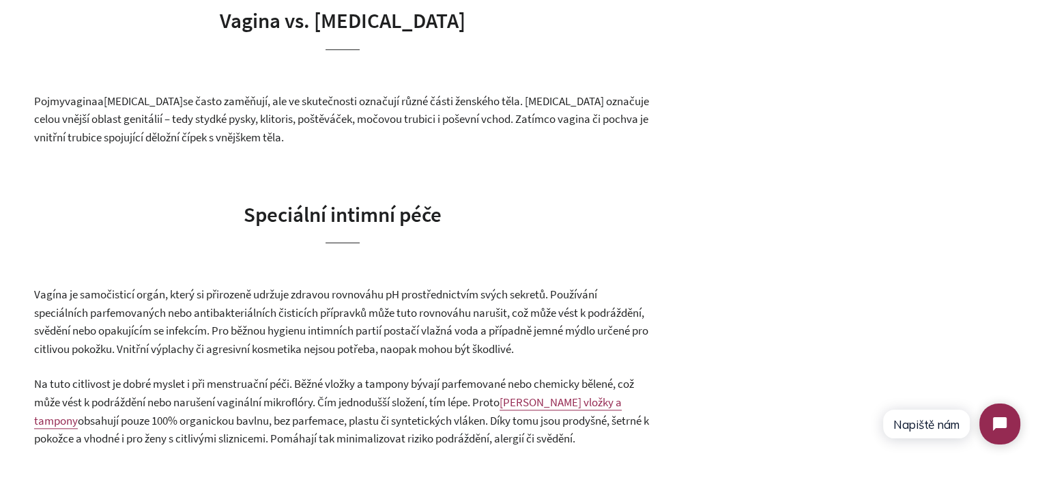
scroll to position [1501, 0]
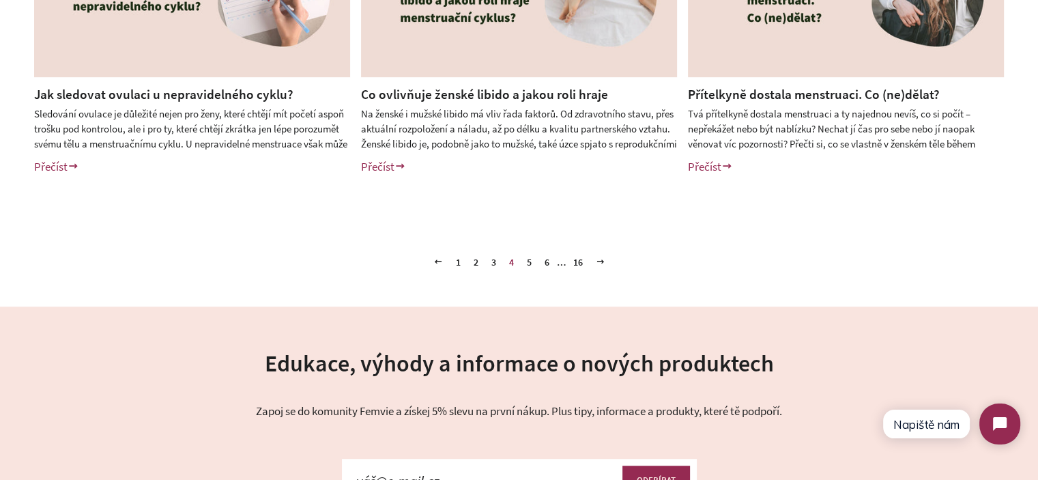
scroll to position [751, 0]
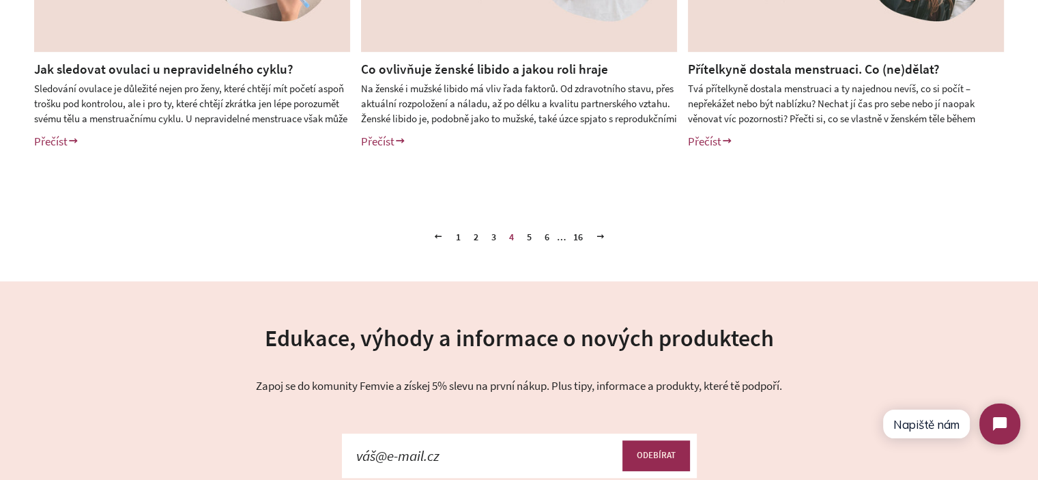
click at [524, 235] on link "5" at bounding box center [529, 237] width 16 height 20
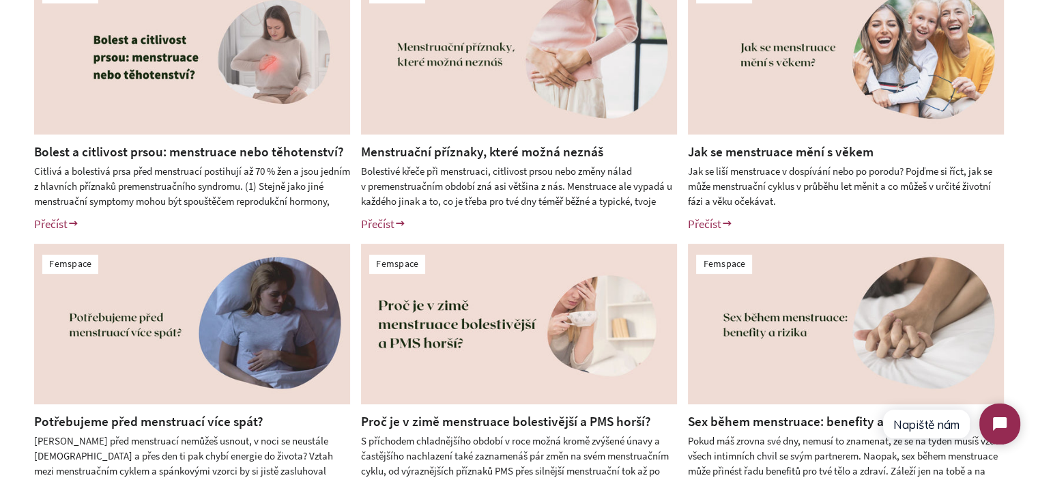
scroll to position [546, 0]
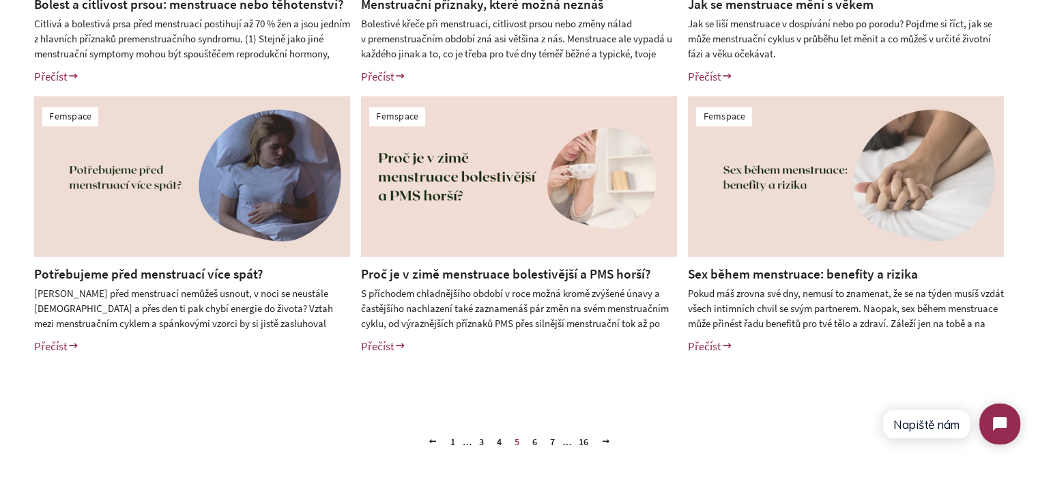
click at [537, 444] on link "6" at bounding box center [535, 441] width 16 height 20
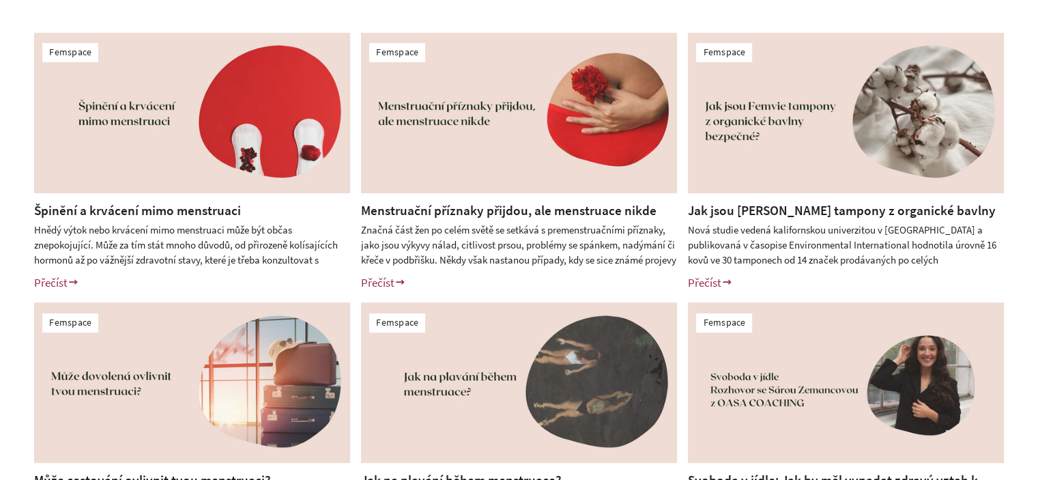
scroll to position [341, 0]
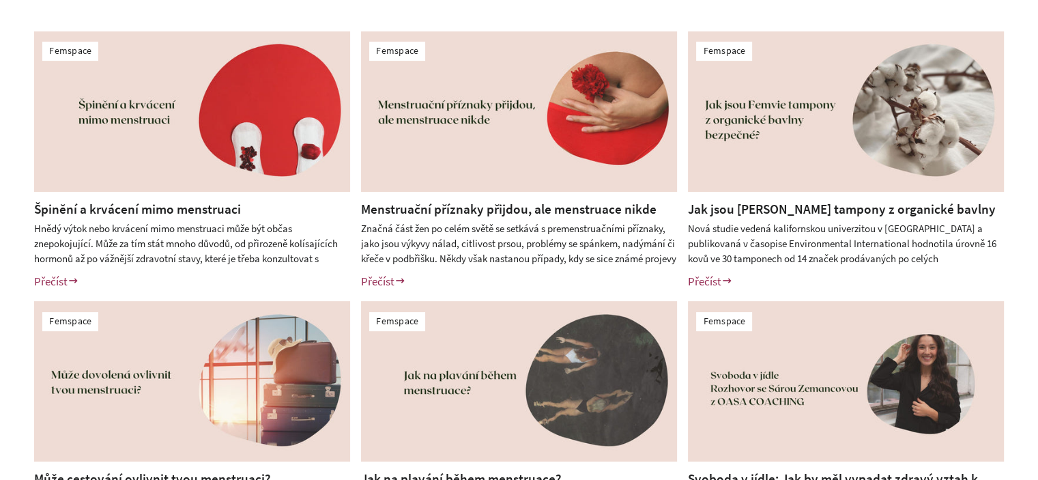
click at [0, 269] on div "Femspace Špinění a krvácení mimo menstruaci Hnědý výtok nebo krvácení mimo mens…" at bounding box center [519, 295] width 1038 height 597
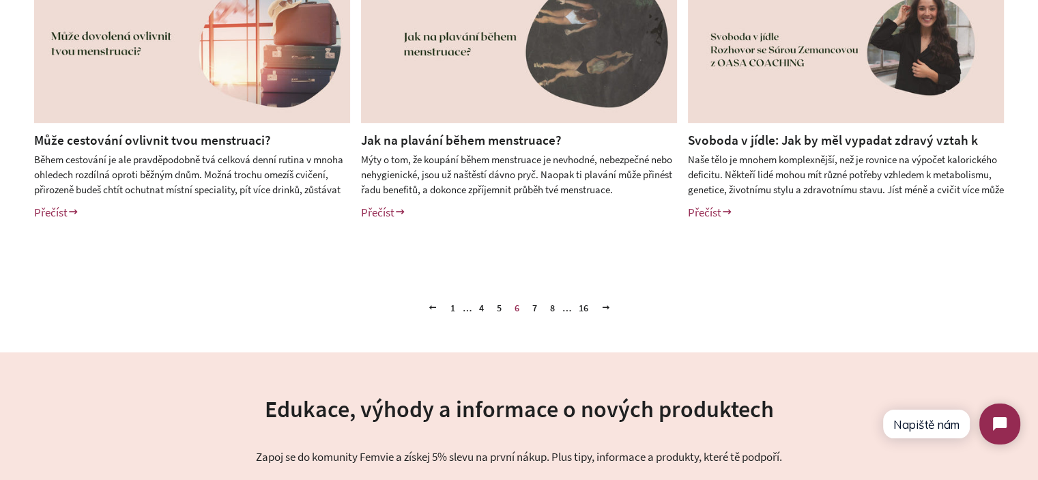
scroll to position [682, 0]
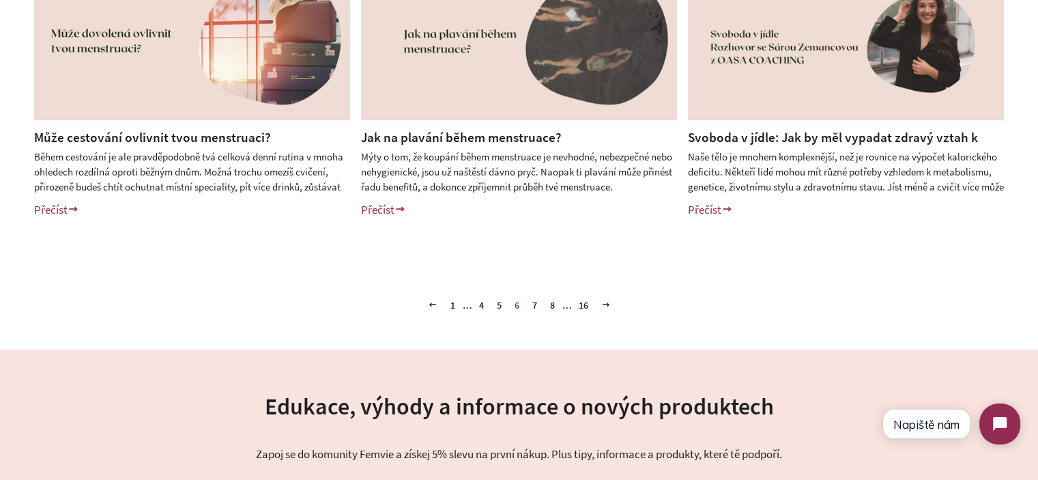
click at [535, 305] on link "7" at bounding box center [535, 305] width 16 height 20
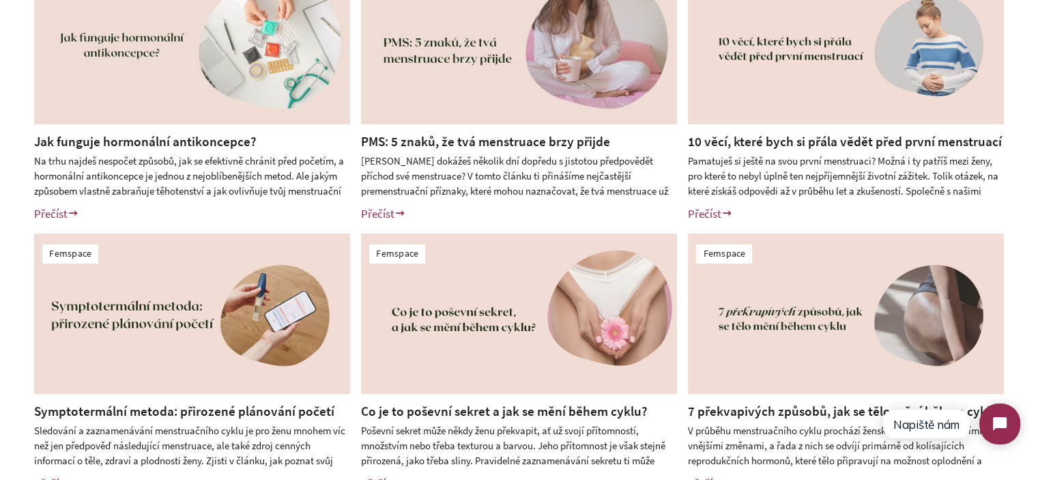
scroll to position [409, 0]
drag, startPoint x: 797, startPoint y: 145, endPoint x: 0, endPoint y: 265, distance: 806.1
click at [0, 265] on div "Femspace Jak funguje hormonální antikoncepce? Na trhu najdeš nespočet způsobů, …" at bounding box center [519, 227] width 1038 height 597
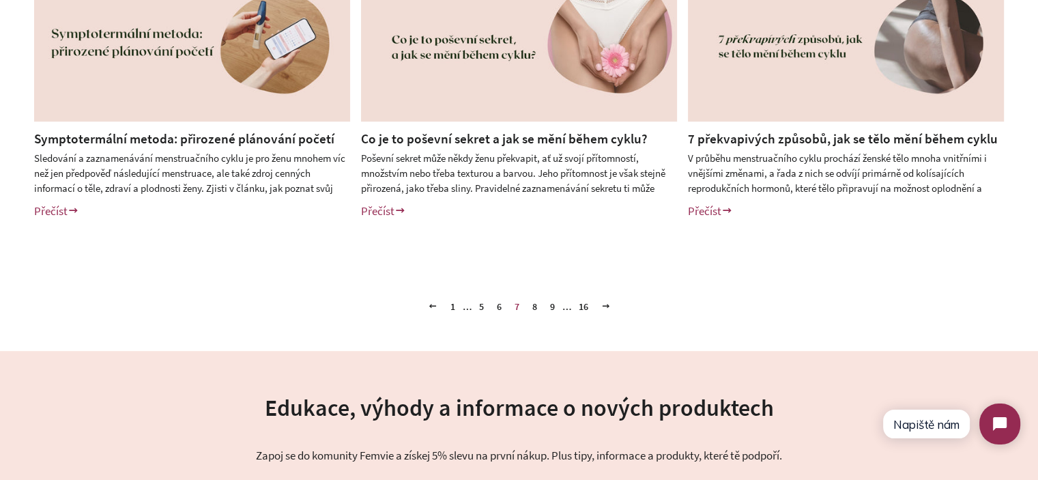
scroll to position [682, 0]
click at [534, 301] on link "8" at bounding box center [535, 305] width 16 height 20
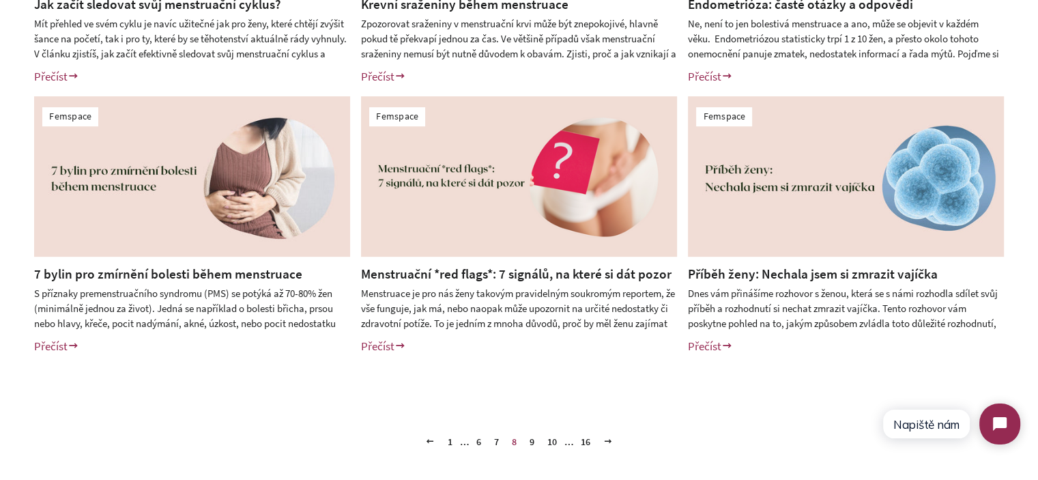
scroll to position [614, 0]
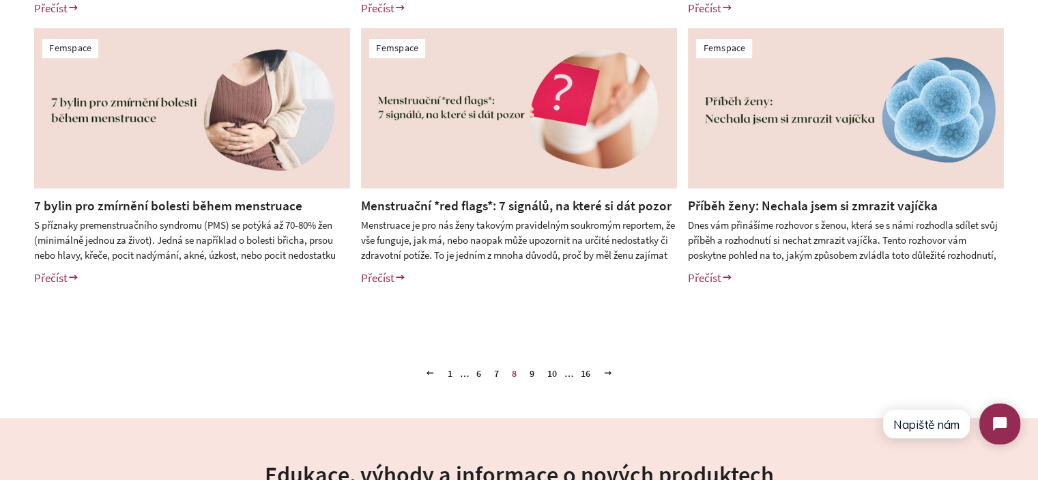
click at [530, 376] on link "9" at bounding box center [532, 373] width 16 height 20
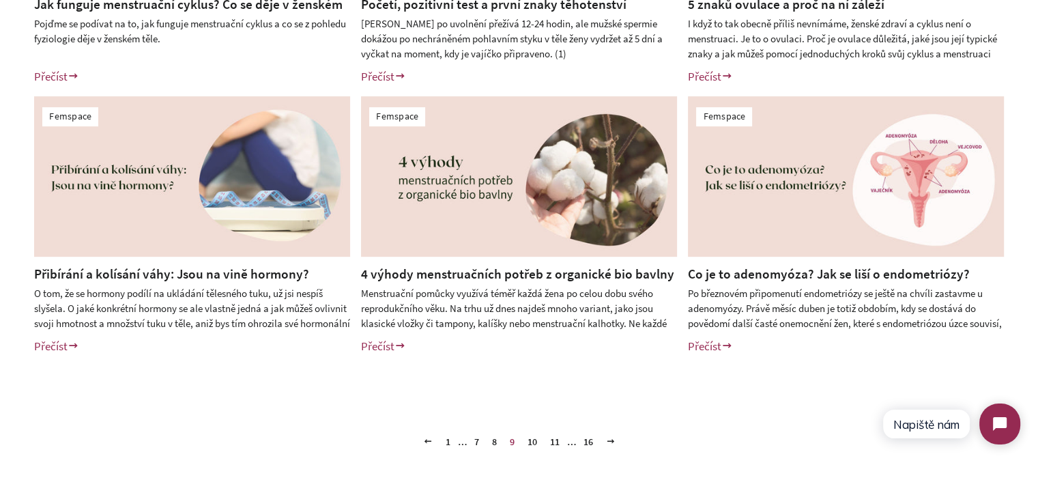
scroll to position [887, 0]
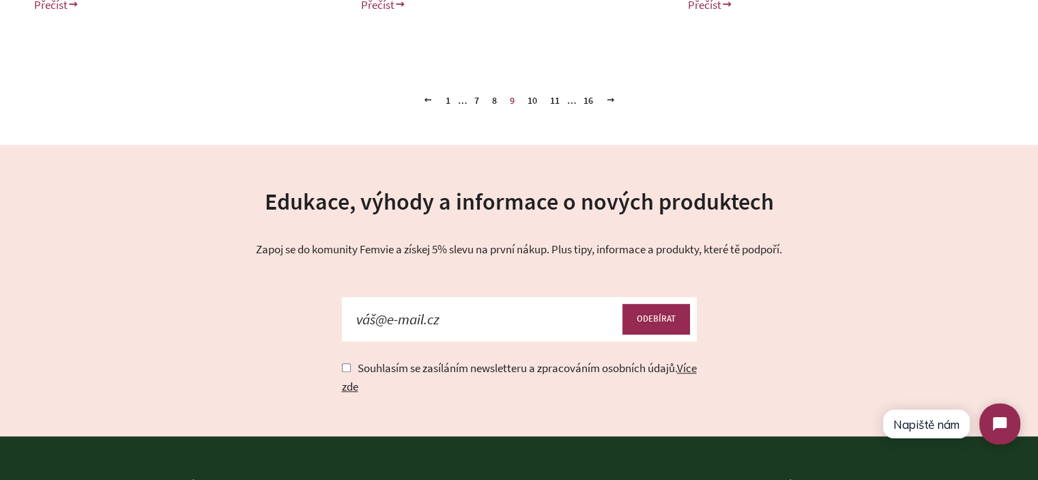
click at [529, 100] on link "10" at bounding box center [532, 100] width 20 height 20
